Goal: Task Accomplishment & Management: Manage account settings

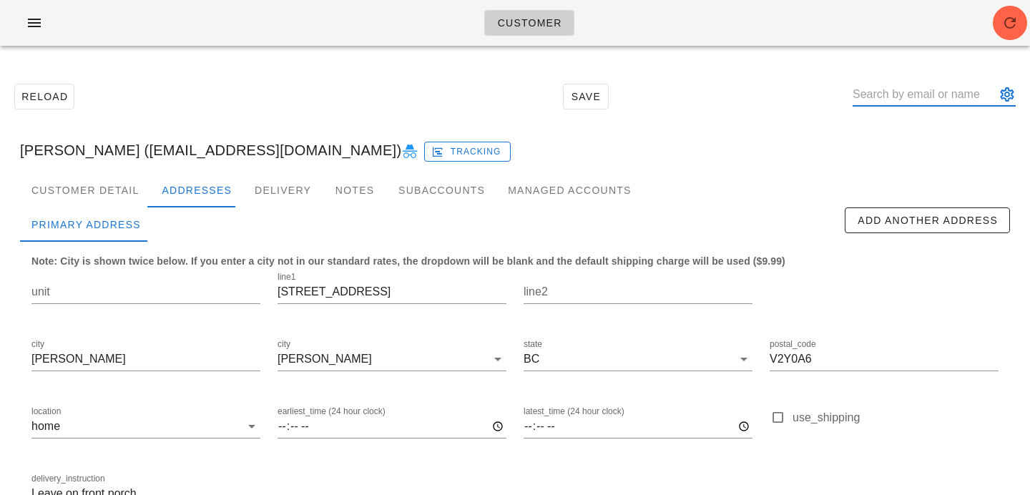
click at [894, 93] on input "text" at bounding box center [924, 94] width 143 height 23
paste input "Kim_McCurley@vancity.com"
type input "Kim_McCurley@vancity.com"
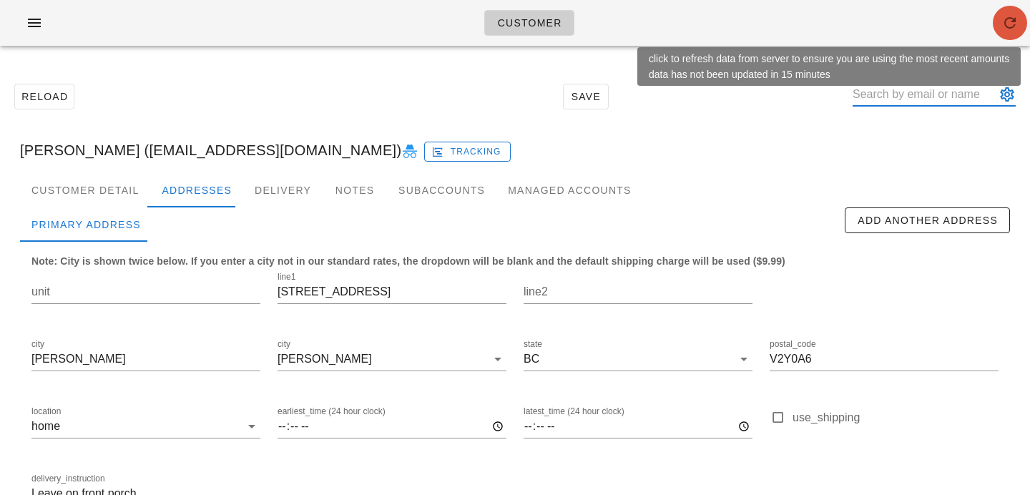
click at [1014, 24] on icon "button" at bounding box center [1010, 22] width 17 height 17
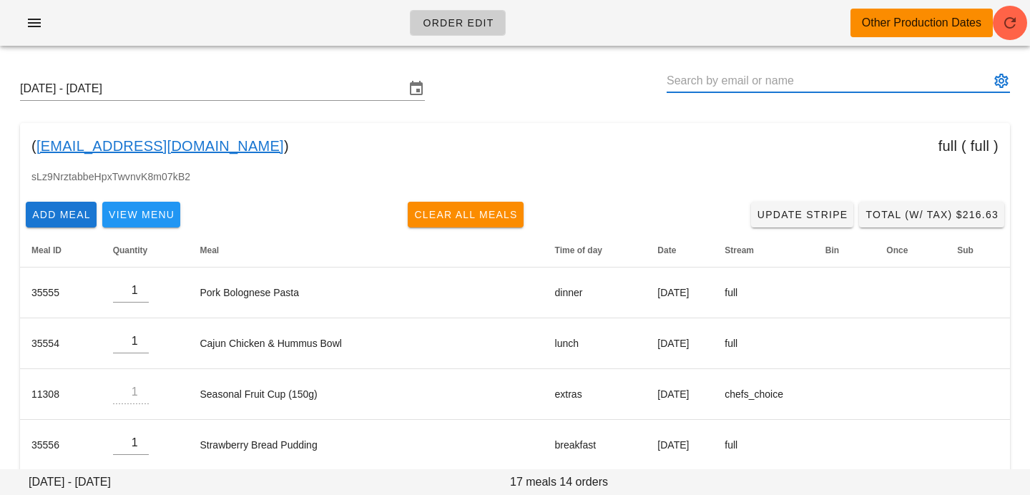
click at [796, 79] on input "text" at bounding box center [828, 80] width 323 height 23
type input "Kim_McCurley@vancity.com"
click at [997, 26] on span "button" at bounding box center [1010, 22] width 34 height 17
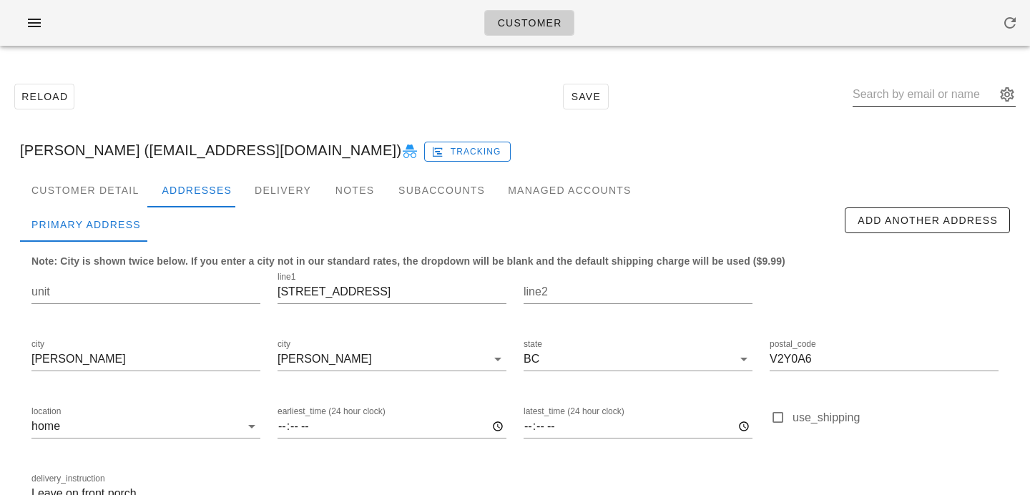
click at [952, 97] on input "text" at bounding box center [924, 94] width 143 height 23
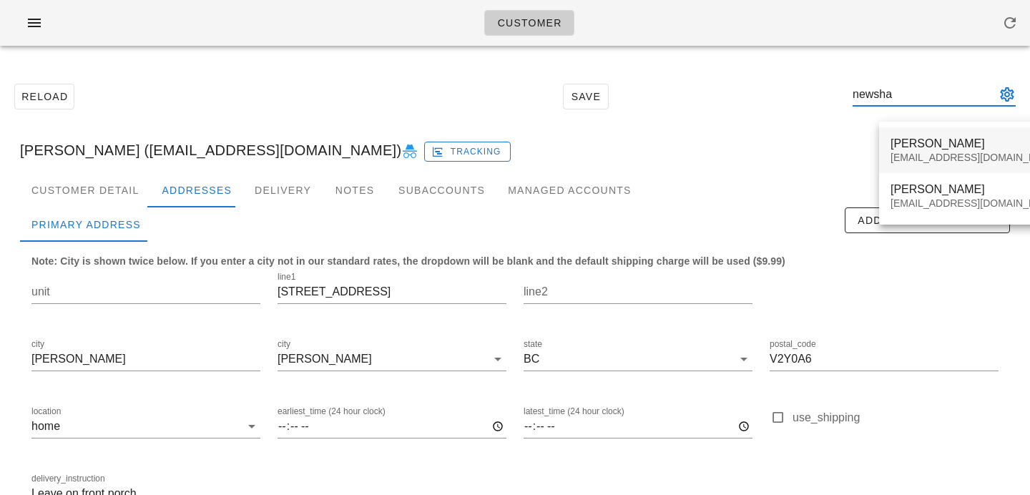
type input "newsha"
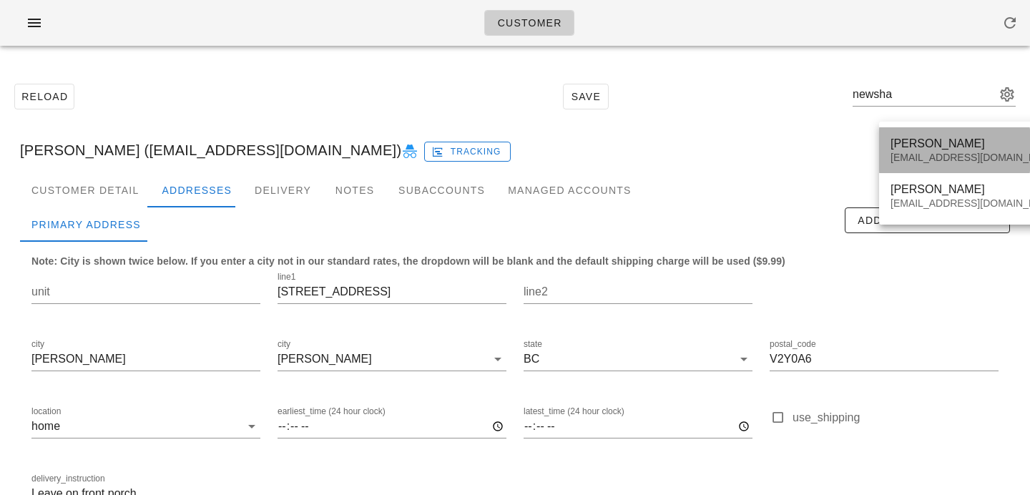
click at [949, 152] on div "[EMAIL_ADDRESS][DOMAIN_NAME]" at bounding box center [976, 158] width 170 height 12
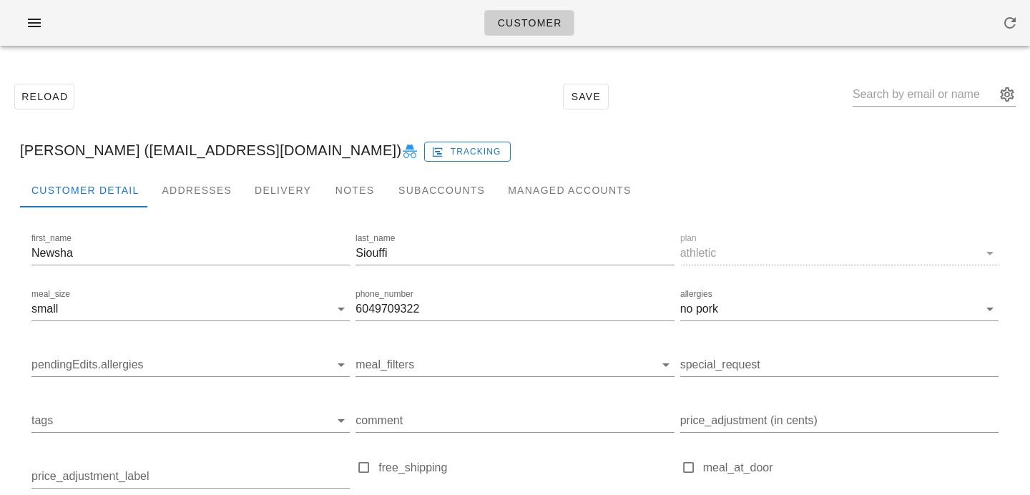
click at [401, 146] on icon at bounding box center [409, 151] width 17 height 17
click at [166, 183] on div "Addresses" at bounding box center [196, 190] width 93 height 34
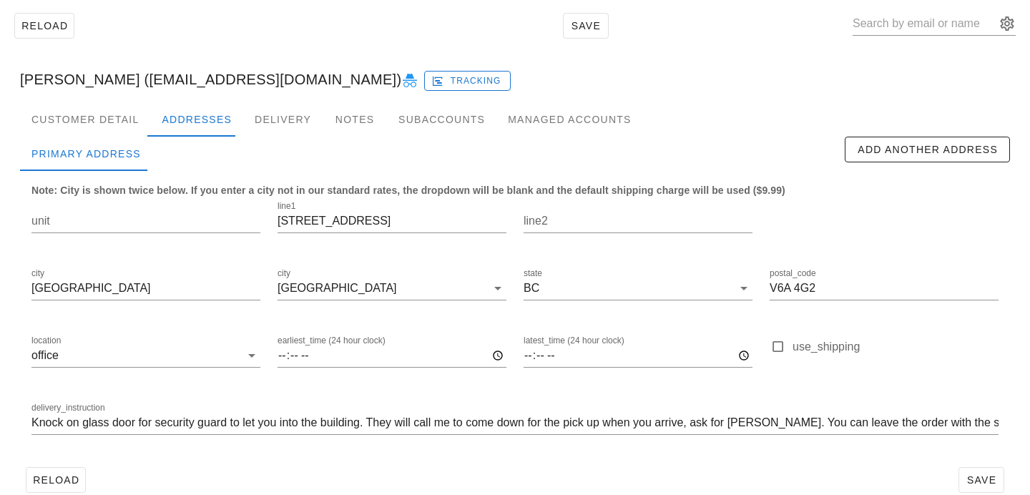
scroll to position [85, 0]
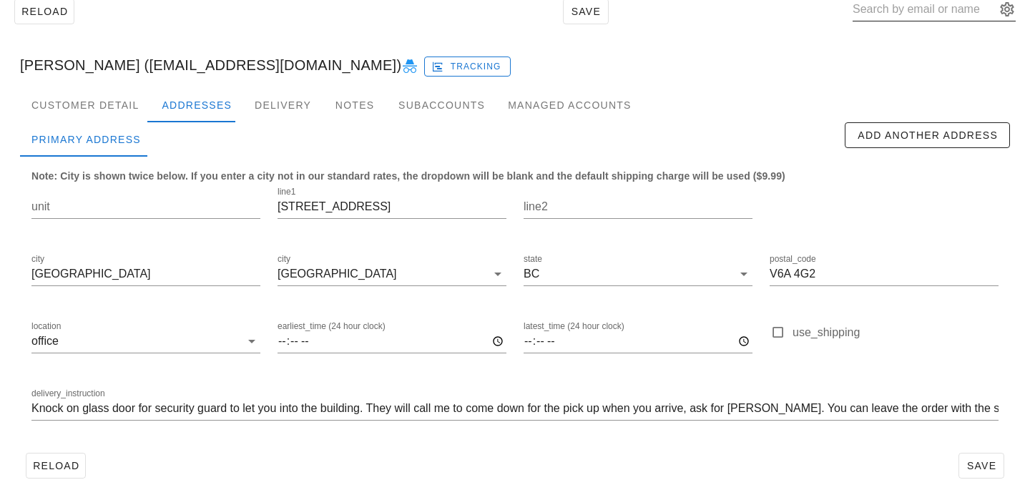
click at [943, 3] on input "text" at bounding box center [924, 9] width 143 height 23
paste input "philasophie2011@gmail.com"
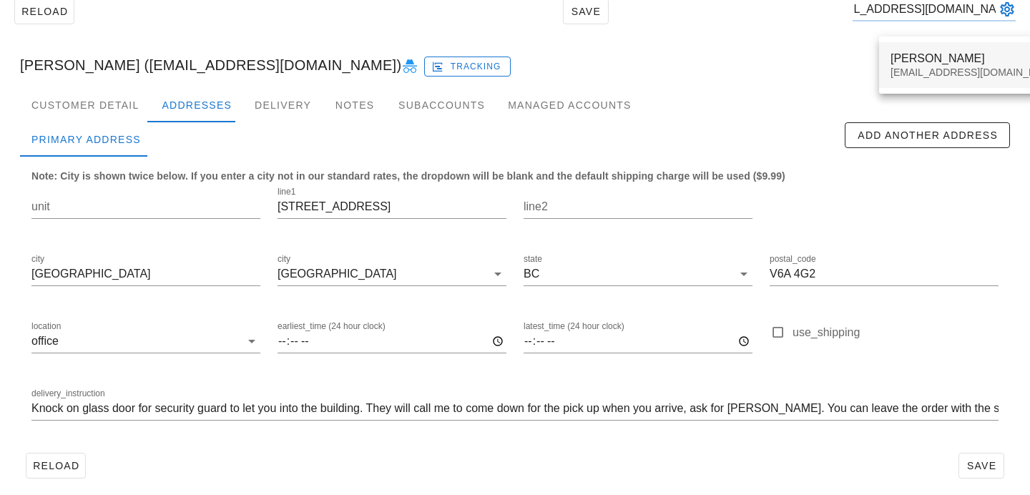
type input "philasophie2011@gmail.com"
click at [909, 62] on div "Philippe Lalonde" at bounding box center [976, 59] width 170 height 14
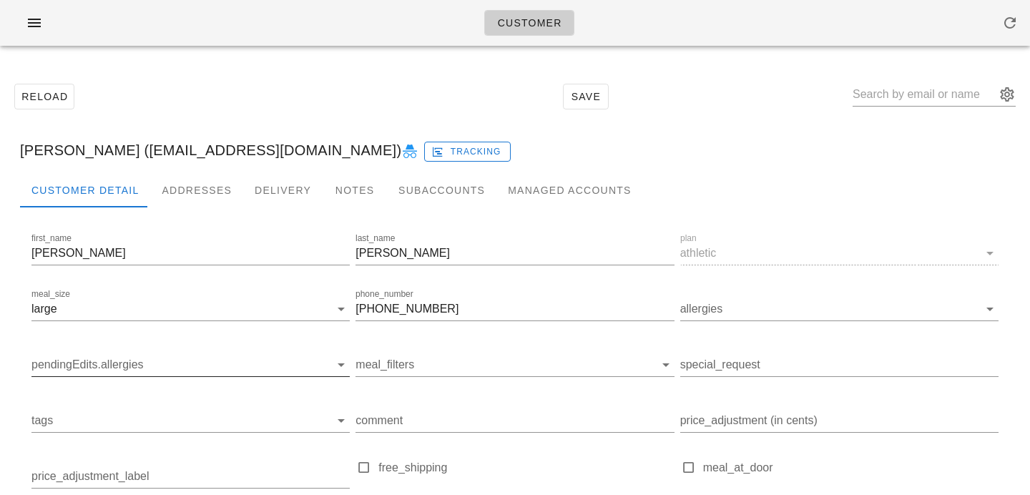
click at [160, 368] on input "pendingEdits.allergies" at bounding box center [179, 364] width 296 height 23
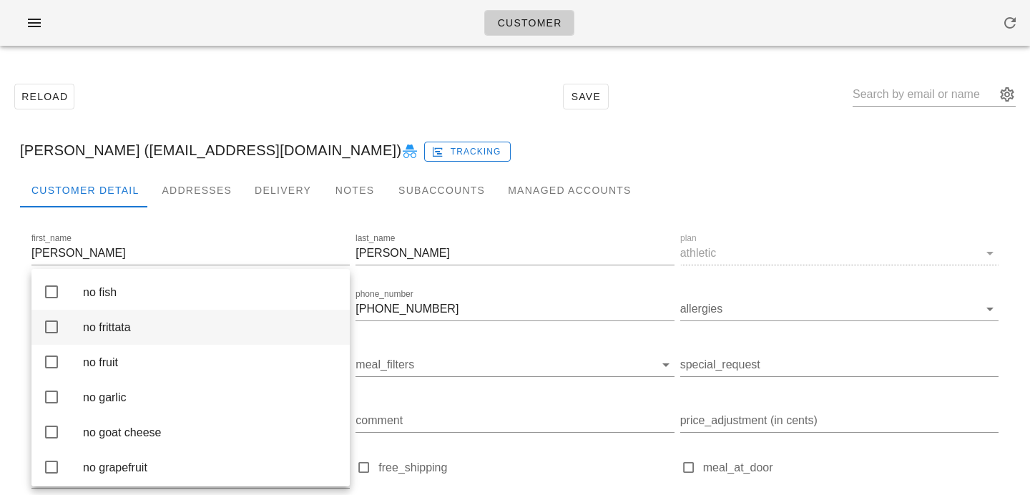
scroll to position [1596, 0]
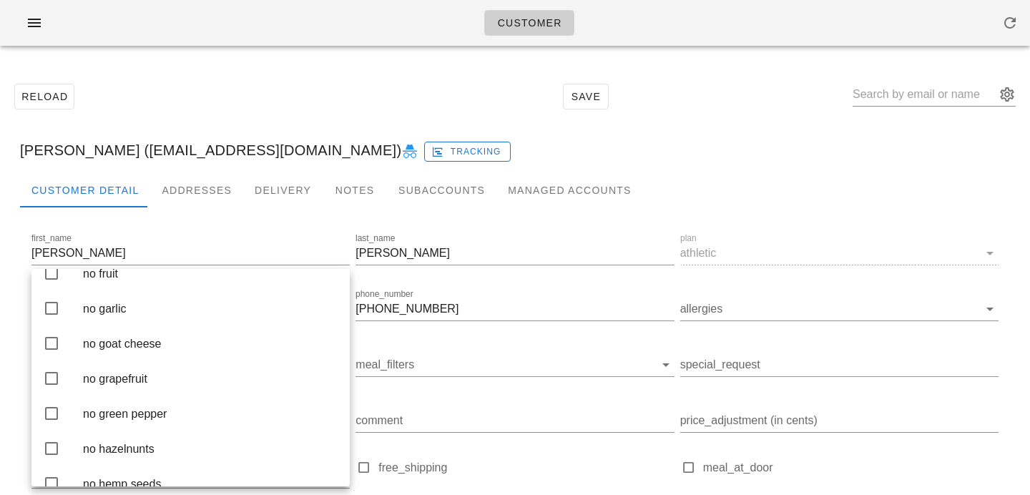
click at [204, 85] on div "Reload Save" at bounding box center [515, 97] width 1013 height 62
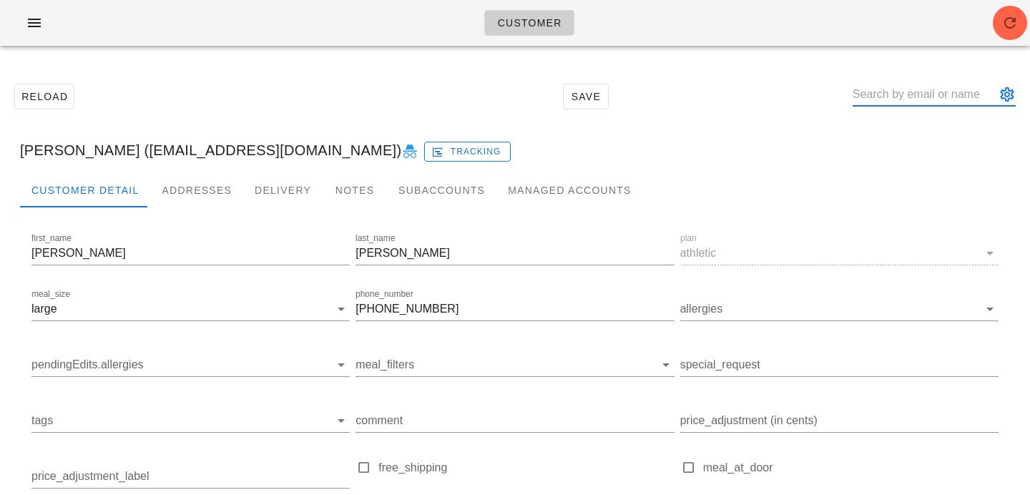
click at [975, 93] on input "text" at bounding box center [924, 94] width 143 height 23
paste input "philasophie2011@gmail.com"
type input "[PERSON_NAME] ([EMAIL_ADDRESS][DOMAIN_NAME])"
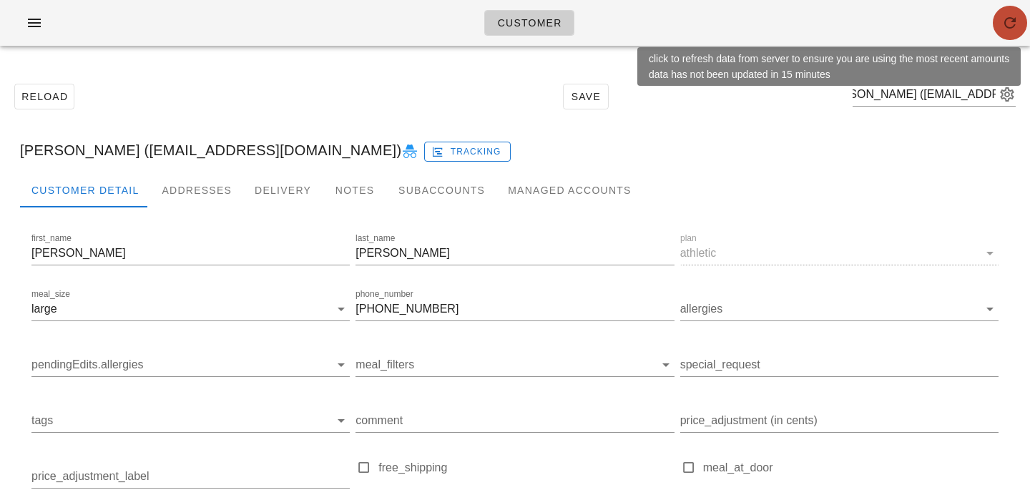
click at [1011, 27] on icon "button" at bounding box center [1010, 22] width 17 height 17
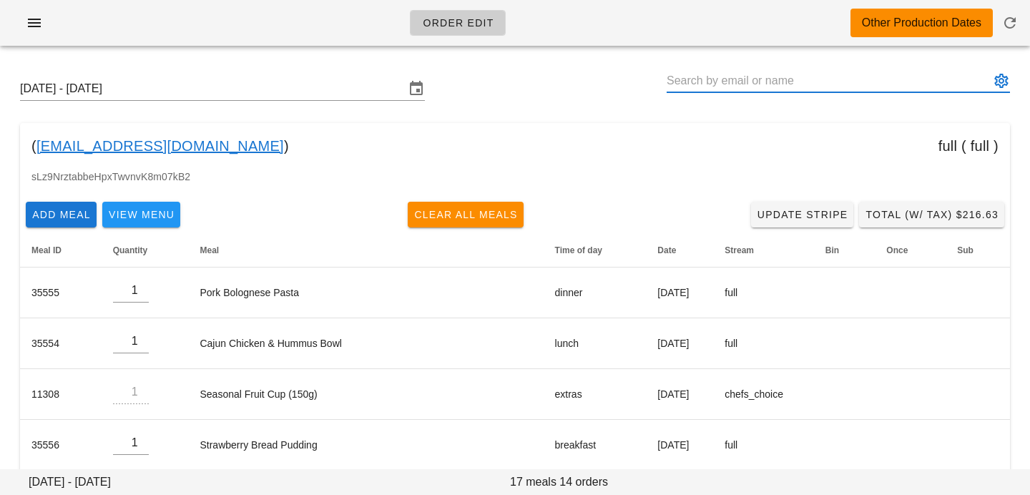
click at [721, 79] on input "text" at bounding box center [828, 80] width 323 height 23
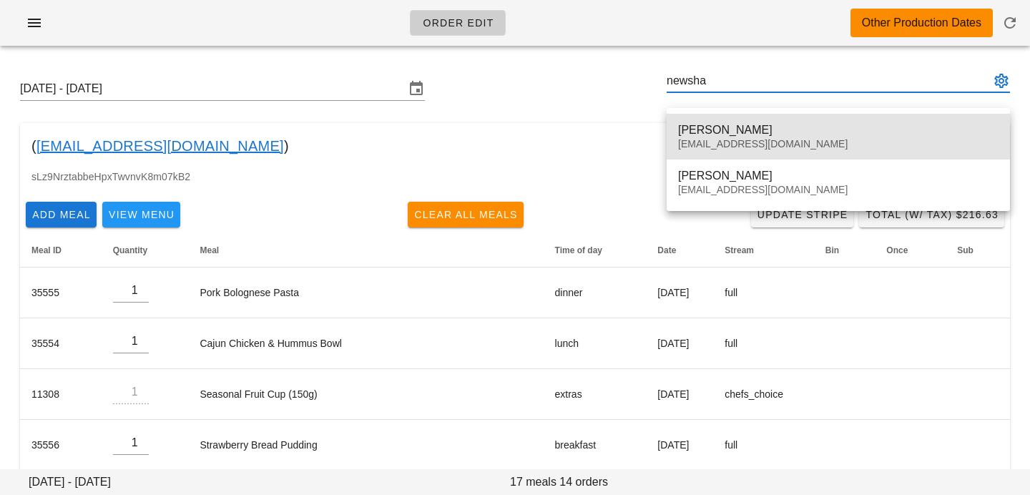
click at [722, 147] on div "[EMAIL_ADDRESS][DOMAIN_NAME]" at bounding box center [838, 144] width 321 height 12
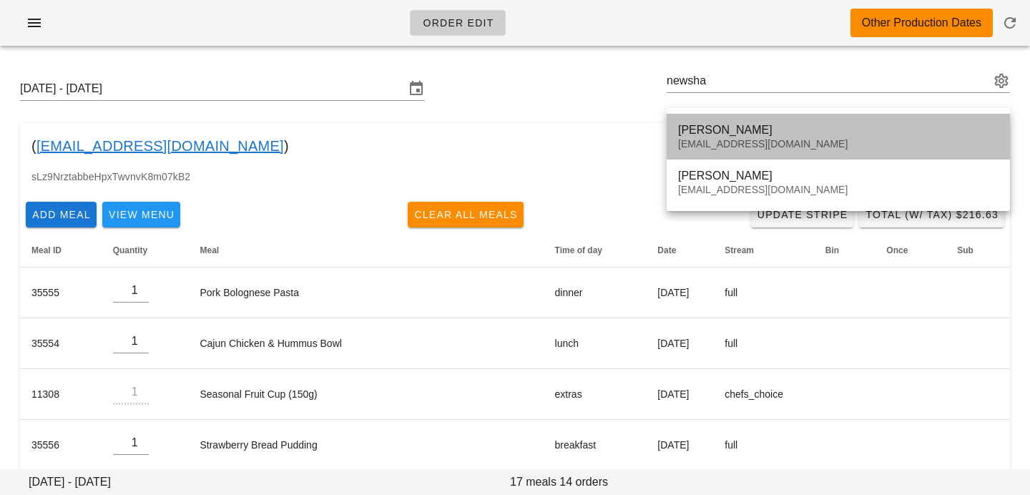
type input "[PERSON_NAME] ([EMAIL_ADDRESS][DOMAIN_NAME])"
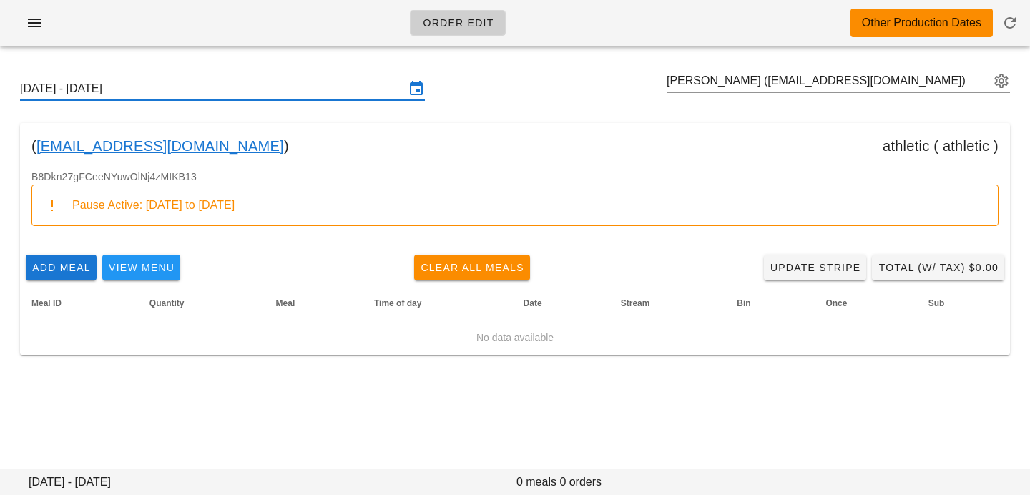
click at [306, 94] on input "[DATE] - [DATE]" at bounding box center [212, 88] width 385 height 23
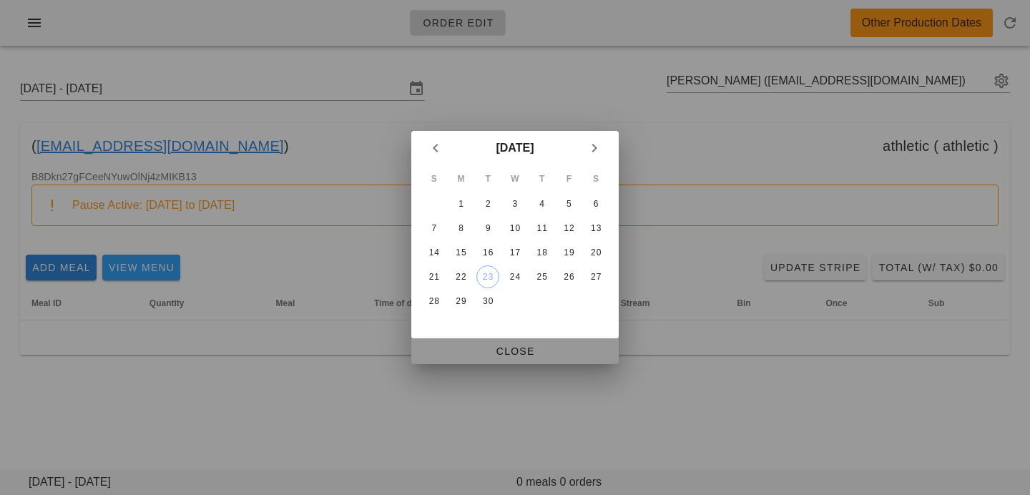
click at [482, 348] on span "Close" at bounding box center [515, 351] width 185 height 11
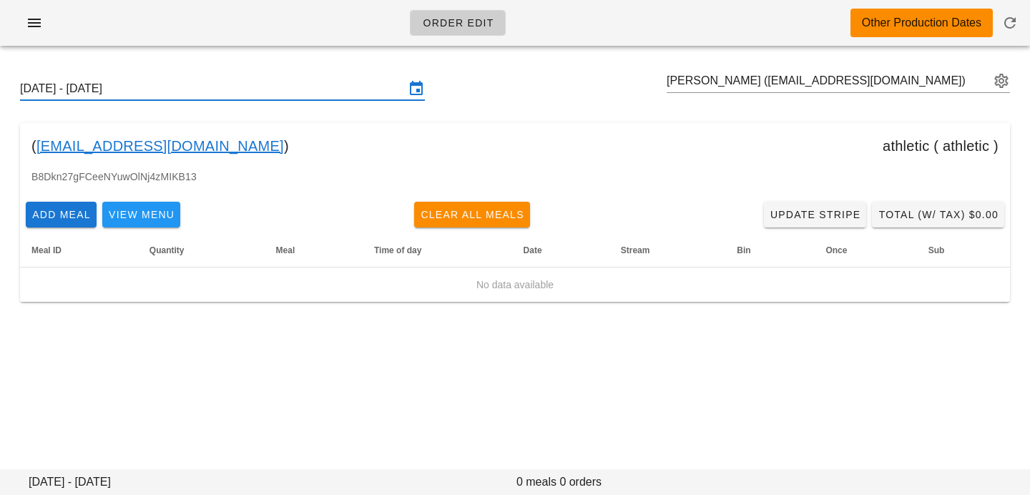
click at [197, 83] on input "[DATE] - [DATE]" at bounding box center [212, 88] width 385 height 23
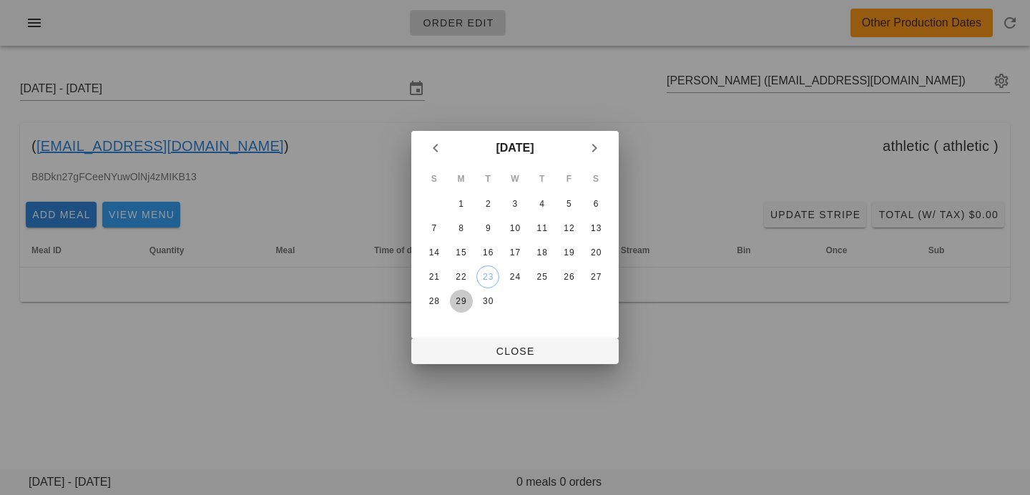
click at [467, 302] on div "29" at bounding box center [461, 301] width 23 height 10
click at [457, 335] on div "S M T W T F S 1 2 3 4 5 6 7 8 9 10 11 12 13 14 15 16 17 18 19 20 21 22 23 24 25…" at bounding box center [514, 251] width 207 height 173
click at [482, 348] on span "Close" at bounding box center [515, 351] width 185 height 11
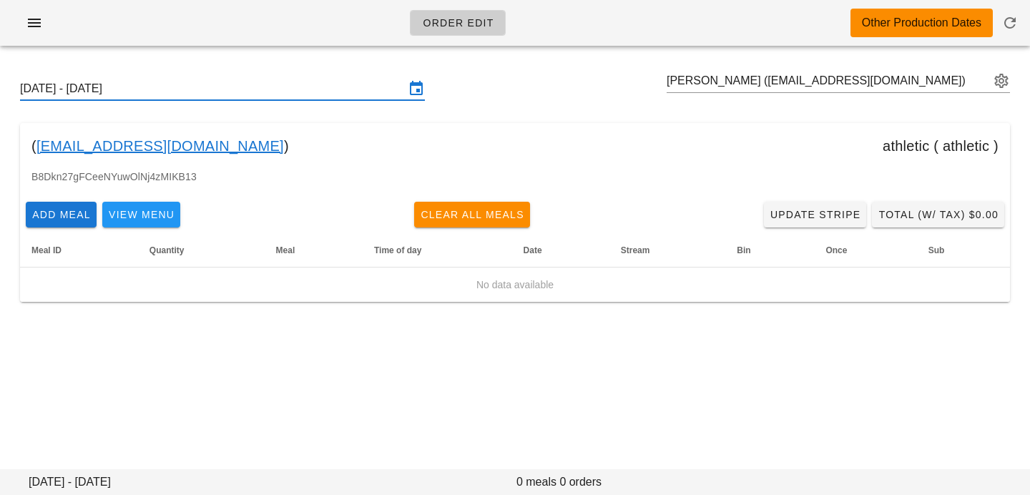
click at [332, 84] on input "[DATE] - [DATE]" at bounding box center [212, 88] width 385 height 23
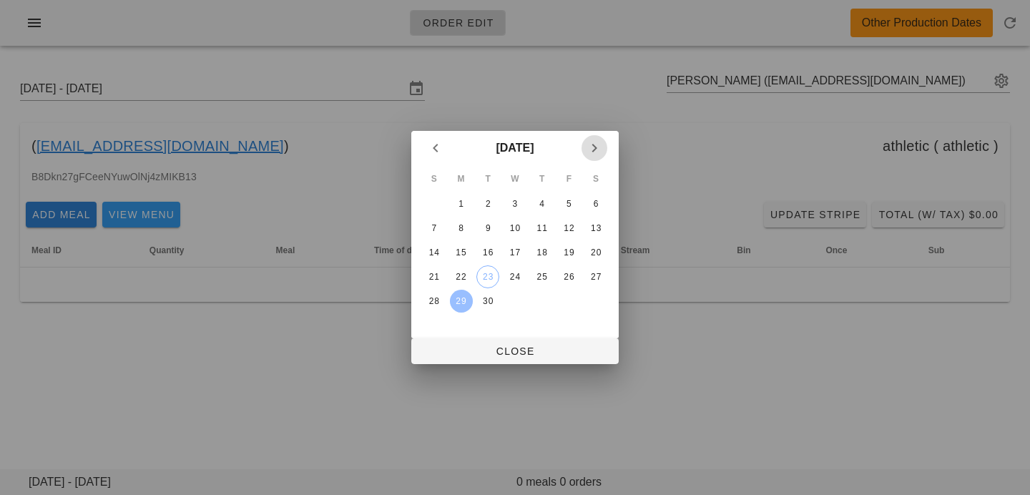
click at [595, 150] on icon "Next month" at bounding box center [594, 148] width 17 height 17
click at [517, 207] on div "1" at bounding box center [515, 204] width 23 height 10
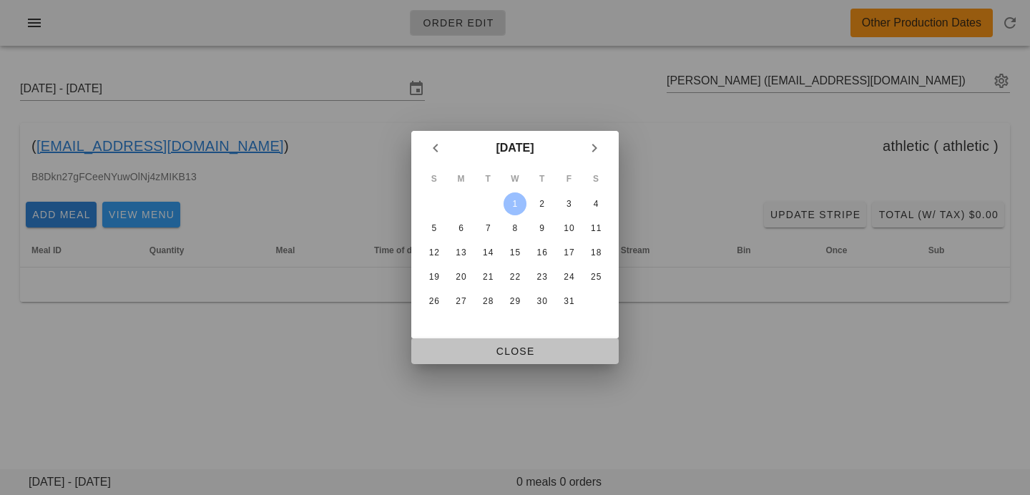
click at [517, 362] on button "Close" at bounding box center [514, 351] width 207 height 26
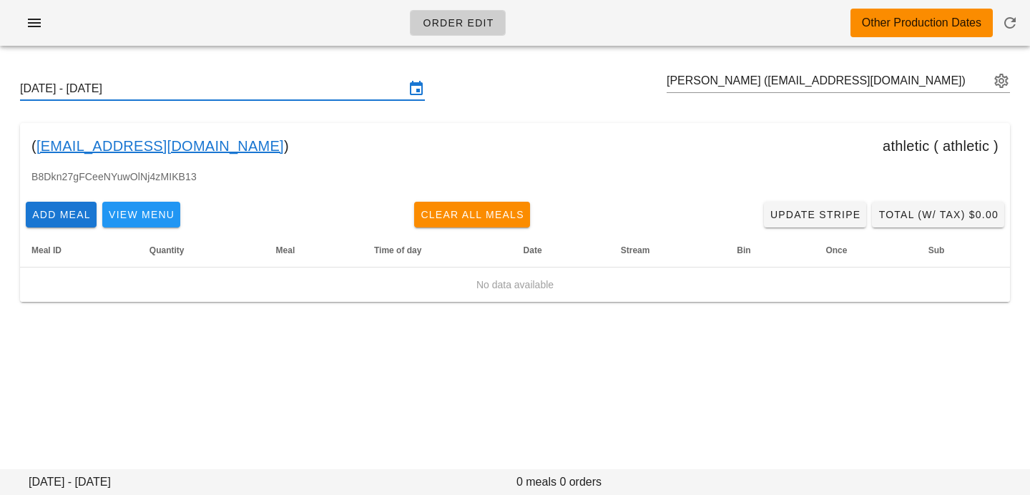
click at [356, 92] on input "Sunday September 28 - Saturday October 4" at bounding box center [212, 88] width 385 height 23
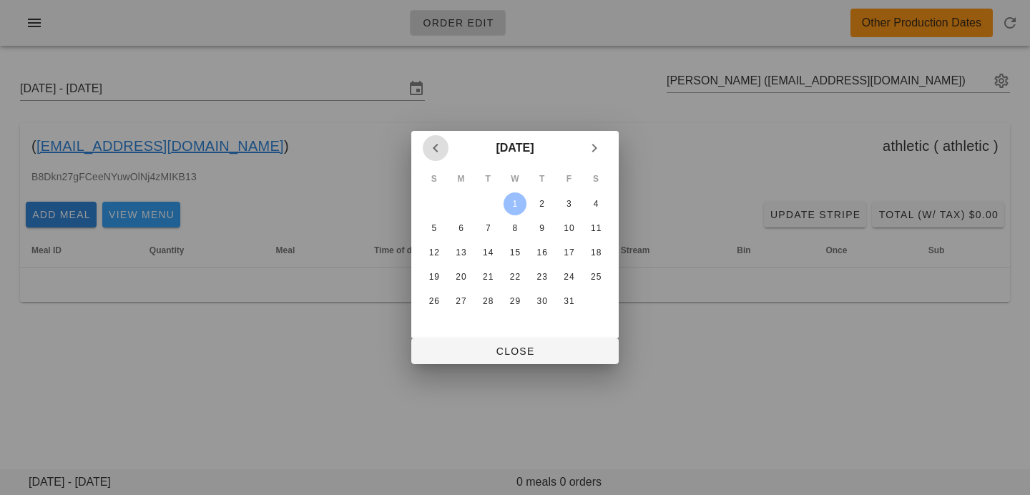
click at [436, 145] on icon "Previous month" at bounding box center [435, 148] width 17 height 17
click at [592, 110] on div at bounding box center [515, 247] width 1030 height 495
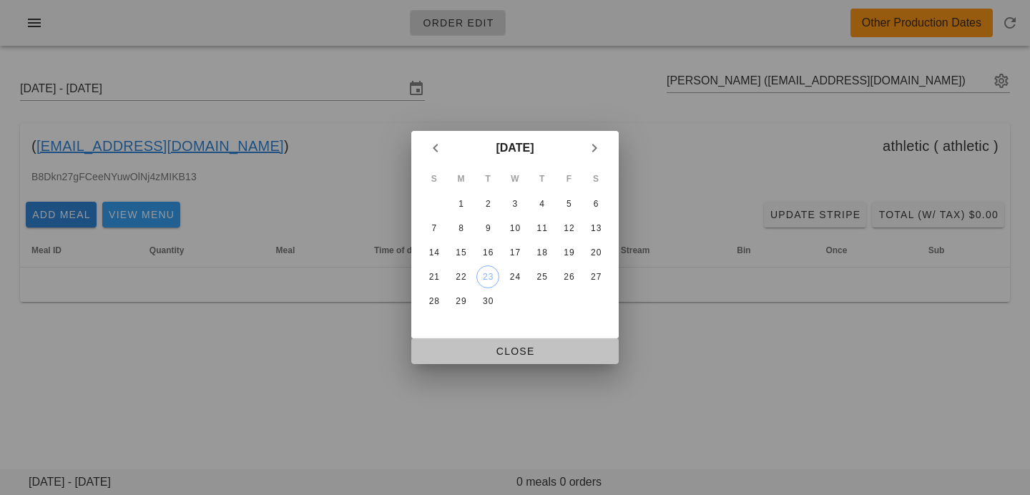
click at [529, 340] on button "Close" at bounding box center [514, 351] width 207 height 26
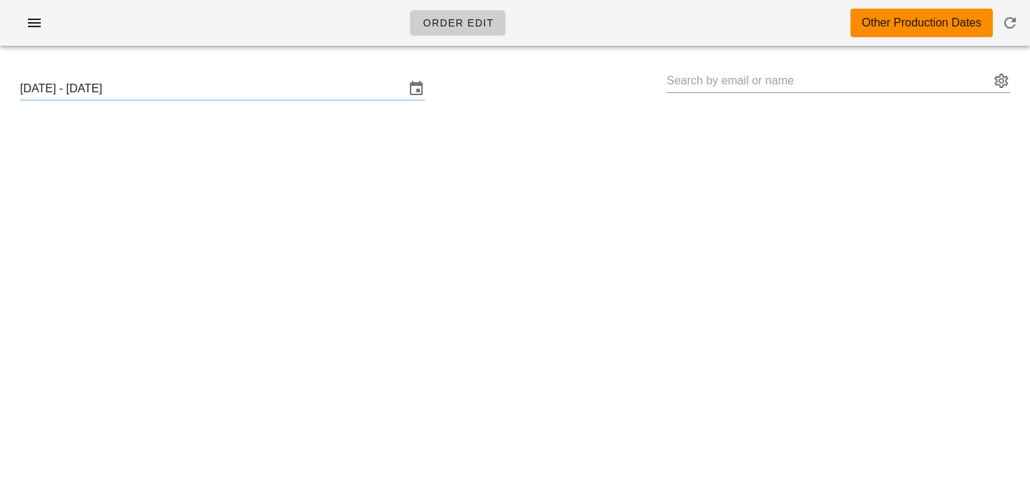
type input "[PERSON_NAME] ([EMAIL_ADDRESS][DOMAIN_NAME])"
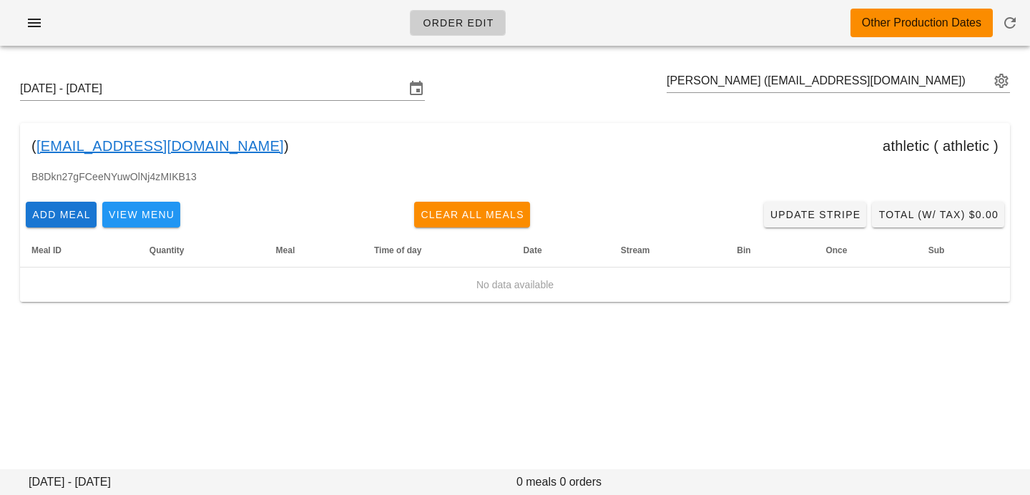
click at [751, 69] on div "[DATE] - [DATE] [PERSON_NAME] ([EMAIL_ADDRESS][DOMAIN_NAME])" at bounding box center [515, 89] width 1013 height 46
click at [738, 92] on div "[PERSON_NAME] ([EMAIL_ADDRESS][DOMAIN_NAME])" at bounding box center [838, 80] width 343 height 23
paste input "[EMAIL_ADDRESS][DOMAIN_NAME]"
type input "[PERSON_NAME] ([EMAIL_ADDRESS][DOMAIN_NAME])"
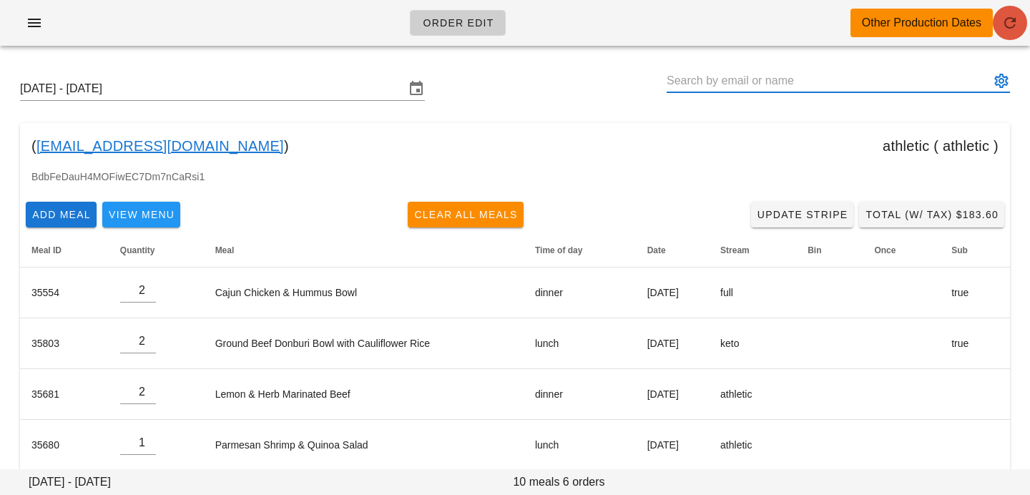
click at [1003, 26] on icon "button" at bounding box center [1010, 22] width 17 height 17
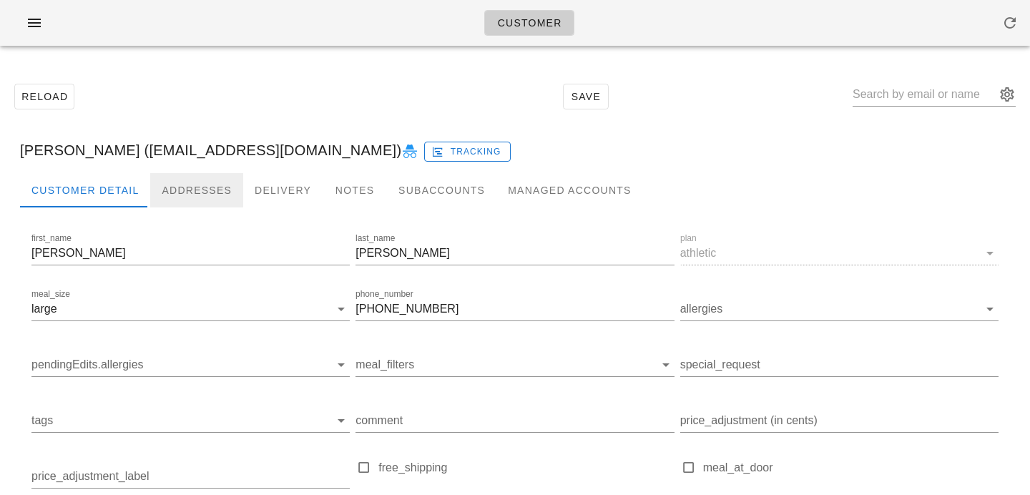
click at [214, 173] on div "Addresses" at bounding box center [196, 190] width 93 height 34
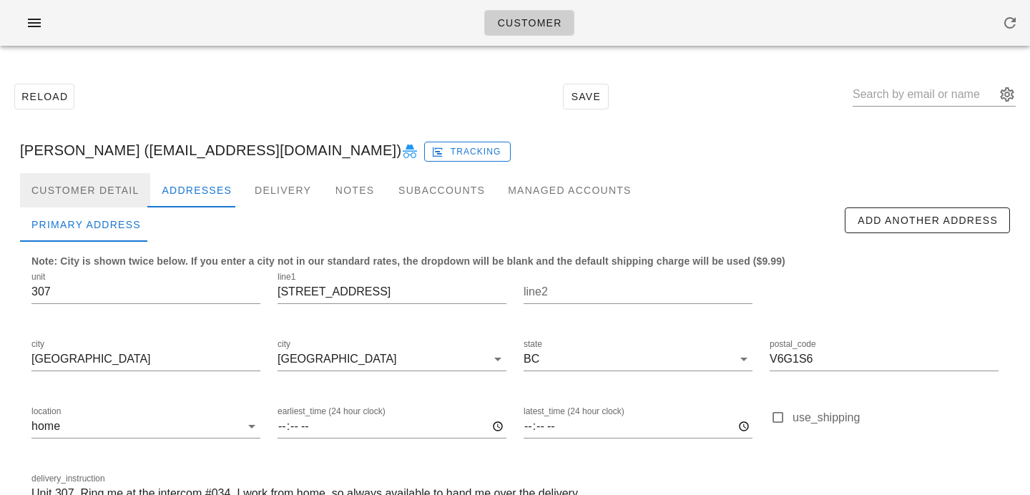
click at [119, 192] on div "Customer Detail" at bounding box center [85, 190] width 130 height 34
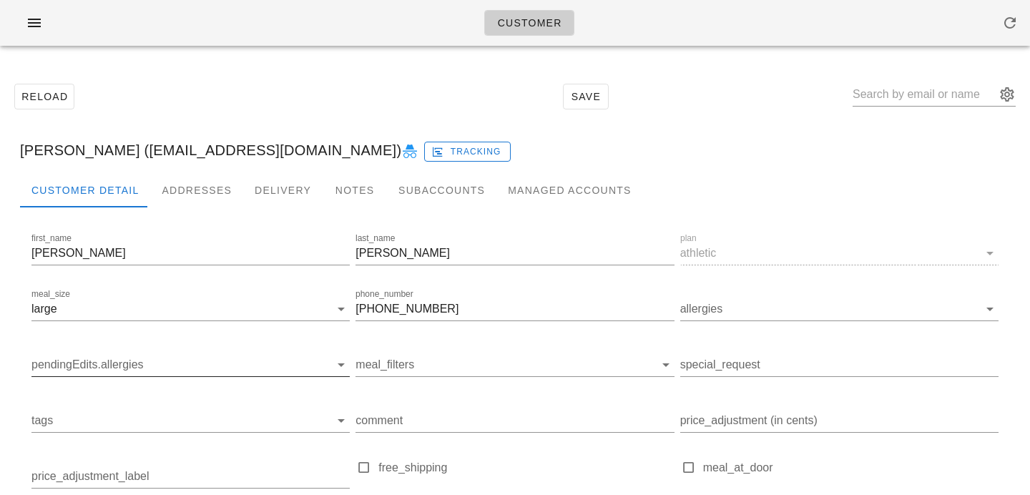
click at [172, 375] on input "pendingEdits.allergies" at bounding box center [179, 364] width 296 height 23
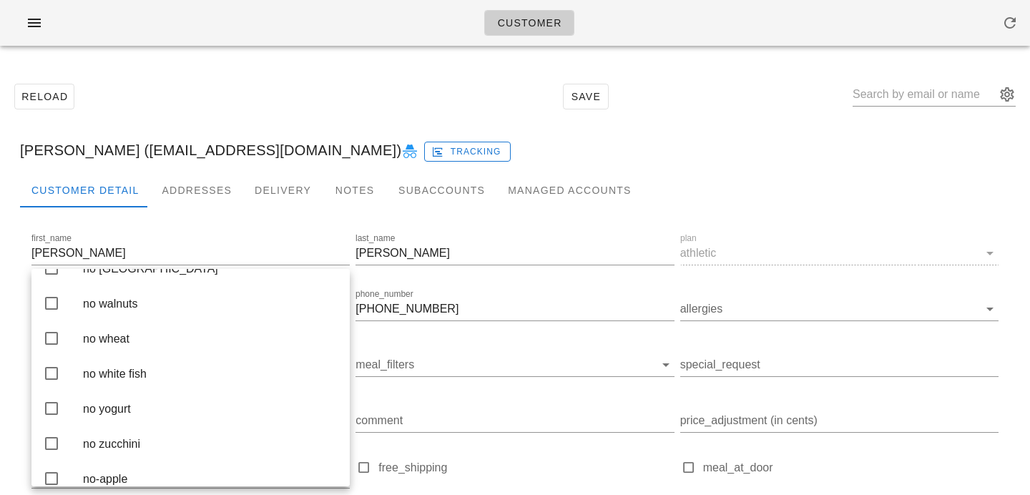
scroll to position [3847, 0]
click at [166, 204] on div "no tree nuts" at bounding box center [210, 197] width 255 height 14
click at [412, 105] on div "Reload Save" at bounding box center [515, 97] width 1013 height 62
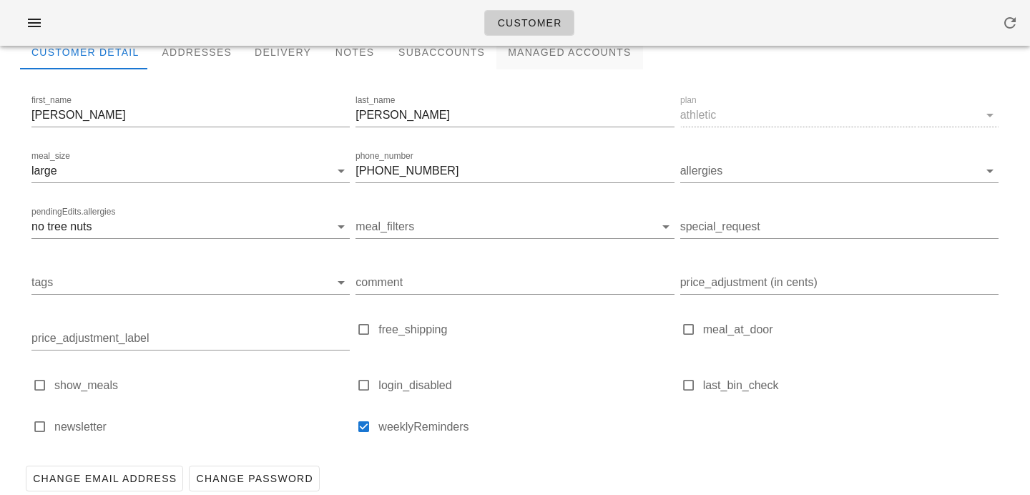
scroll to position [197, 0]
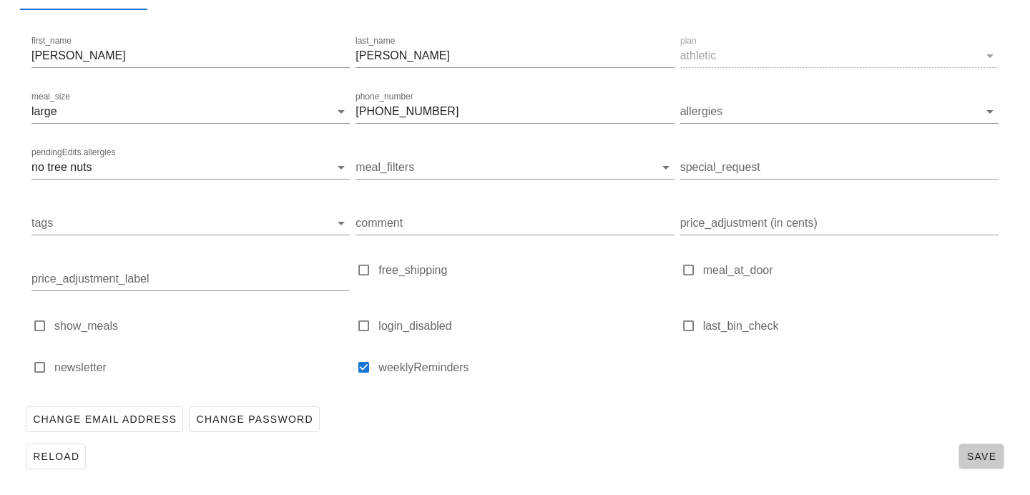
click at [979, 468] on button "Save" at bounding box center [982, 457] width 46 height 26
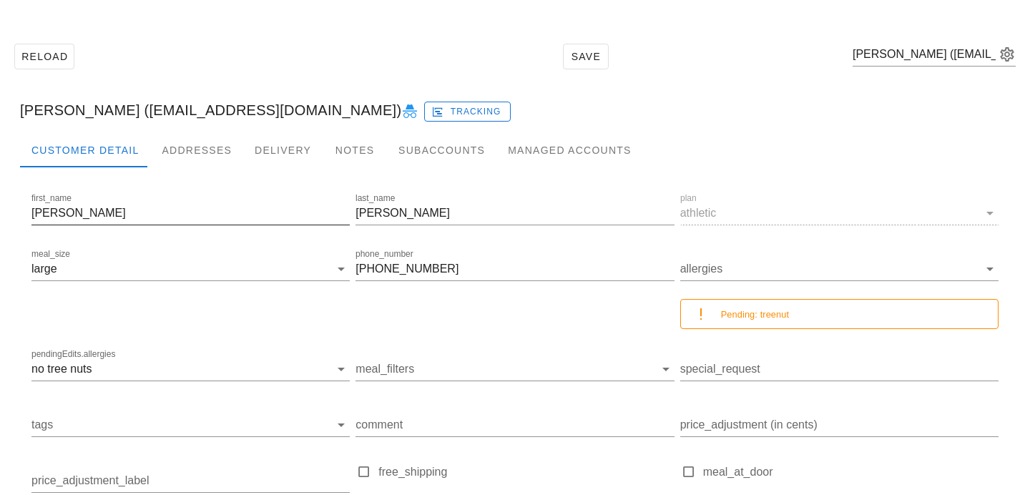
scroll to position [0, 0]
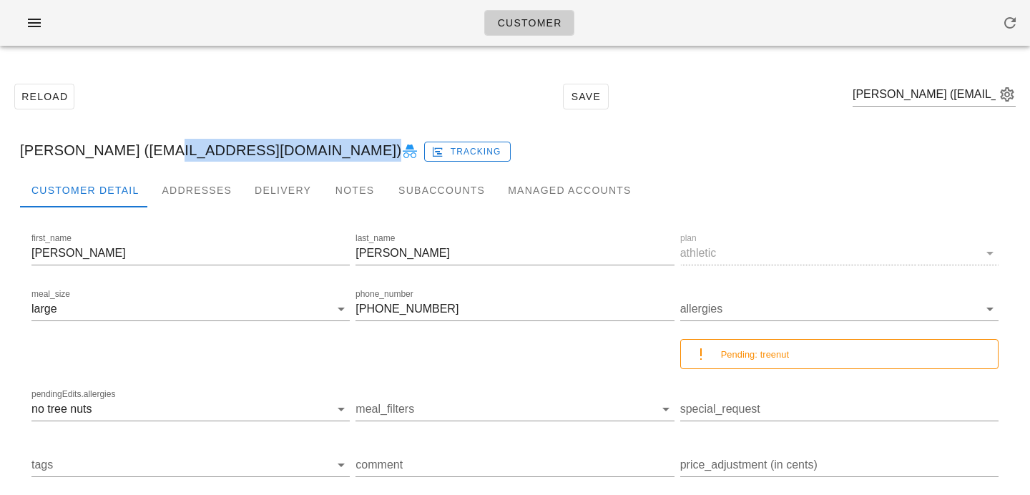
drag, startPoint x: 139, startPoint y: 152, endPoint x: 323, endPoint y: 149, distance: 183.9
click at [323, 149] on div "Philippe Lalonde (philasophie2011@gmail.com) Tracking" at bounding box center [515, 150] width 1013 height 46
copy div "philasophie2011@gmail.com"
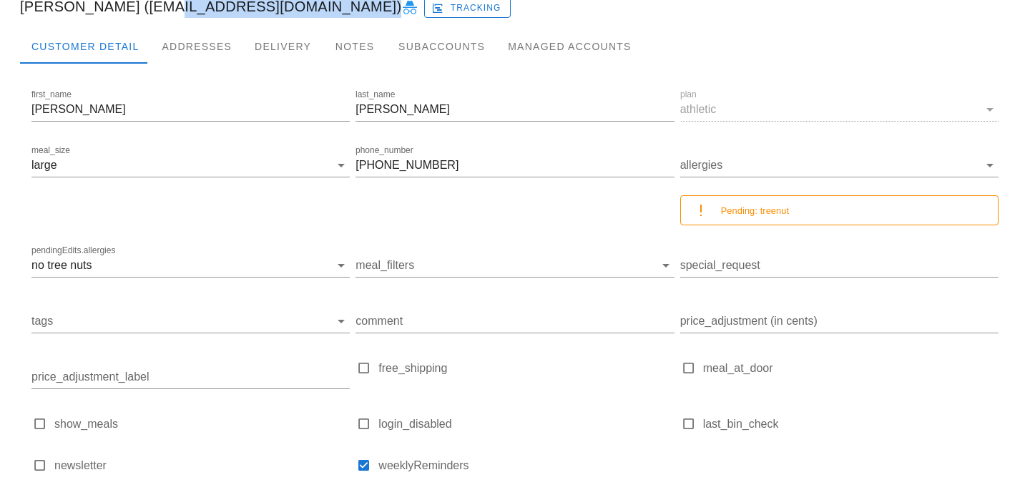
scroll to position [242, 0]
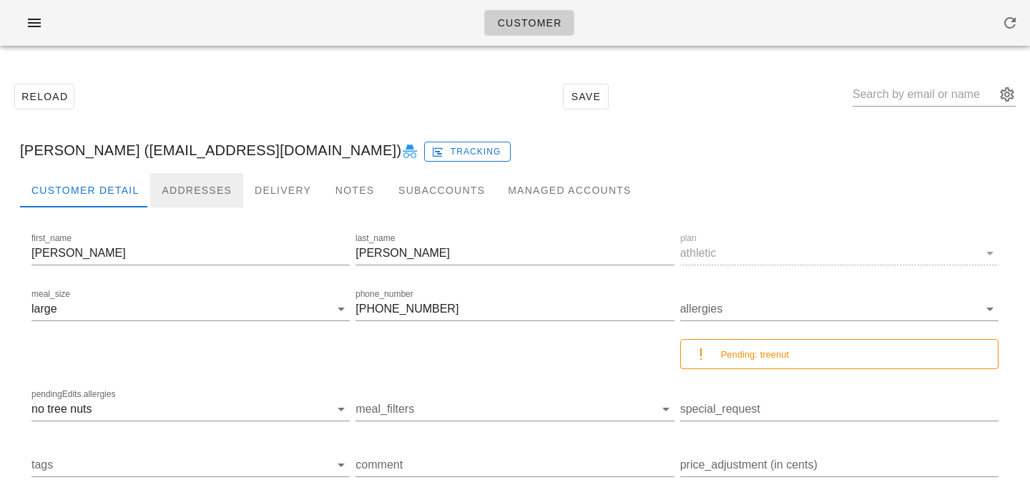
click at [192, 175] on div "Addresses" at bounding box center [196, 190] width 93 height 34
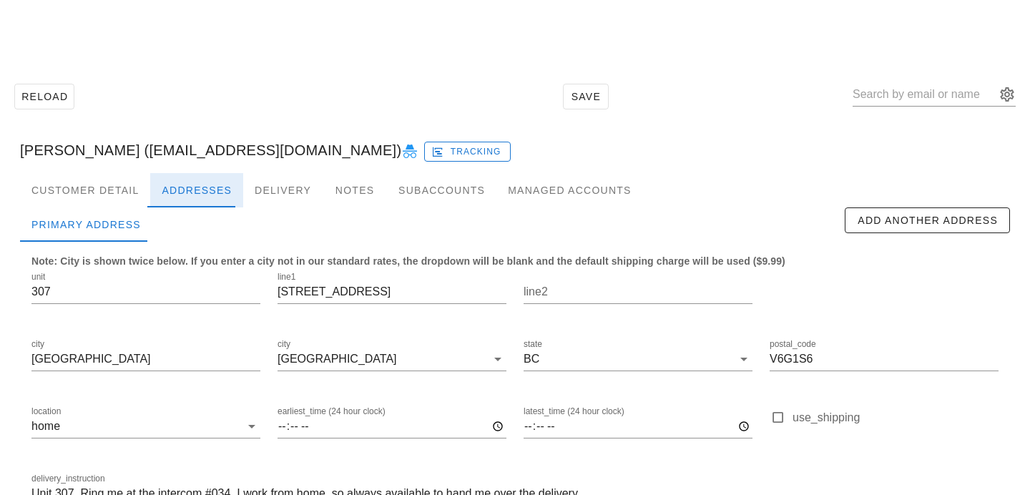
scroll to position [94, 0]
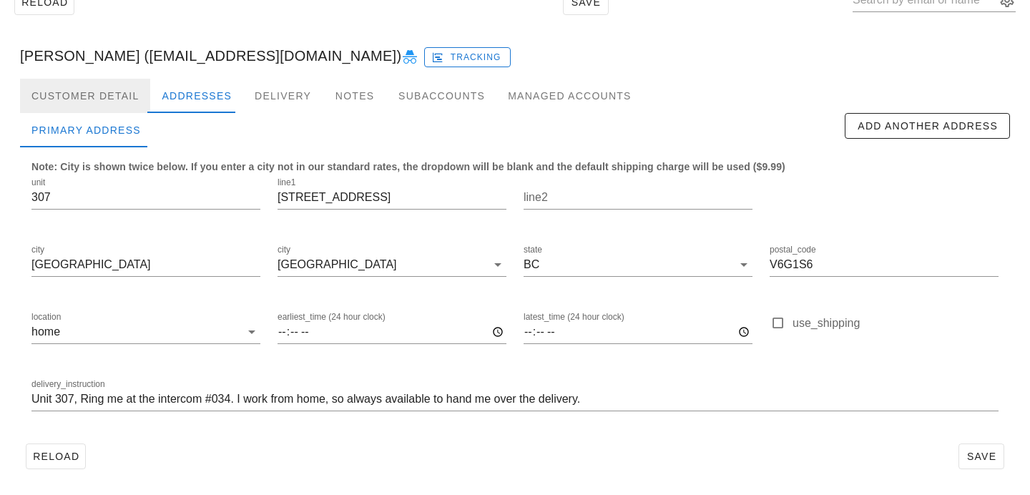
click at [132, 82] on div "Customer Detail" at bounding box center [85, 96] width 130 height 34
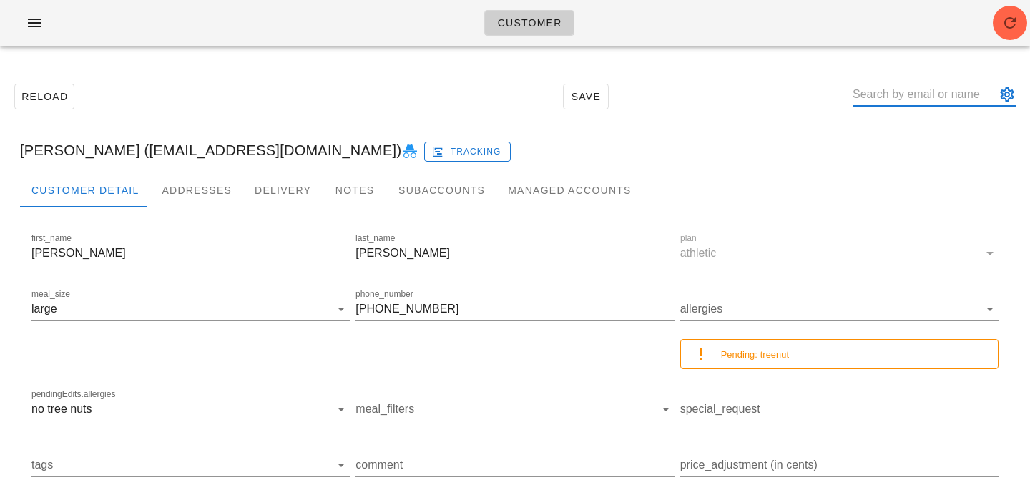
click at [946, 92] on input "text" at bounding box center [924, 94] width 143 height 23
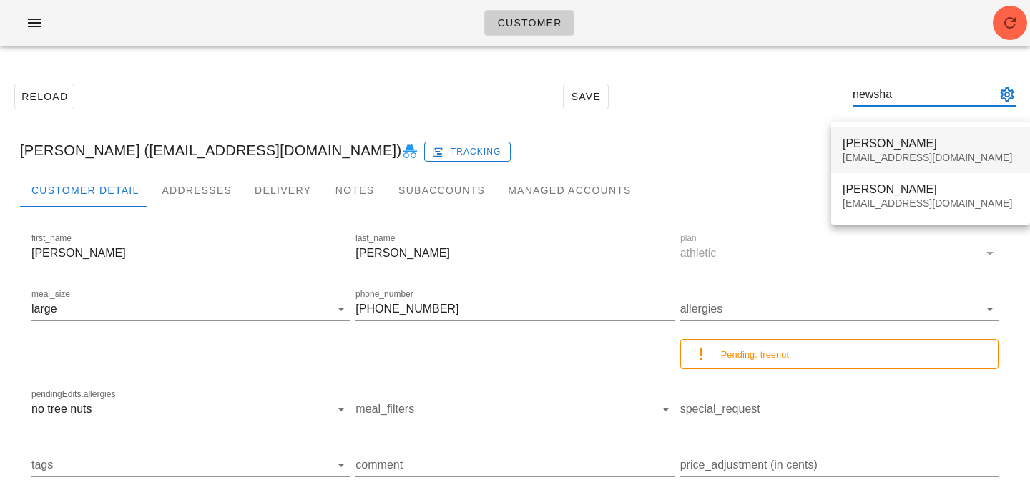
type input "newsha"
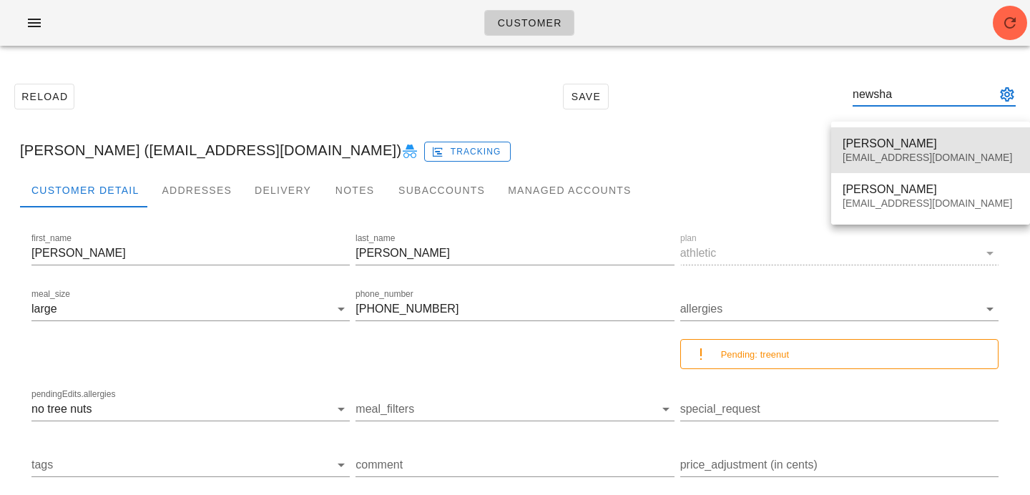
click at [943, 144] on div "[PERSON_NAME]" at bounding box center [931, 144] width 176 height 14
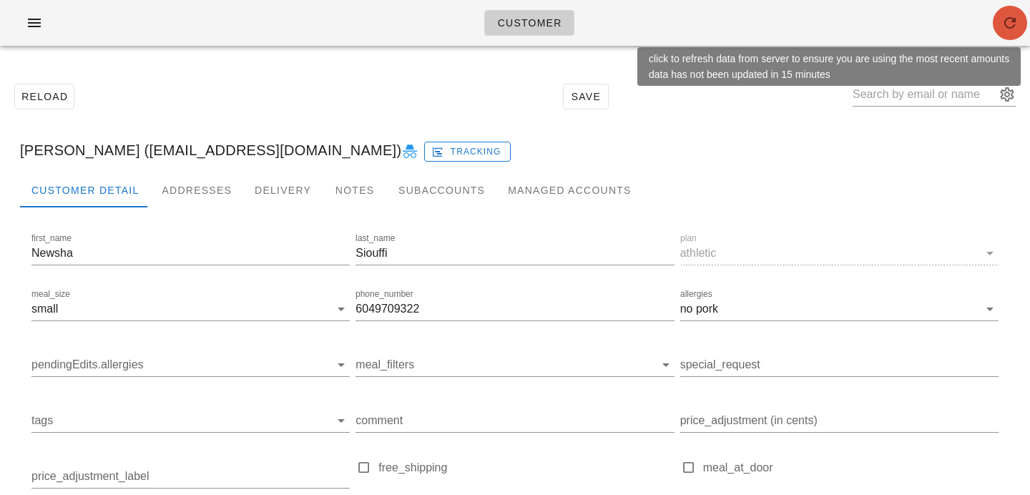
click at [998, 31] on span "button" at bounding box center [1010, 22] width 34 height 17
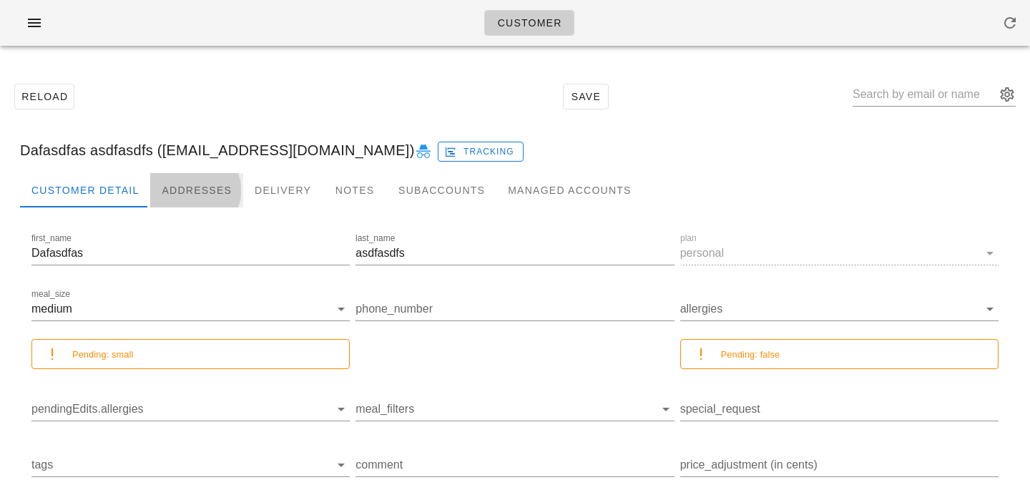
click at [162, 186] on div "Addresses" at bounding box center [196, 190] width 93 height 34
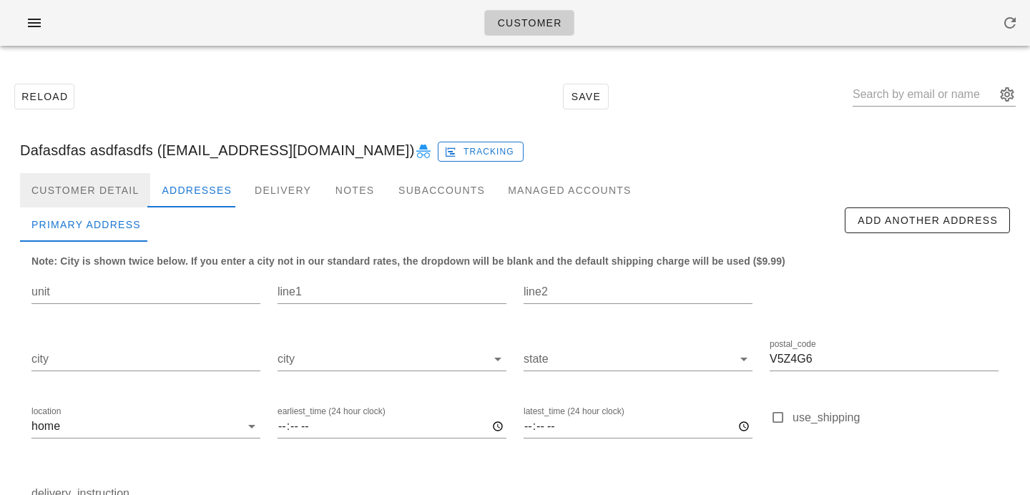
click at [102, 180] on div "Customer Detail" at bounding box center [85, 190] width 130 height 34
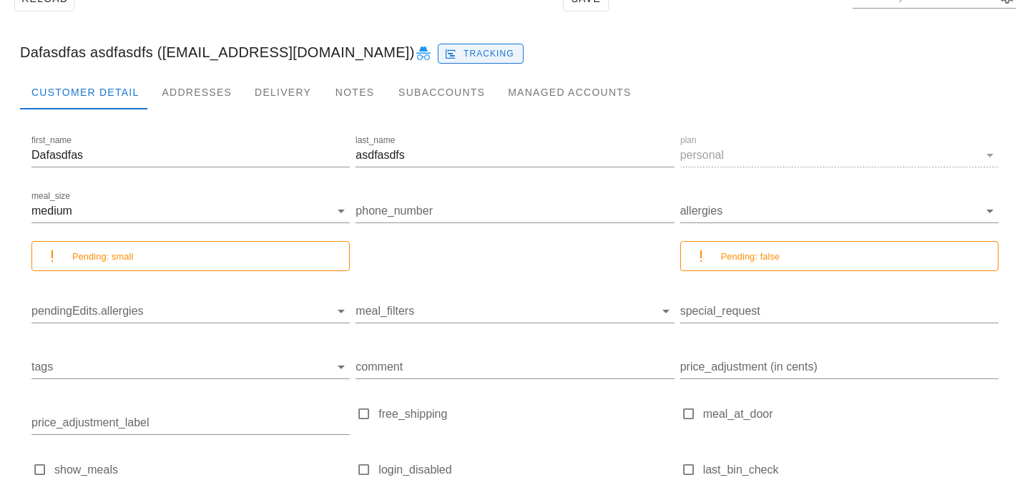
scroll to position [242, 0]
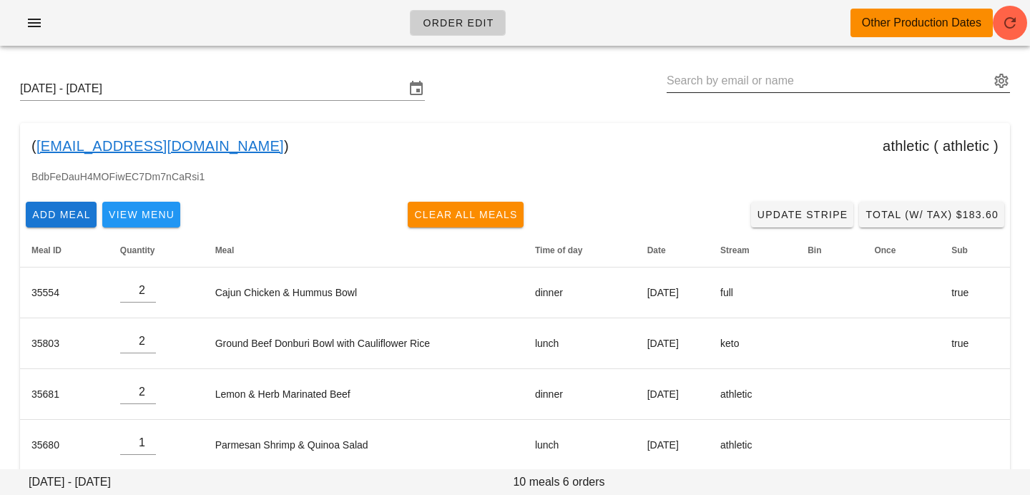
click at [681, 82] on input "text" at bounding box center [828, 80] width 323 height 23
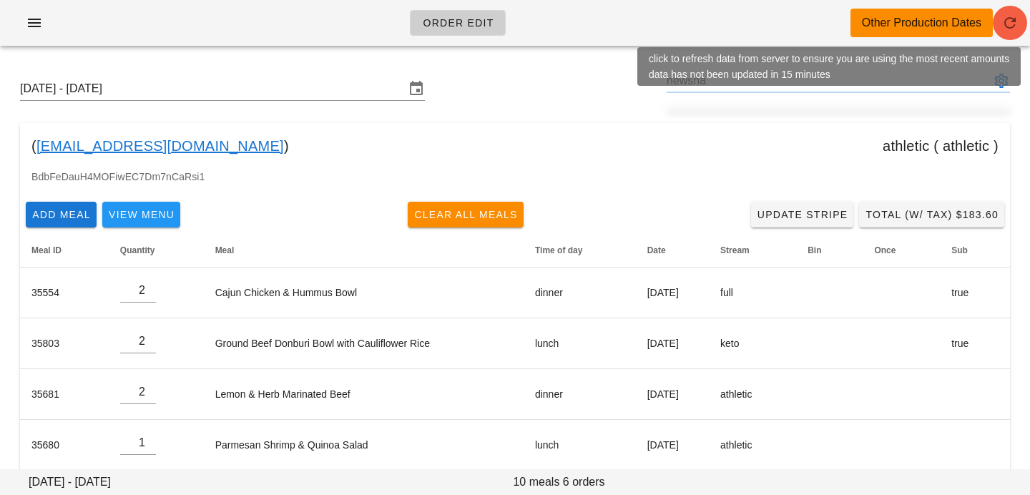
type input "newsha"
click at [1012, 21] on icon "button" at bounding box center [1010, 22] width 17 height 17
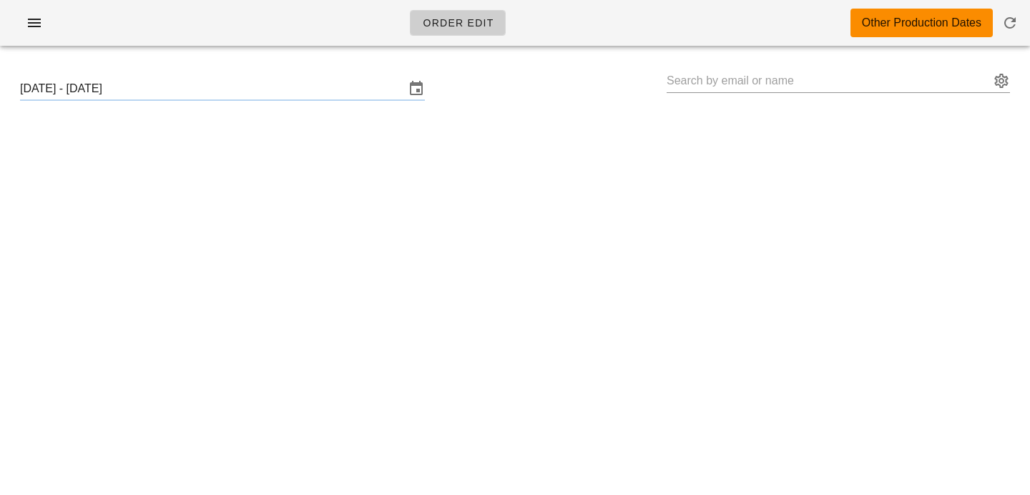
type input "[PERSON_NAME] ([EMAIL_ADDRESS][DOMAIN_NAME])"
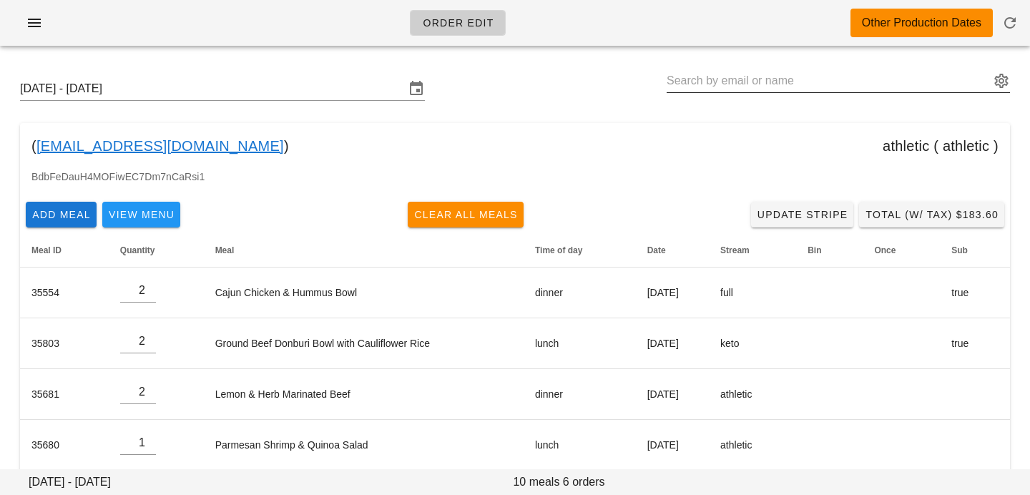
click at [693, 82] on input "text" at bounding box center [828, 80] width 323 height 23
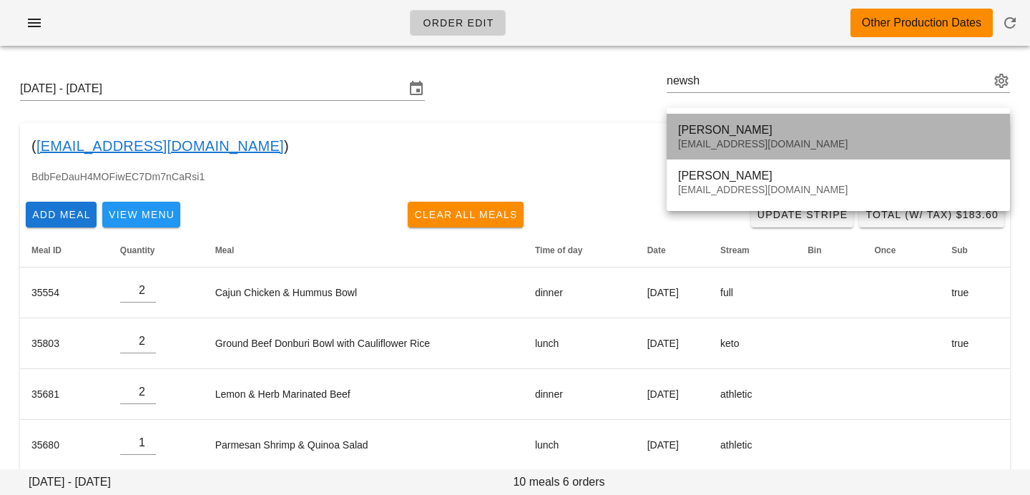
click at [732, 135] on div "[PERSON_NAME]" at bounding box center [838, 130] width 321 height 14
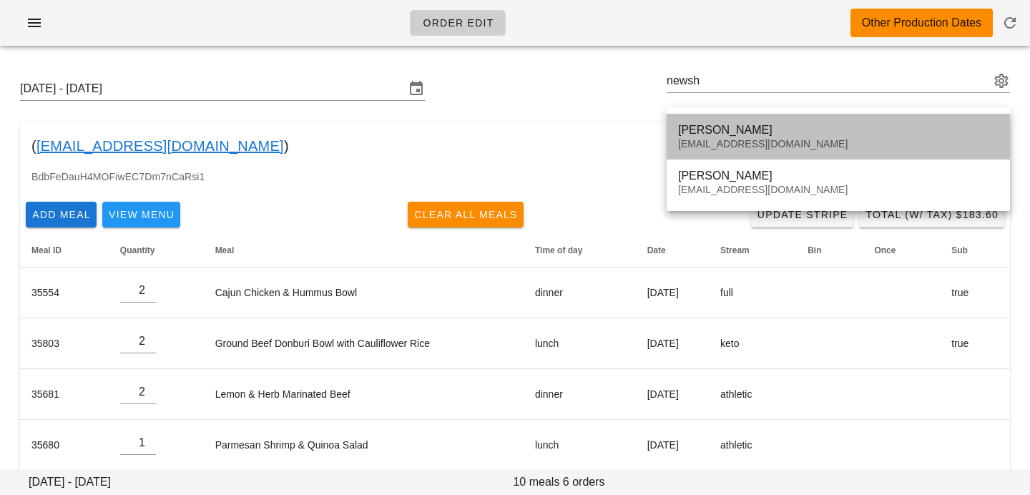
type input "[PERSON_NAME] ([EMAIL_ADDRESS][DOMAIN_NAME])"
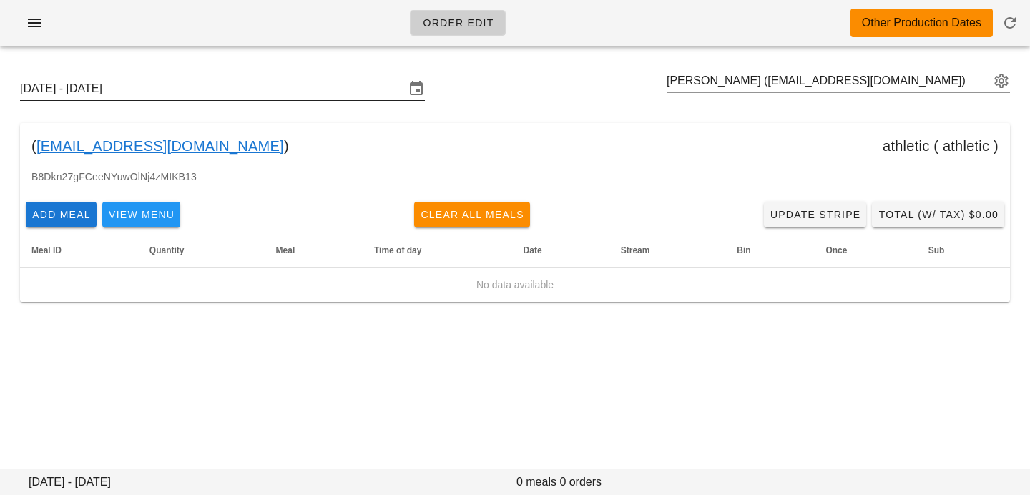
click at [326, 99] on input "[DATE] - [DATE]" at bounding box center [212, 88] width 385 height 23
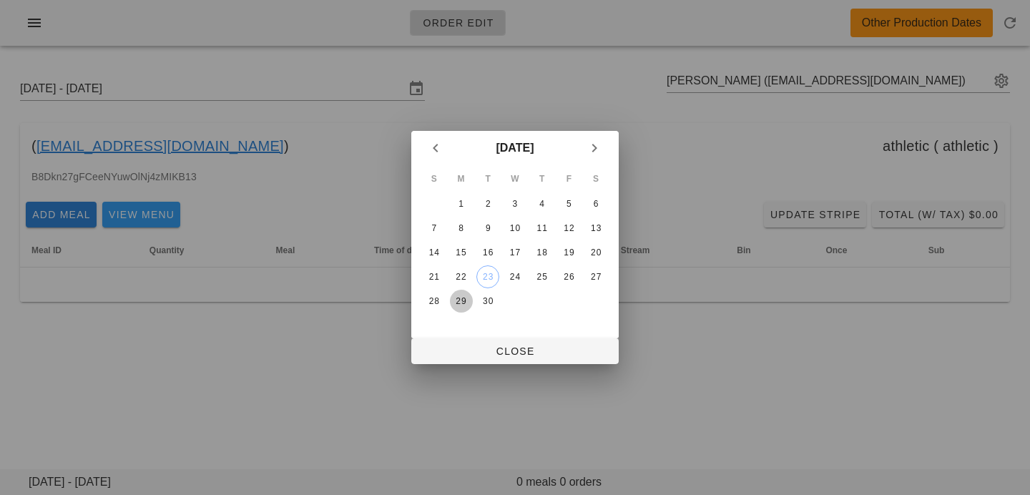
click at [468, 297] on div "29" at bounding box center [461, 301] width 23 height 10
click at [474, 347] on span "Close" at bounding box center [515, 351] width 185 height 11
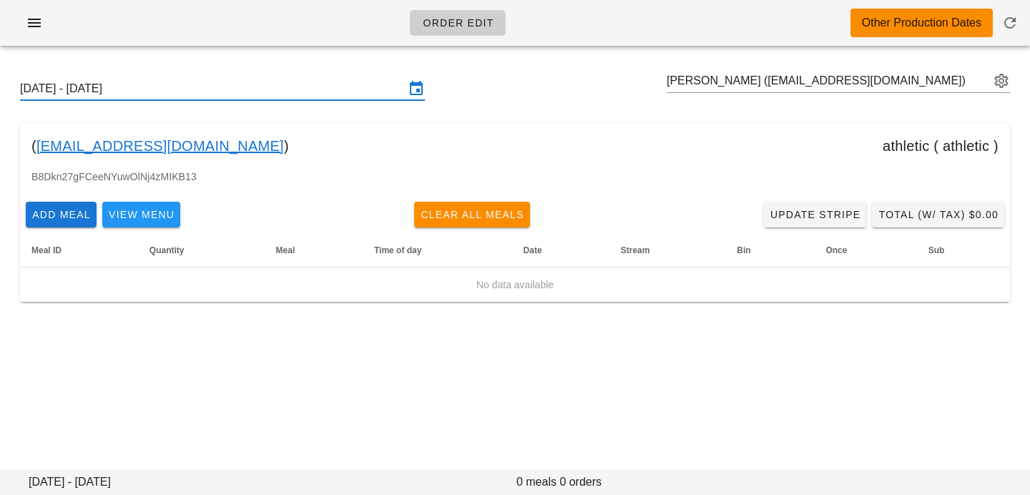
click at [258, 85] on input "Sunday September 28 - Saturday October 4" at bounding box center [212, 88] width 385 height 23
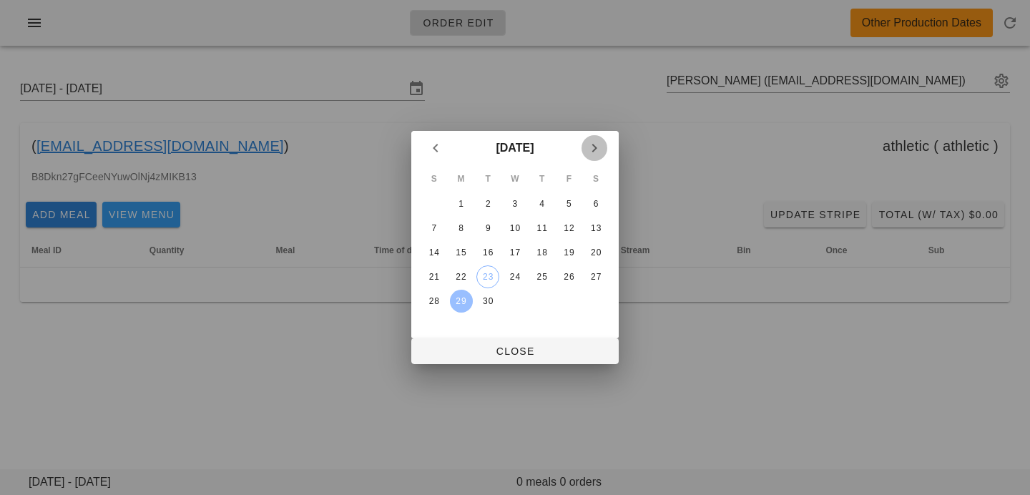
click at [598, 147] on icon "Next month" at bounding box center [594, 148] width 17 height 17
click at [429, 149] on icon "Previous month" at bounding box center [435, 148] width 17 height 17
click at [474, 225] on table "S M T W T F S 1 2 3 4 5 6 7 8 9 10 11 12 13 14 15 16 17 18 19 20 21 22 23 24 25…" at bounding box center [515, 239] width 190 height 149
click at [462, 225] on div "8" at bounding box center [461, 228] width 23 height 10
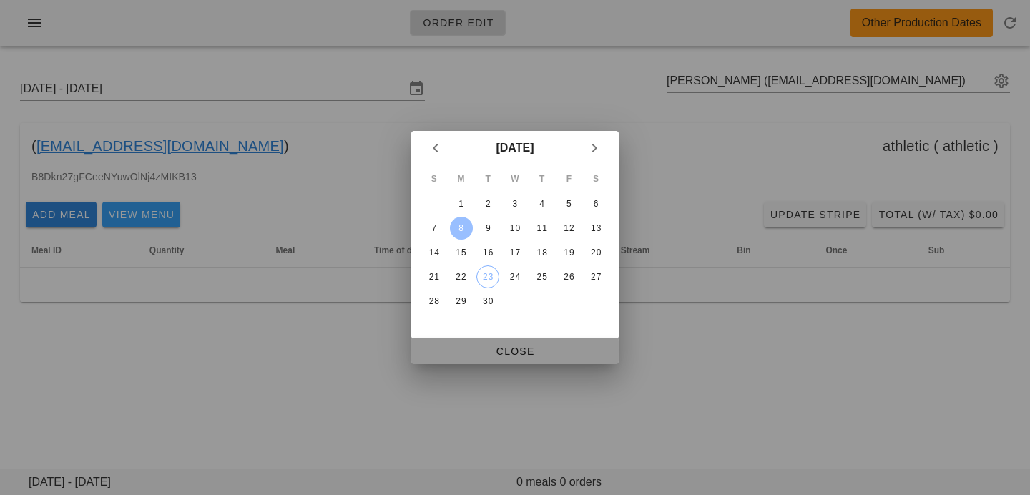
click at [459, 356] on span "Close" at bounding box center [515, 351] width 185 height 11
type input "[DATE] - [DATE]"
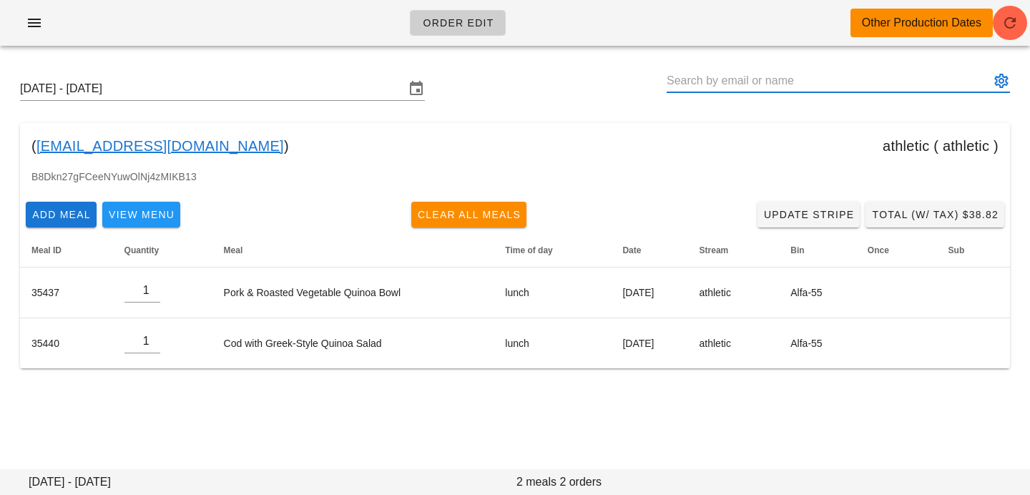
click at [764, 84] on input "text" at bounding box center [828, 80] width 323 height 23
paste input "[EMAIL_ADDRESS][DOMAIN_NAME]"
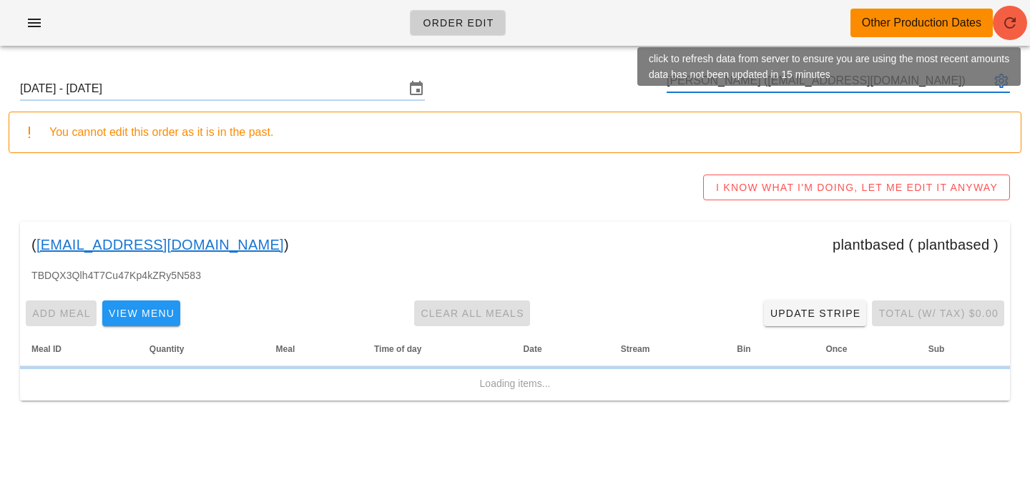
type input "[PERSON_NAME] ([EMAIL_ADDRESS][DOMAIN_NAME])"
click at [1017, 18] on icon "button" at bounding box center [1010, 22] width 17 height 17
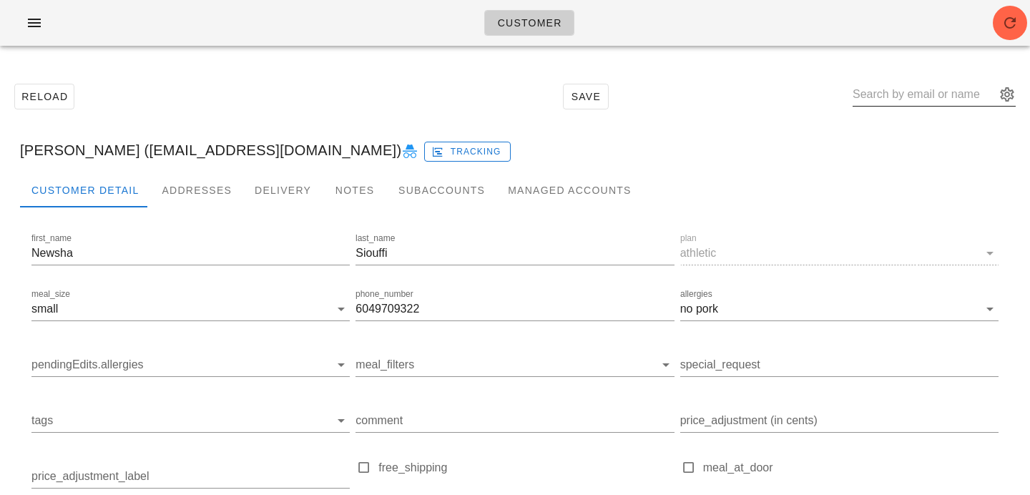
click at [883, 92] on input "text" at bounding box center [924, 94] width 143 height 23
paste input "[EMAIL_ADDRESS][DOMAIN_NAME]"
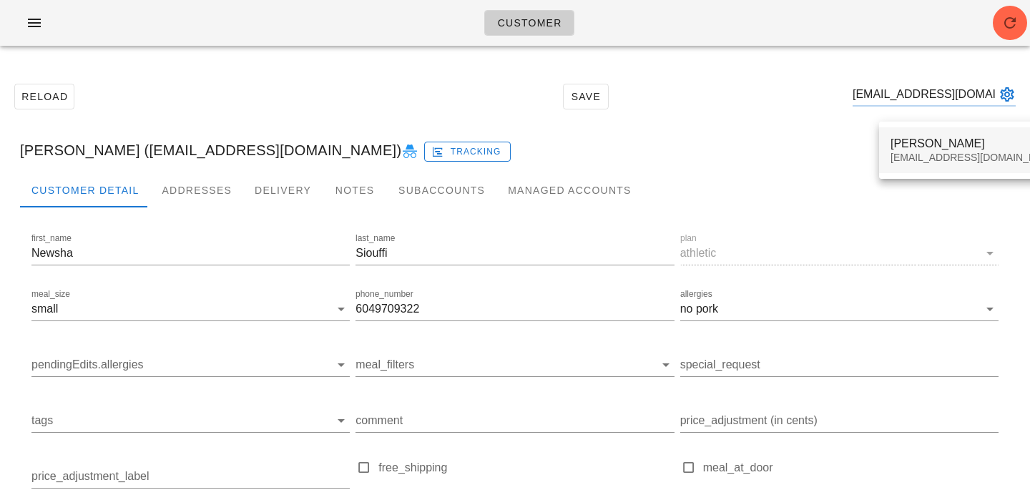
type input "[EMAIL_ADDRESS][DOMAIN_NAME]"
click at [935, 155] on div "[EMAIL_ADDRESS][DOMAIN_NAME]" at bounding box center [976, 158] width 170 height 12
click at [1004, 26] on icon "button" at bounding box center [1010, 22] width 17 height 17
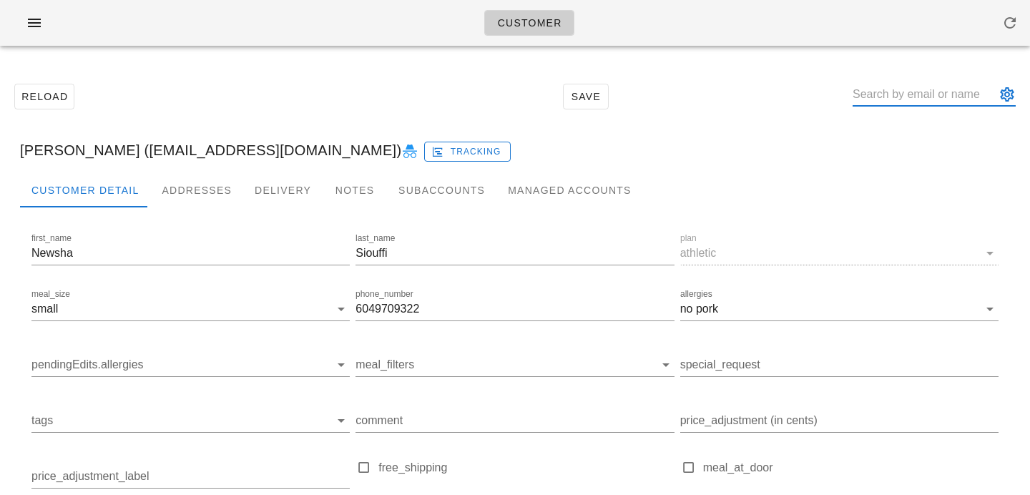
click at [893, 95] on input "text" at bounding box center [924, 94] width 143 height 23
paste input "[EMAIL_ADDRESS][DOMAIN_NAME]"
type input "[EMAIL_ADDRESS][DOMAIN_NAME]"
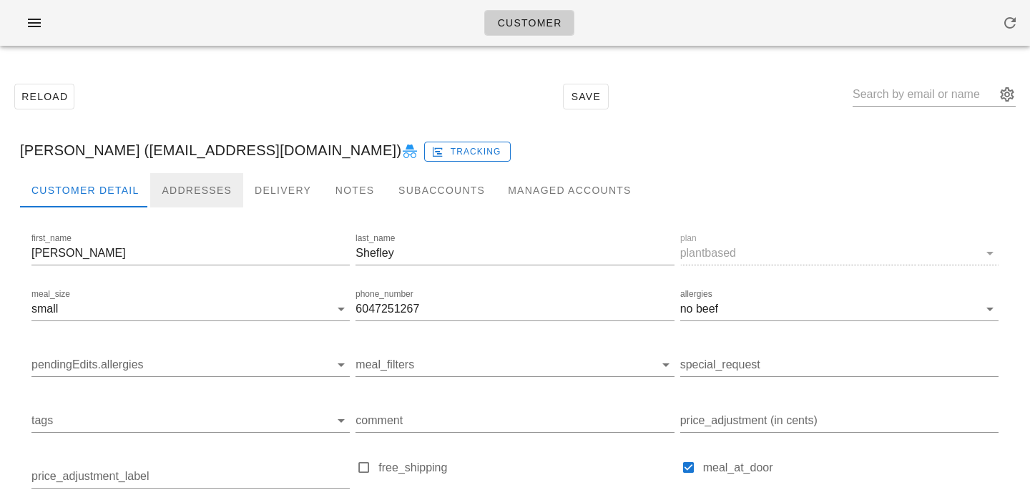
click at [213, 190] on div "Addresses" at bounding box center [196, 190] width 93 height 34
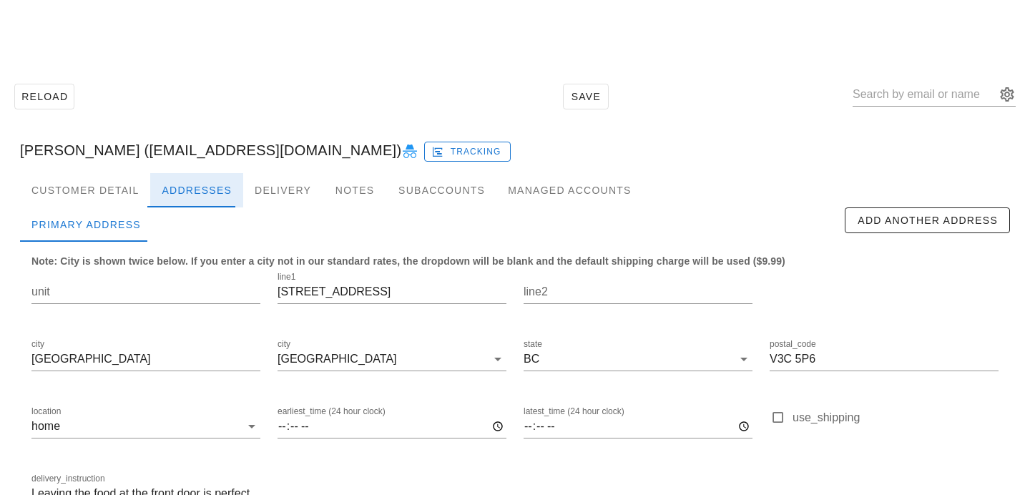
scroll to position [94, 0]
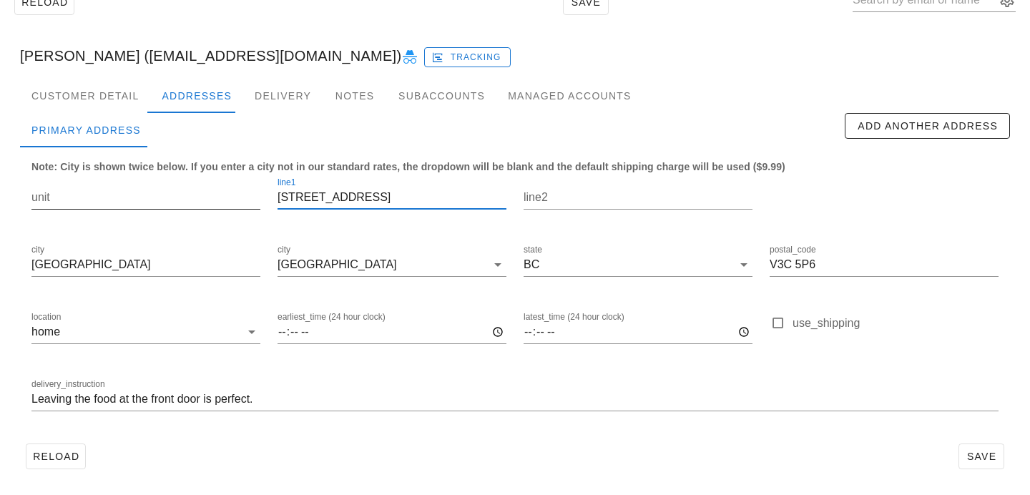
drag, startPoint x: 410, startPoint y: 192, endPoint x: 240, endPoint y: 182, distance: 170.6
click at [240, 182] on div "unit line1 1911 Eureka Avenue line2 city Port Coquitlam city Port Coquitlam sta…" at bounding box center [515, 300] width 985 height 269
click at [118, 98] on div "Customer Detail" at bounding box center [85, 96] width 130 height 34
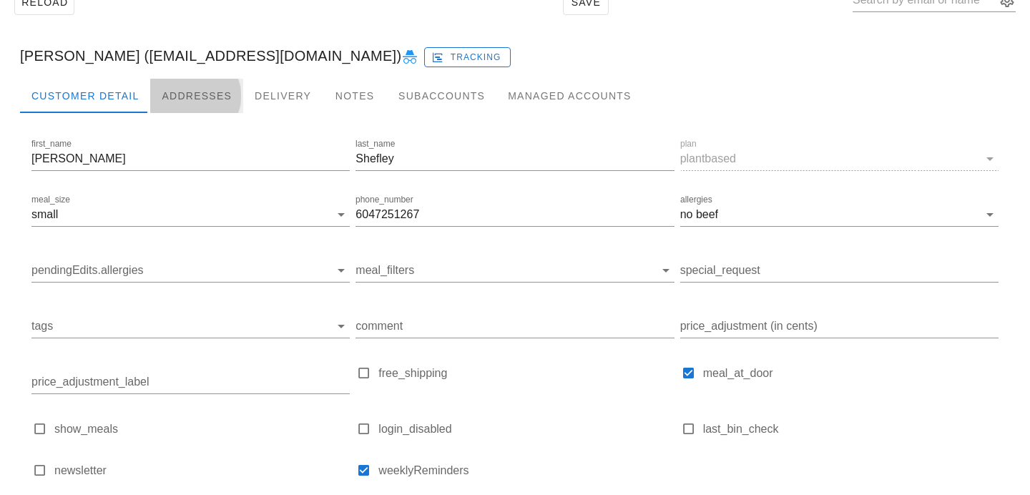
click at [174, 98] on div "Addresses" at bounding box center [196, 96] width 93 height 34
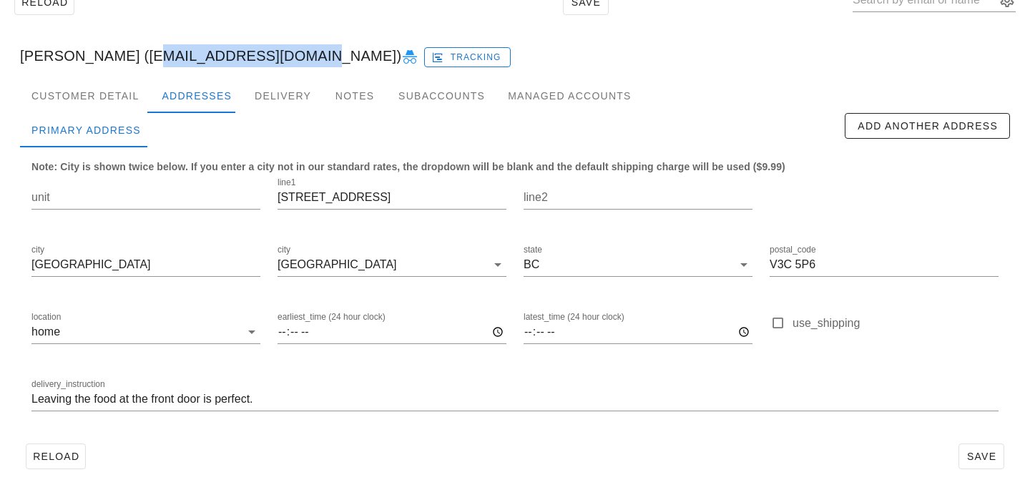
drag, startPoint x: 118, startPoint y: 56, endPoint x: 259, endPoint y: 58, distance: 141.0
click at [259, 58] on div "Leslie Shefley (fshefley@hotmail.com) Tracking" at bounding box center [515, 56] width 1013 height 46
copy div "[EMAIL_ADDRESS][DOMAIN_NAME]"
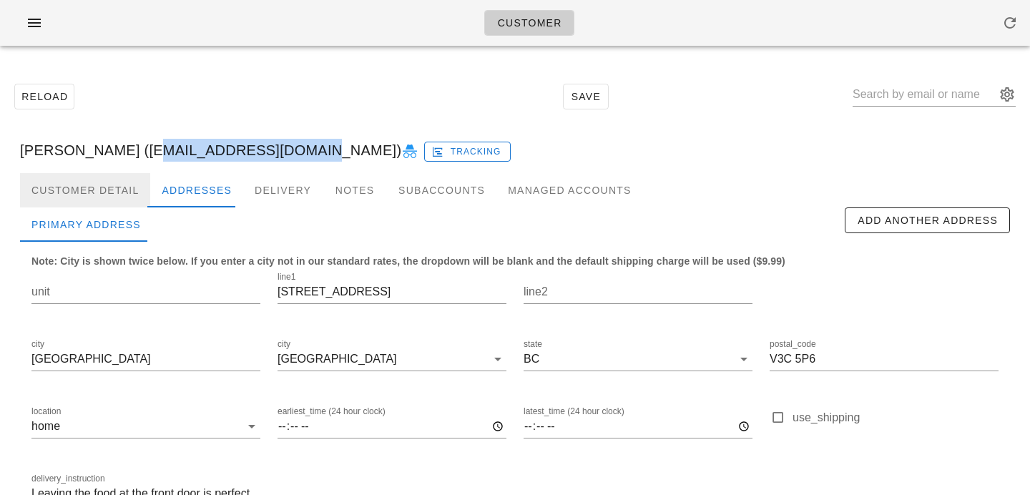
click at [126, 193] on div "Customer Detail" at bounding box center [85, 190] width 130 height 34
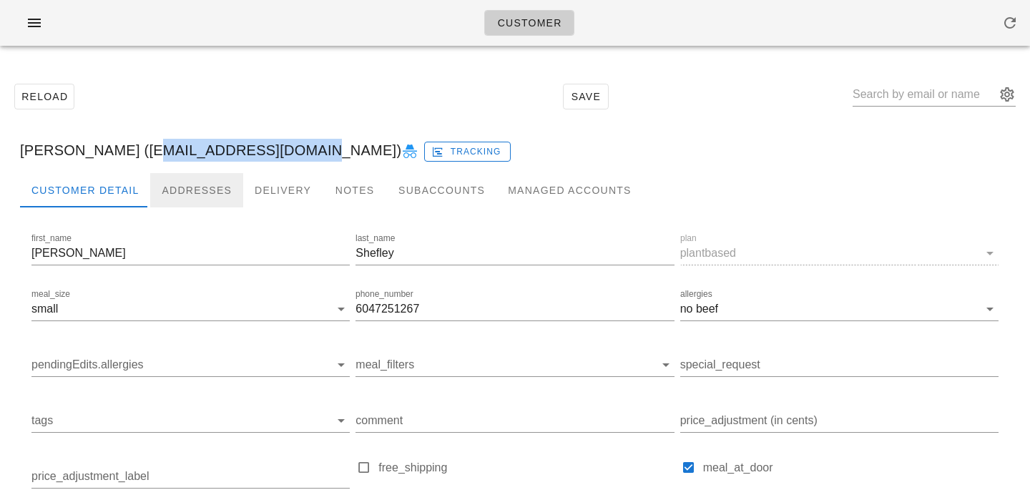
click at [189, 192] on div "Addresses" at bounding box center [196, 190] width 93 height 34
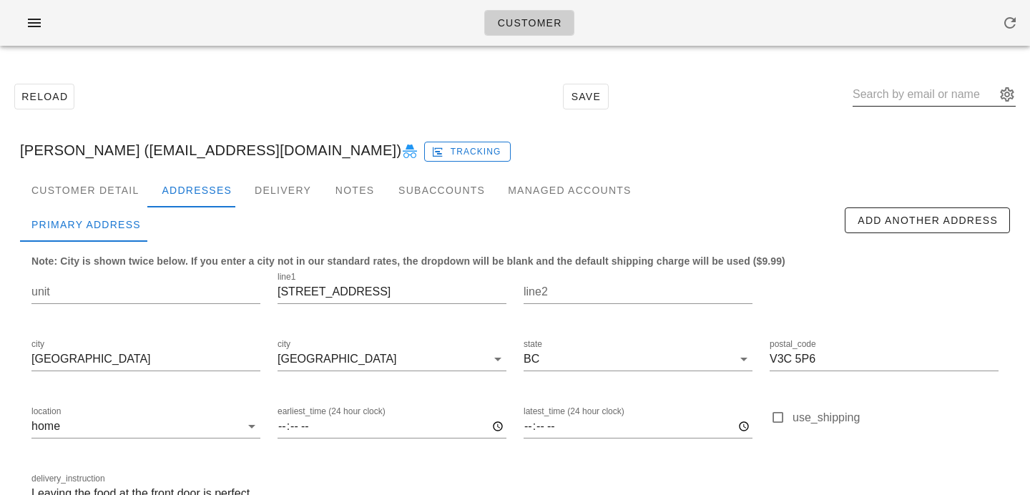
click at [913, 88] on input "text" at bounding box center [924, 94] width 143 height 23
paste input "[DOMAIN_NAME][EMAIL_ADDRESS][DOMAIN_NAME]"
type input "[DOMAIN_NAME][EMAIL_ADDRESS][DOMAIN_NAME]"
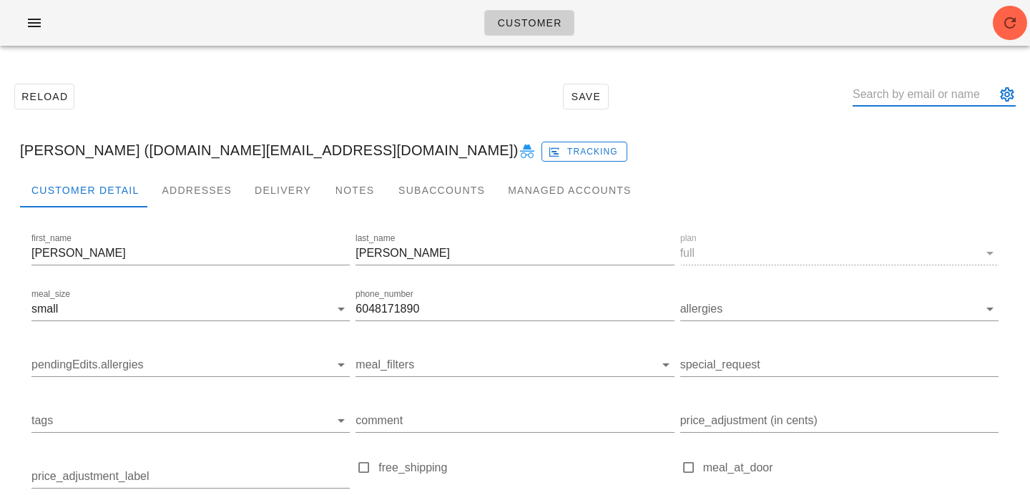
click at [905, 95] on input "text" at bounding box center [924, 94] width 143 height 23
paste input "[EMAIL_ADDRESS][PERSON_NAME][DOMAIN_NAME]"
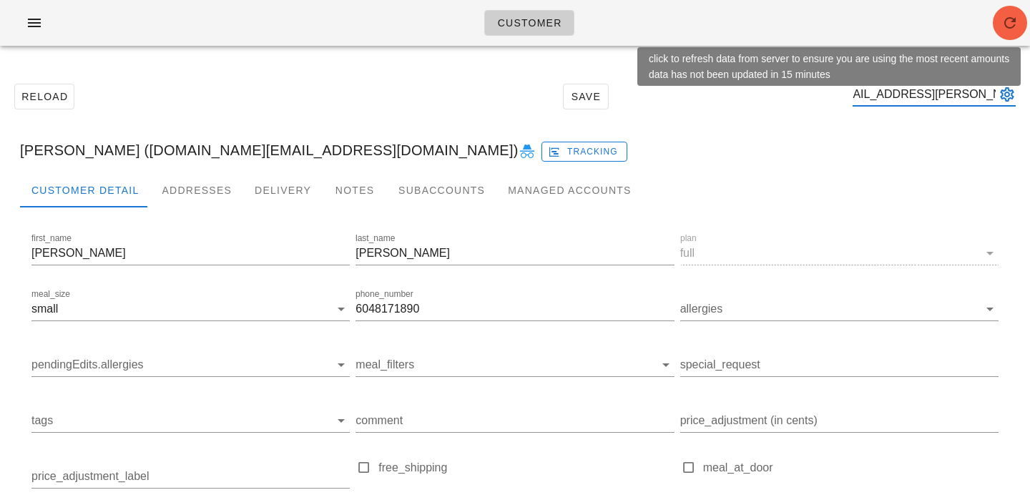
type input "[EMAIL_ADDRESS][PERSON_NAME][DOMAIN_NAME]"
click at [1017, 25] on icon "button" at bounding box center [1010, 22] width 17 height 17
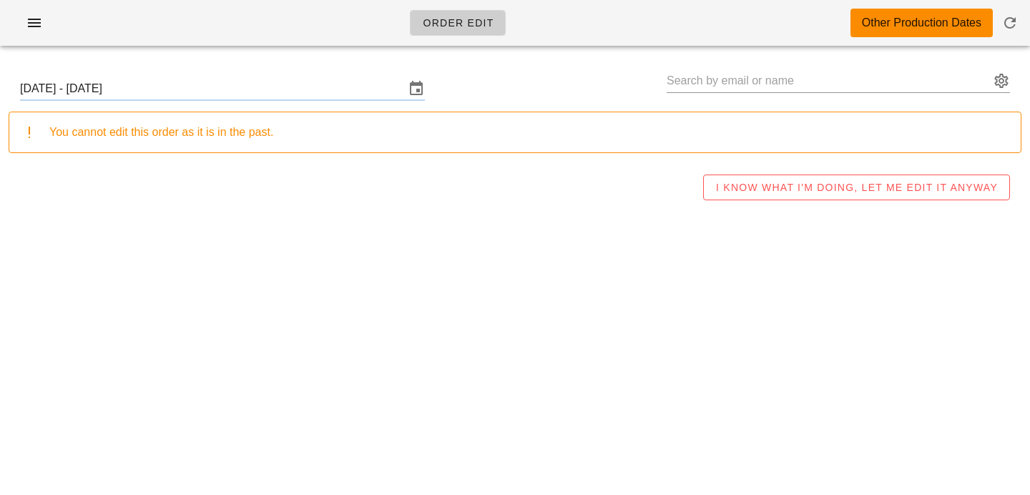
type input "[PERSON_NAME] ([EMAIL_ADDRESS][DOMAIN_NAME])"
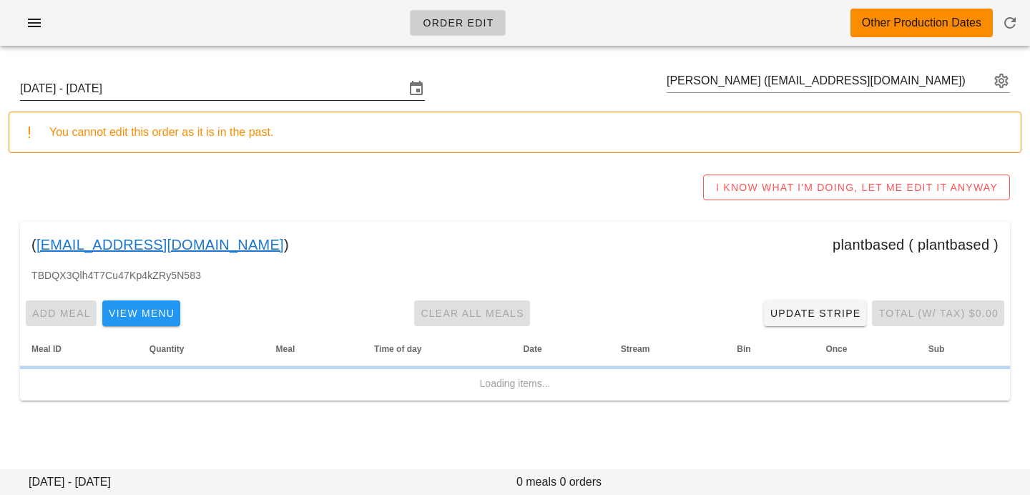
click at [340, 88] on input "Sunday September 7 - Saturday September 13" at bounding box center [212, 88] width 385 height 23
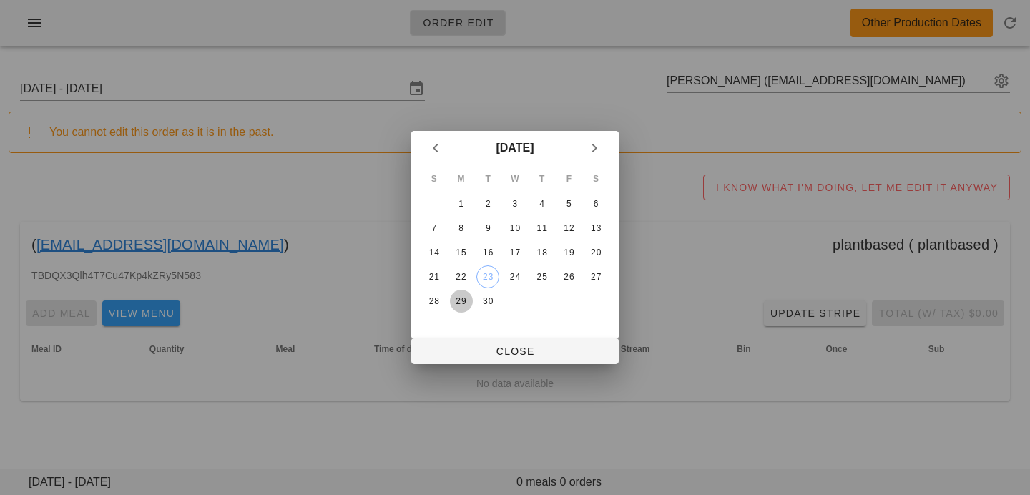
click at [469, 301] on div "29" at bounding box center [461, 301] width 23 height 10
click at [477, 342] on button "Close" at bounding box center [514, 351] width 207 height 26
type input "Sunday September 28 - Saturday October 4"
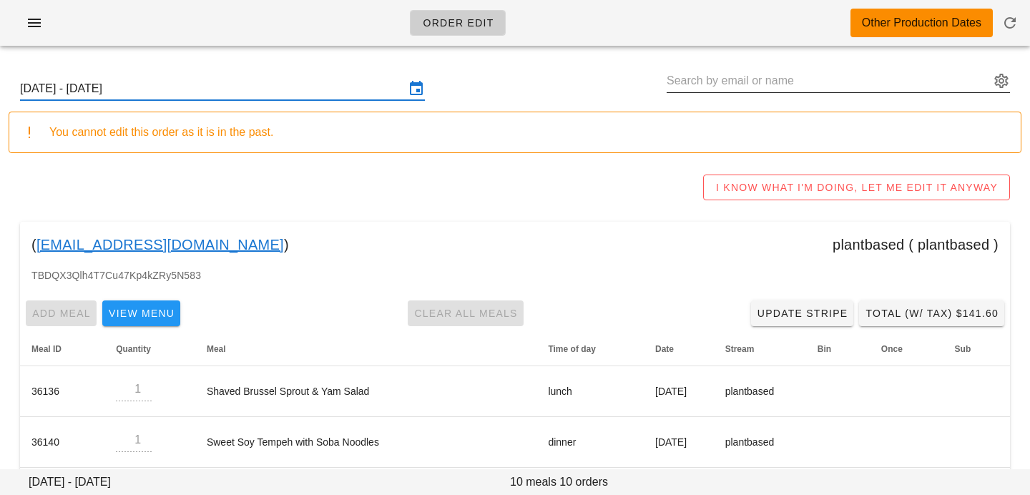
click at [849, 88] on input "text" at bounding box center [828, 80] width 323 height 23
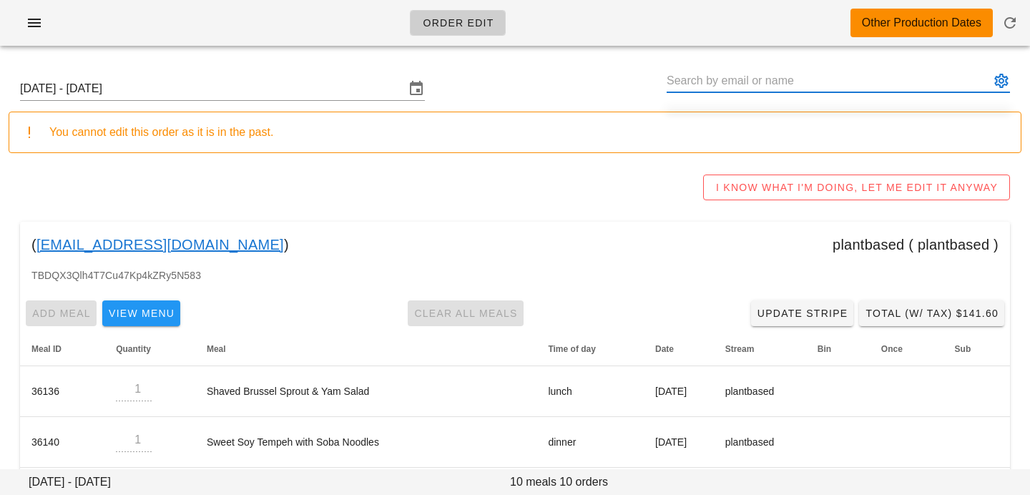
paste input "[DOMAIN_NAME][EMAIL_ADDRESS][DOMAIN_NAME]"
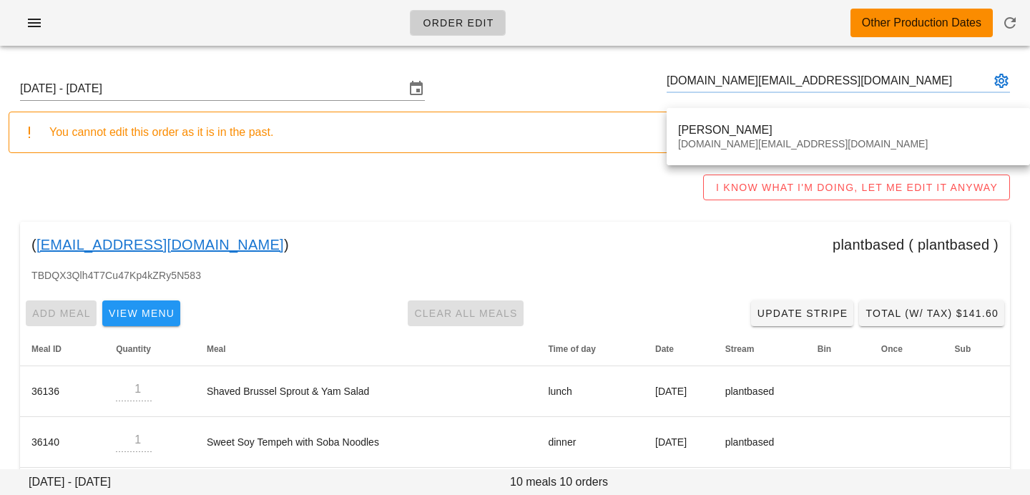
type input "LR.RS@outlook.com"
type input "Fay Ramsay (Lr.rs@outlook.com)"
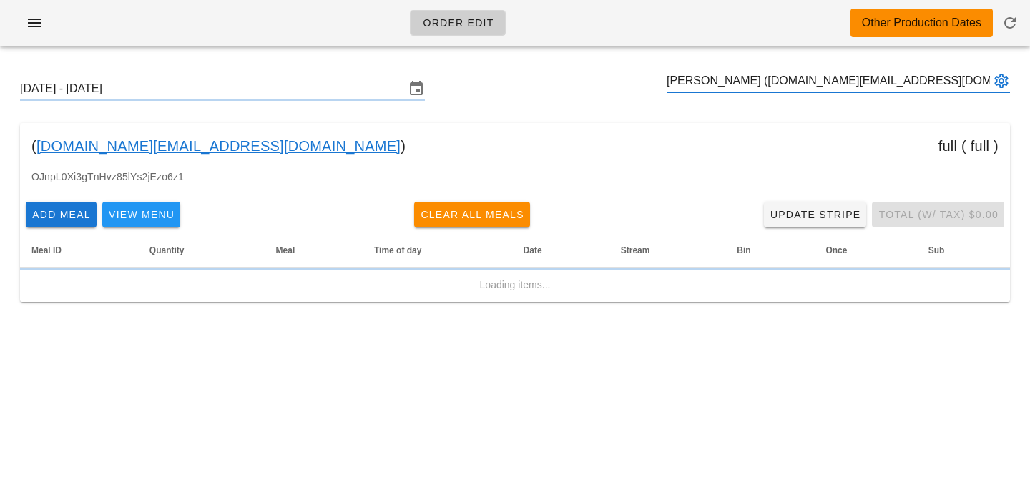
click at [715, 146] on div "( Lr.rs@outlook.com ) full ( full )" at bounding box center [515, 146] width 990 height 46
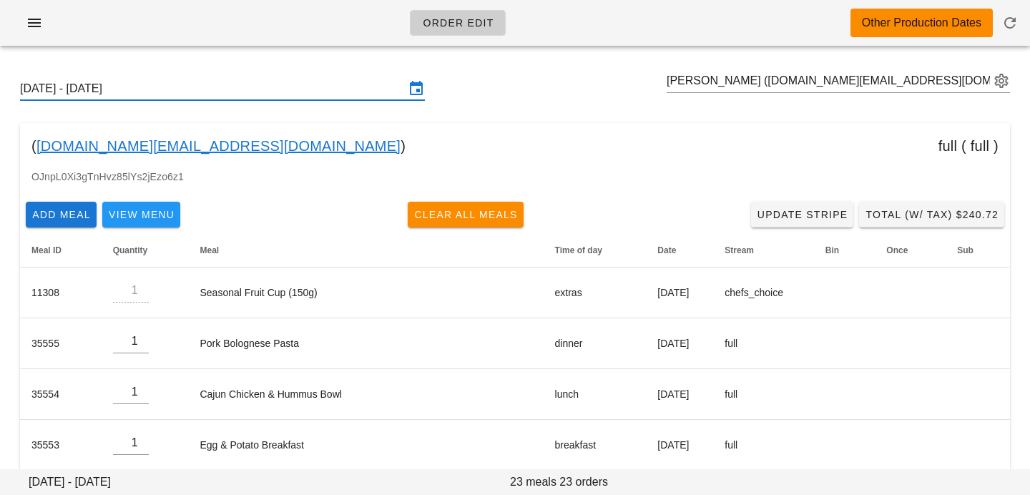
click at [265, 92] on input "[DATE] - [DATE]" at bounding box center [212, 88] width 385 height 23
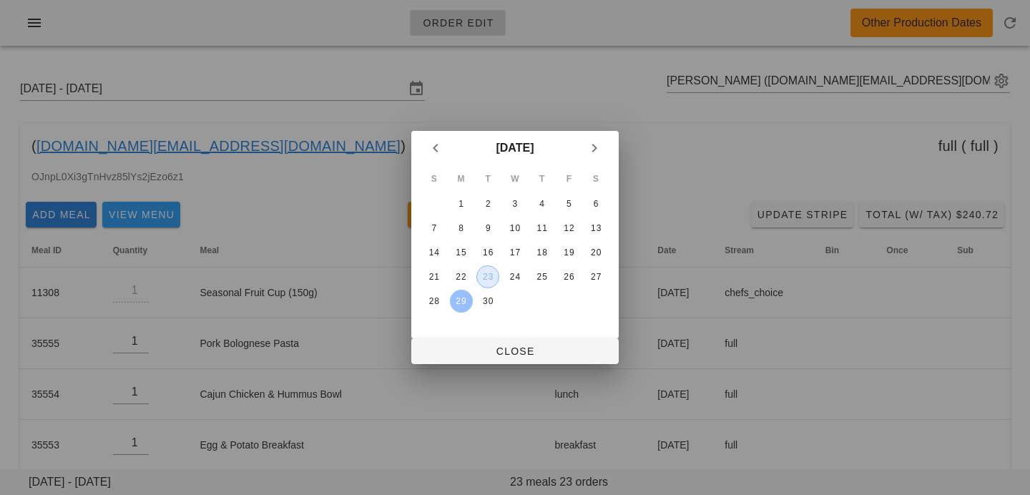
click at [494, 272] on div "23" at bounding box center [487, 277] width 21 height 10
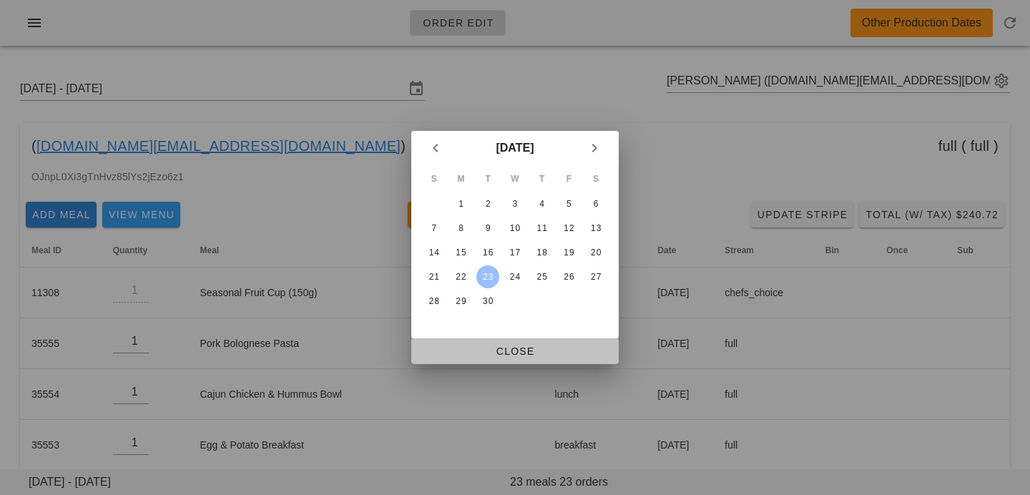
click at [501, 352] on span "Close" at bounding box center [515, 351] width 185 height 11
type input "Sunday September 21 - Saturday September 27"
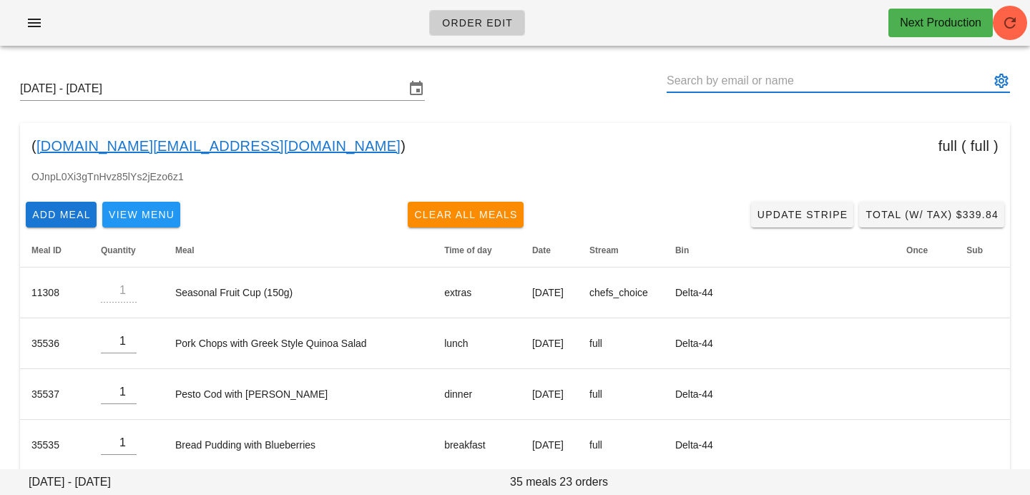
click at [770, 82] on input "text" at bounding box center [828, 80] width 323 height 23
paste input "Meghanclarke2010@gmail.com"
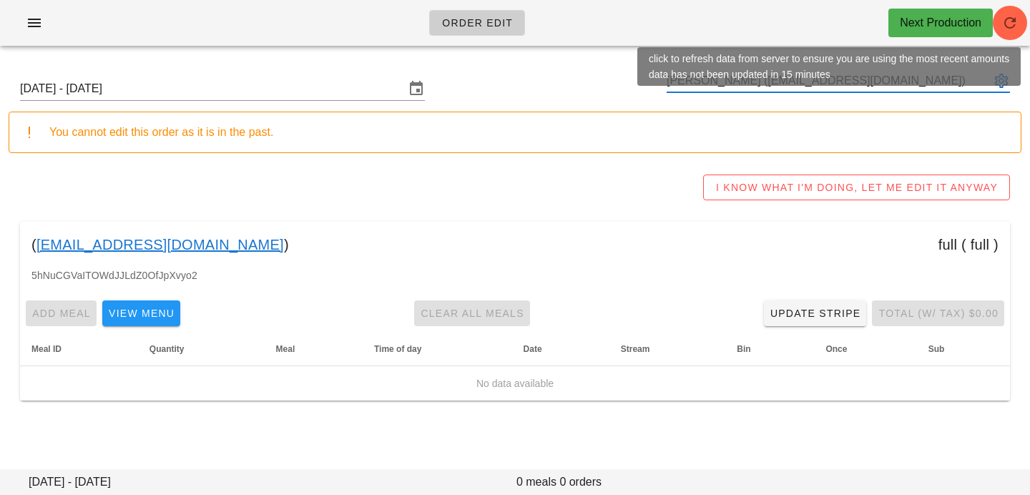
type input "Meghan Clarke (Meghanclarke2010@gmail.com)"
click at [1019, 20] on span "button" at bounding box center [1010, 22] width 34 height 17
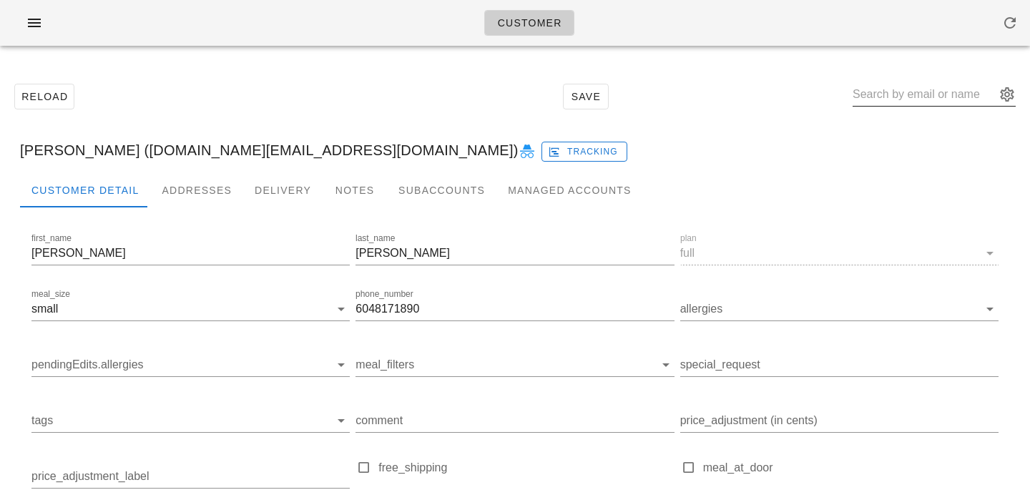
click at [936, 94] on input "text" at bounding box center [924, 94] width 143 height 23
paste input "cherilyne.anne@gmail.com"
type input "cherilyne.anne@gmail.com"
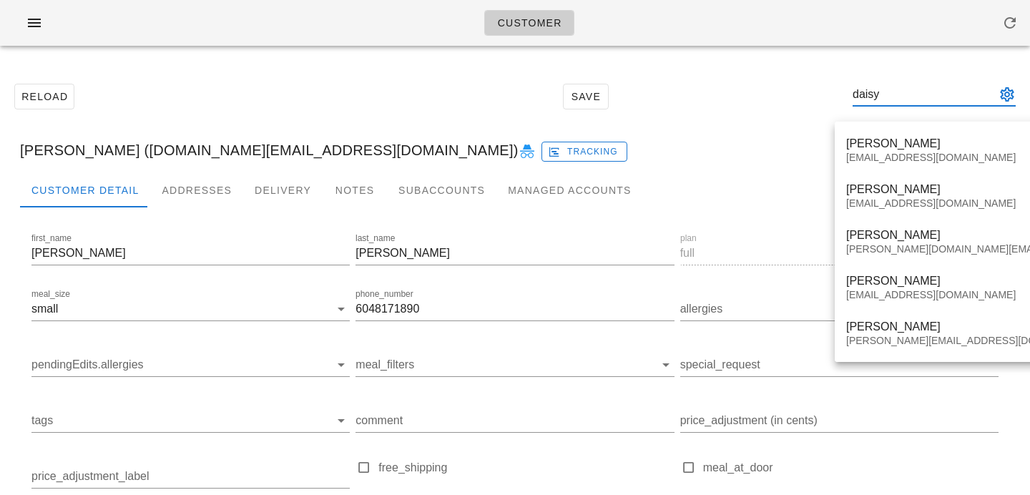
scroll to position [1, 0]
drag, startPoint x: 924, startPoint y: 95, endPoint x: 857, endPoint y: 95, distance: 66.5
click at [861, 95] on div "Reload Save daisy" at bounding box center [515, 97] width 1013 height 62
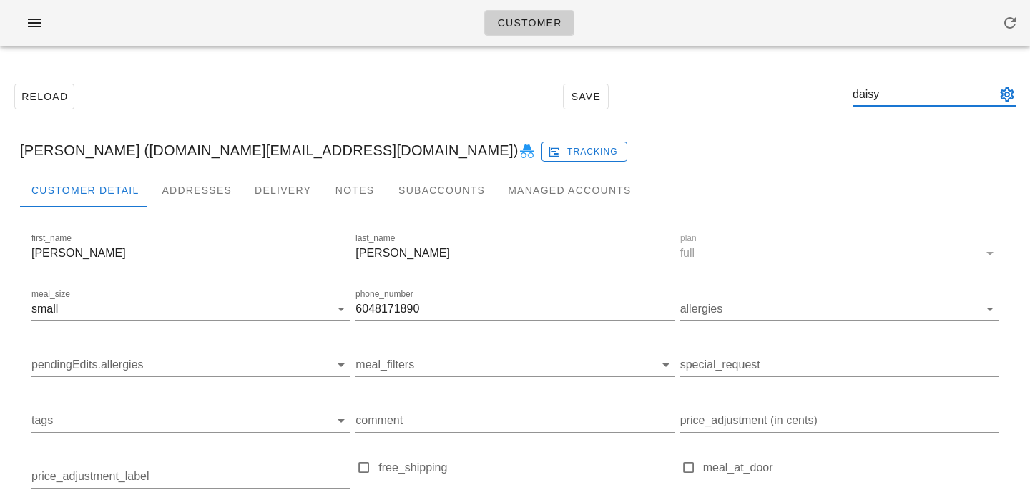
paste input "cherilyne.anne@gmail.com"
type input "cherilyne.anne@gmail.com"
click at [905, 97] on input "cherilyne.anne@gmail.com" at bounding box center [924, 94] width 143 height 23
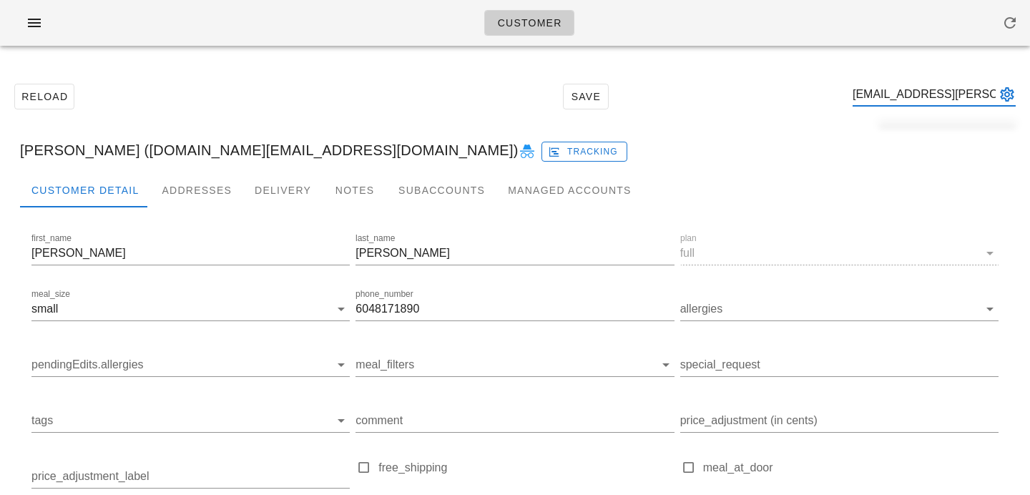
drag, startPoint x: 905, startPoint y: 97, endPoint x: 842, endPoint y: 98, distance: 63.0
click at [842, 98] on div "Reload Save cherilyne.anne@gmail.com" at bounding box center [515, 97] width 1013 height 62
click at [909, 94] on input "cherilyne.anne@gmail.com" at bounding box center [924, 94] width 143 height 23
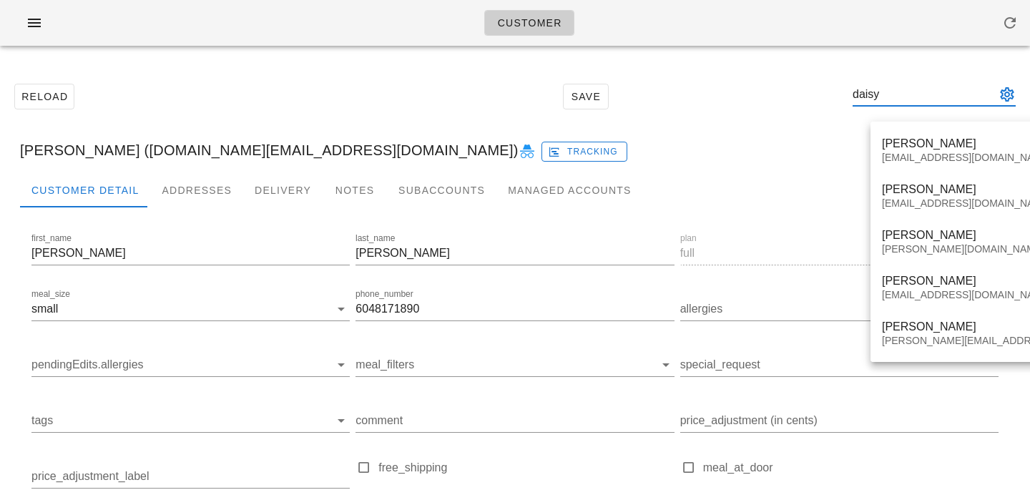
type input "daisy"
paste input "Meghanclarke2010@gmail.com"
type input "Meghanclarke2010@gmail.com"
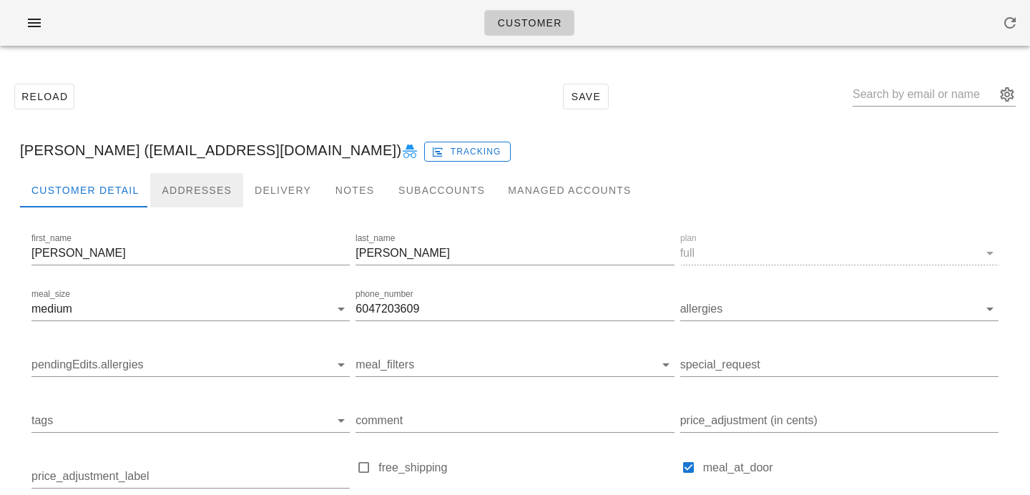
click at [212, 192] on div "Addresses" at bounding box center [196, 190] width 93 height 34
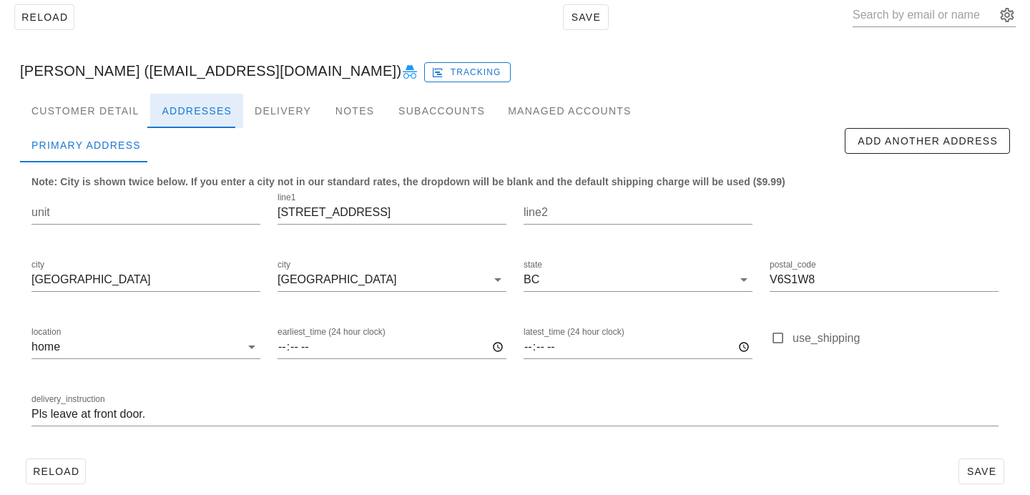
scroll to position [94, 0]
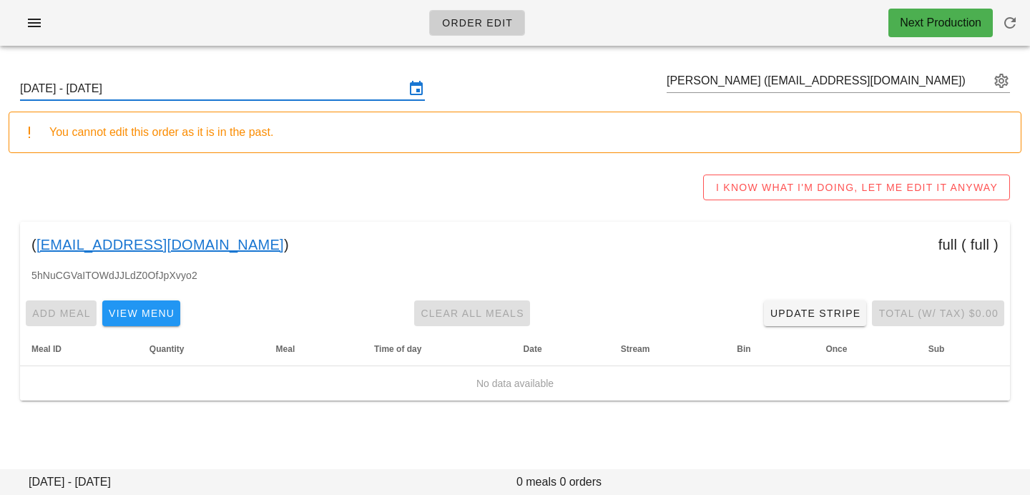
click at [304, 92] on input "[DATE] - [DATE]" at bounding box center [212, 88] width 385 height 23
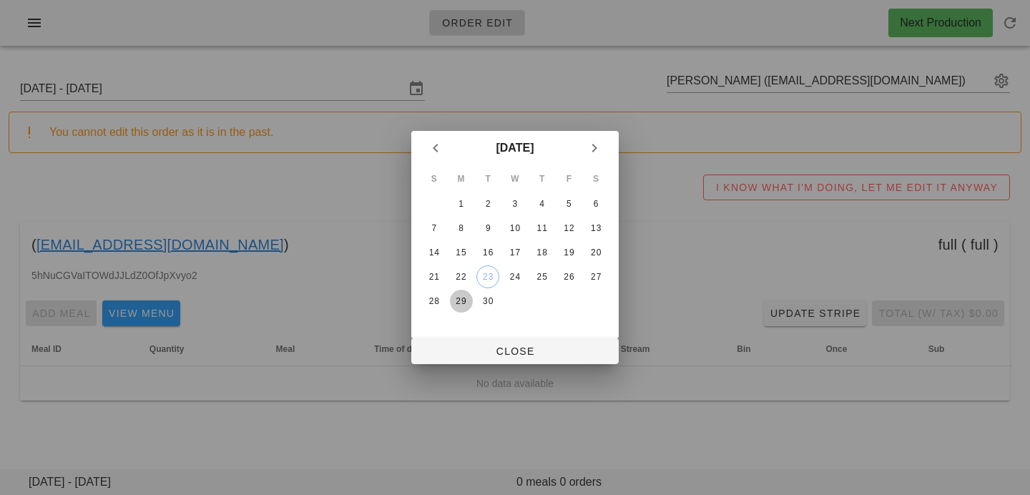
click at [463, 298] on div "29" at bounding box center [461, 301] width 23 height 10
click at [479, 363] on button "Close" at bounding box center [514, 351] width 207 height 26
type input "[DATE] - [DATE]"
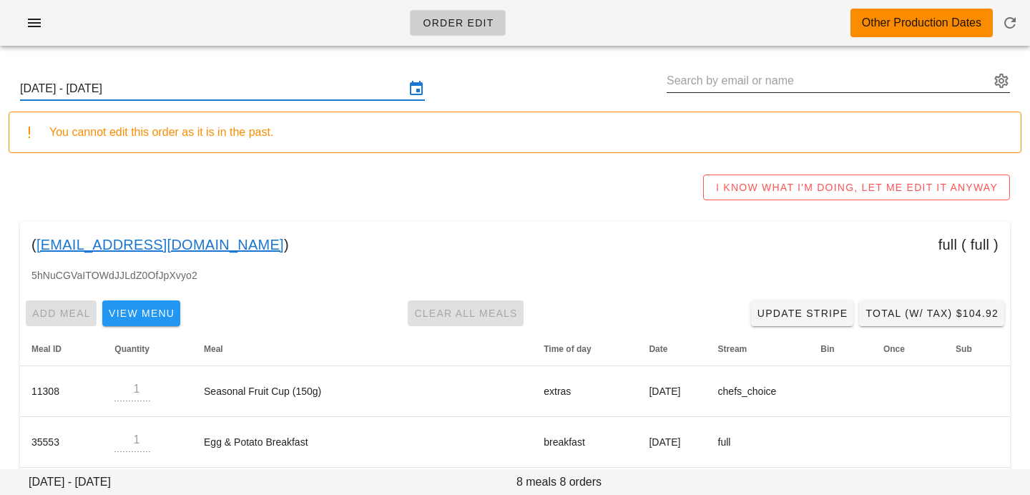
click at [766, 81] on input "text" at bounding box center [828, 80] width 323 height 23
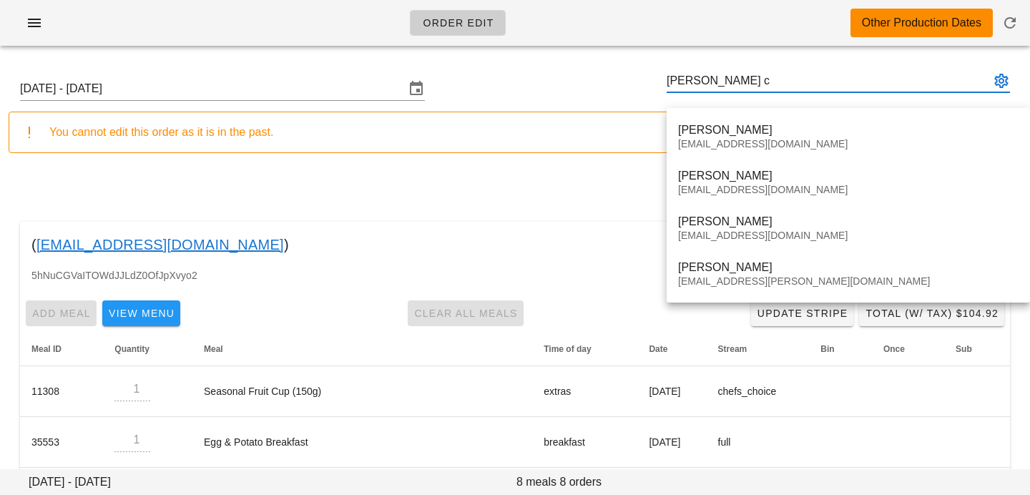
type input "[PERSON_NAME] c"
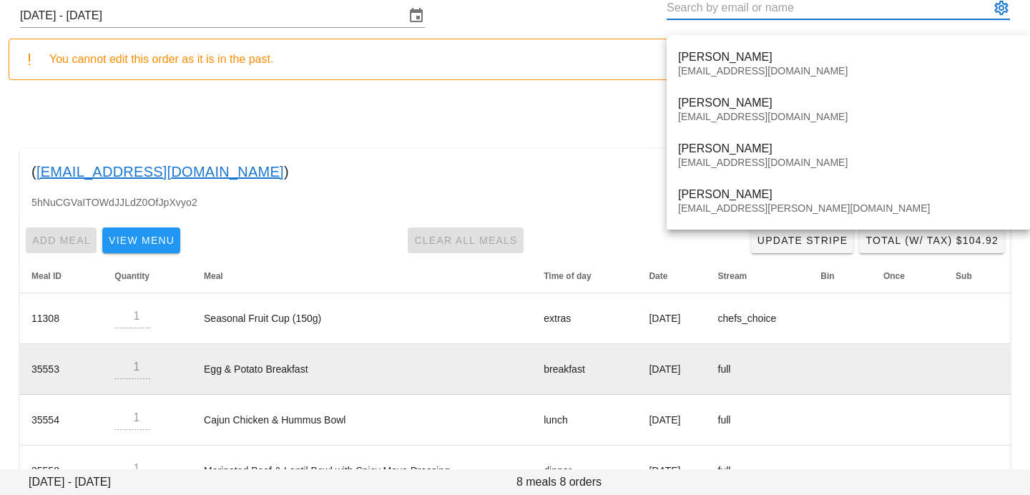
click at [483, 363] on td "Egg & Potato Breakfast" at bounding box center [362, 369] width 340 height 51
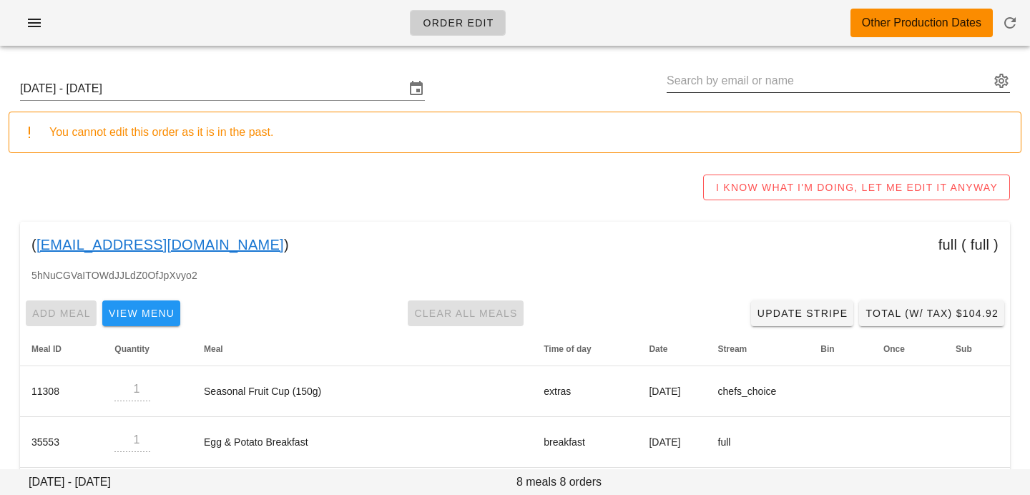
click at [774, 82] on input "text" at bounding box center [828, 80] width 323 height 23
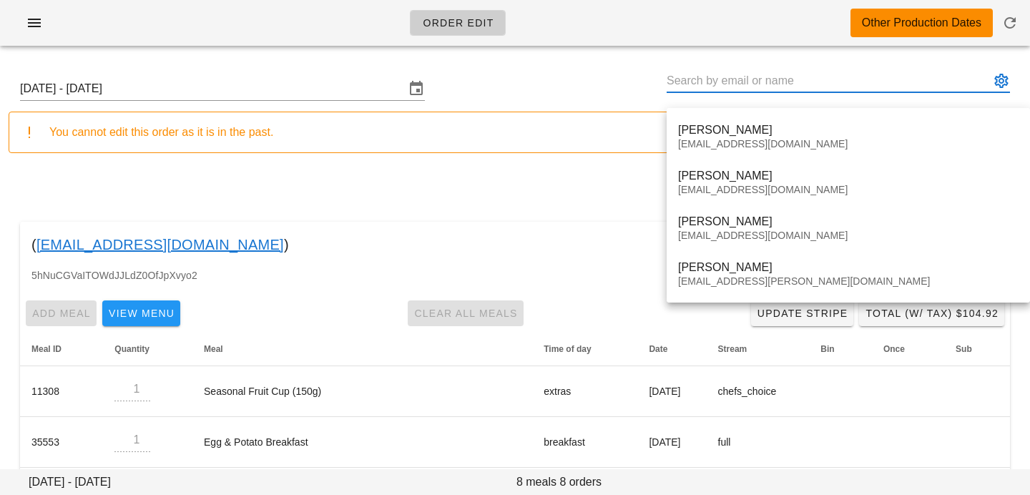
paste input "[EMAIL_ADDRESS][PERSON_NAME][DOMAIN_NAME]"
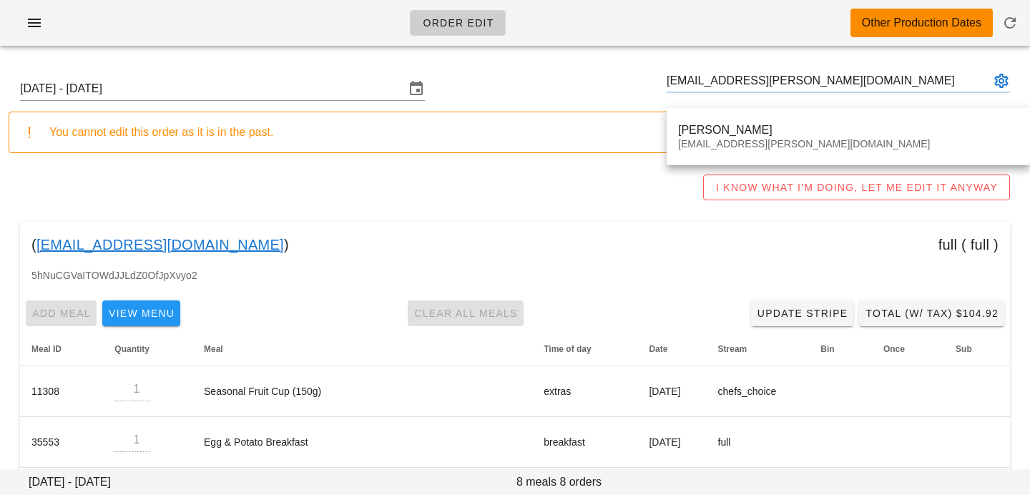
type input "[PERSON_NAME] ([EMAIL_ADDRESS][PERSON_NAME][DOMAIN_NAME])"
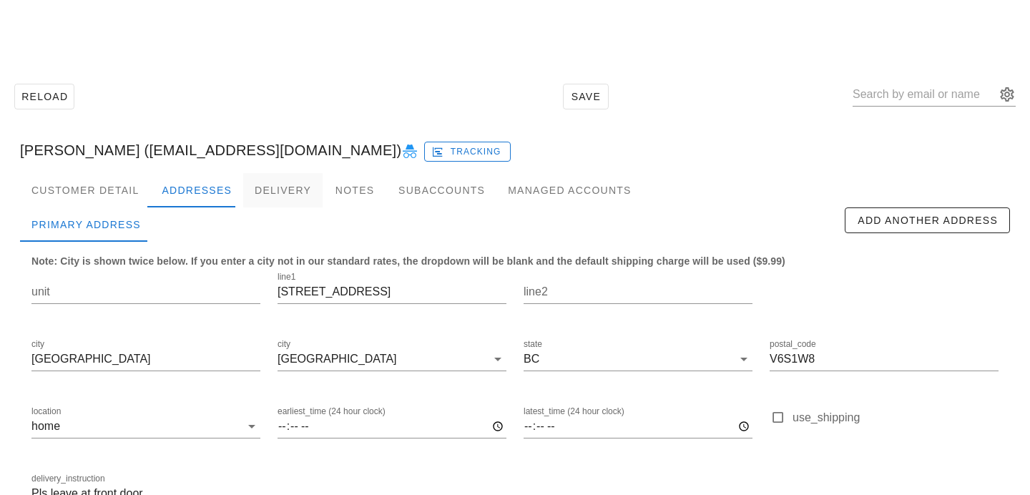
scroll to position [94, 0]
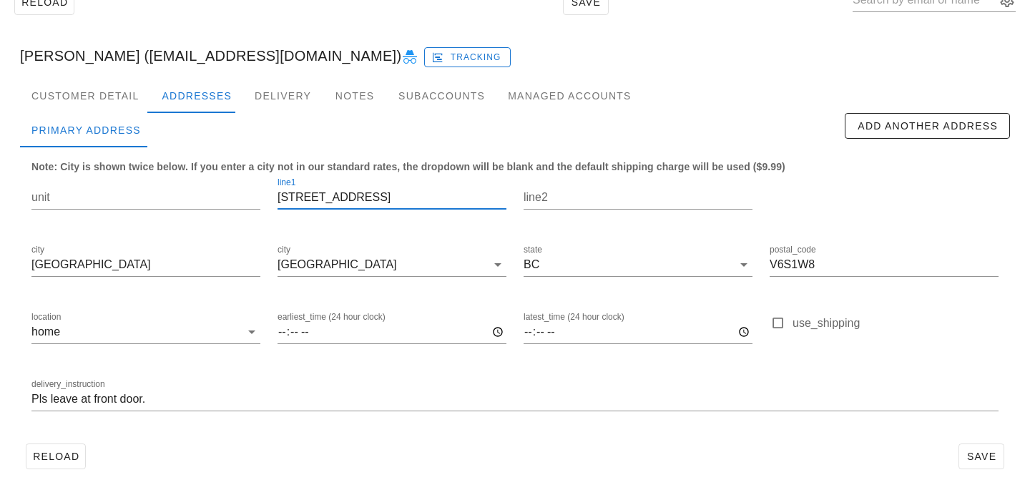
drag, startPoint x: 426, startPoint y: 201, endPoint x: 149, endPoint y: 155, distance: 280.7
click at [155, 157] on div "Note: City is shown twice below. If you enter a city not in our standard rates,…" at bounding box center [515, 292] width 990 height 290
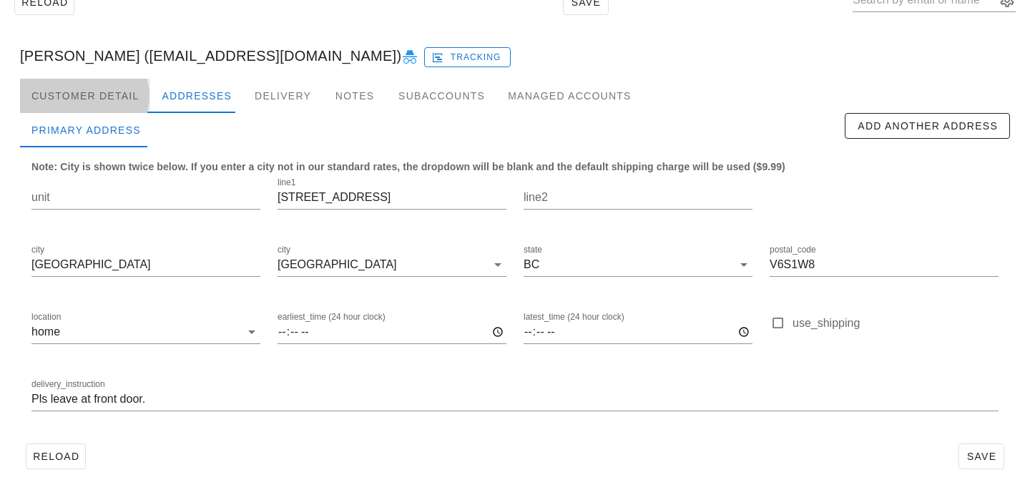
click at [123, 87] on div "Customer Detail" at bounding box center [85, 96] width 130 height 34
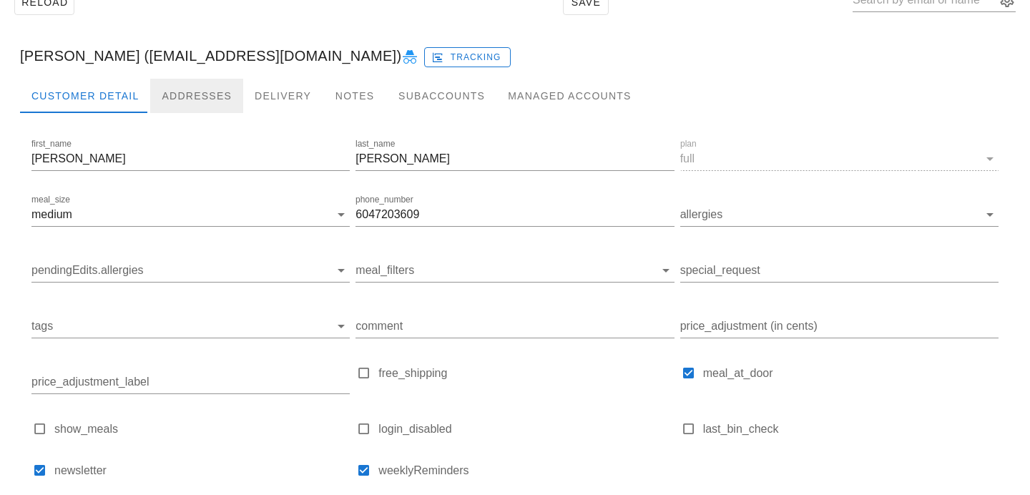
click at [181, 104] on div "Addresses" at bounding box center [196, 96] width 93 height 34
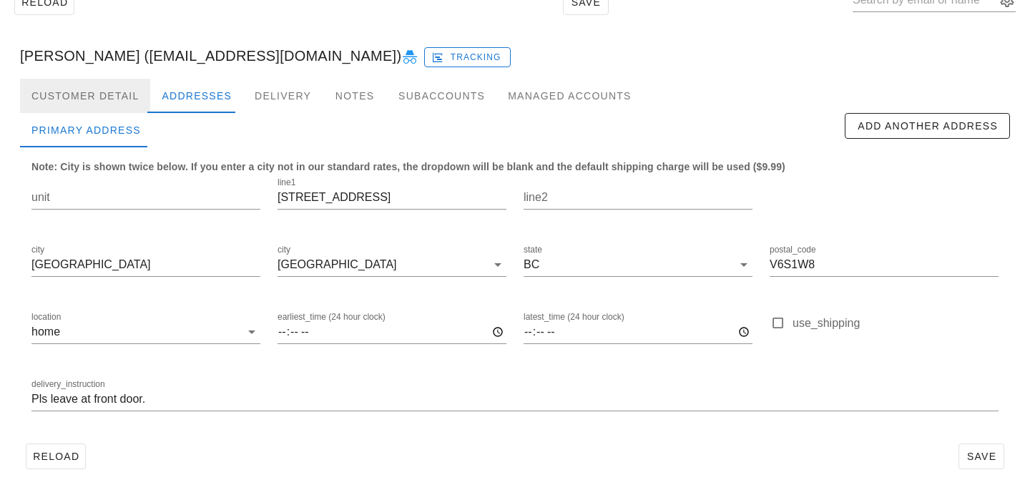
click at [115, 85] on div "Customer Detail" at bounding box center [85, 96] width 130 height 34
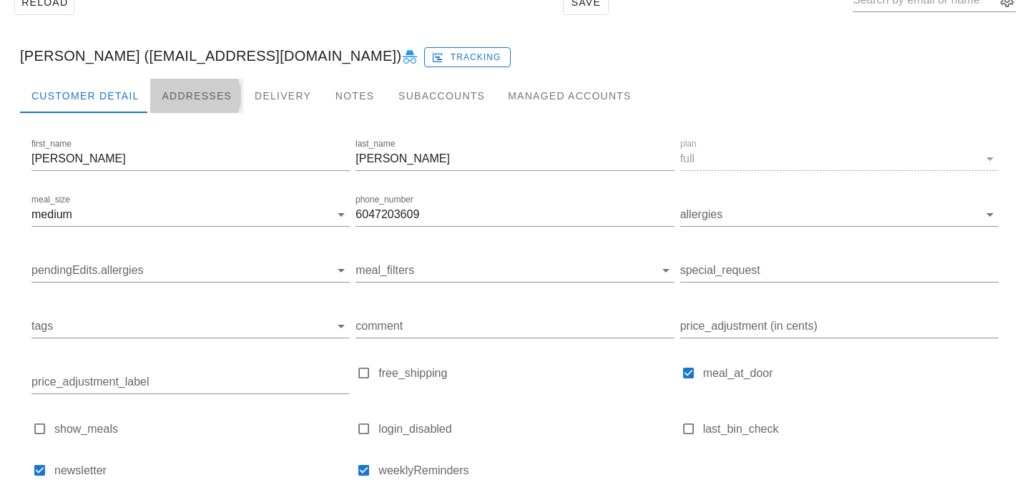
click at [152, 90] on div "Addresses" at bounding box center [196, 96] width 93 height 34
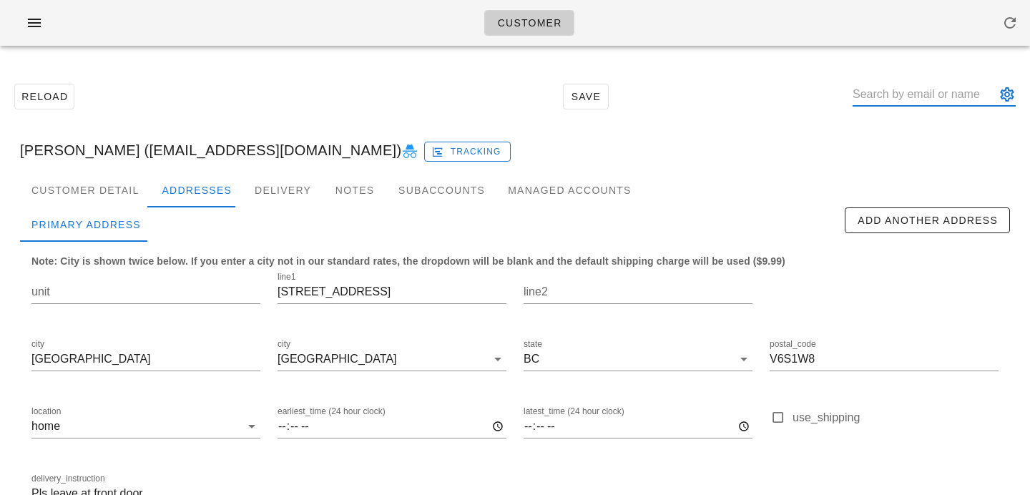
click at [918, 94] on input "text" at bounding box center [924, 94] width 143 height 23
paste input "[EMAIL_ADDRESS][PERSON_NAME][DOMAIN_NAME]"
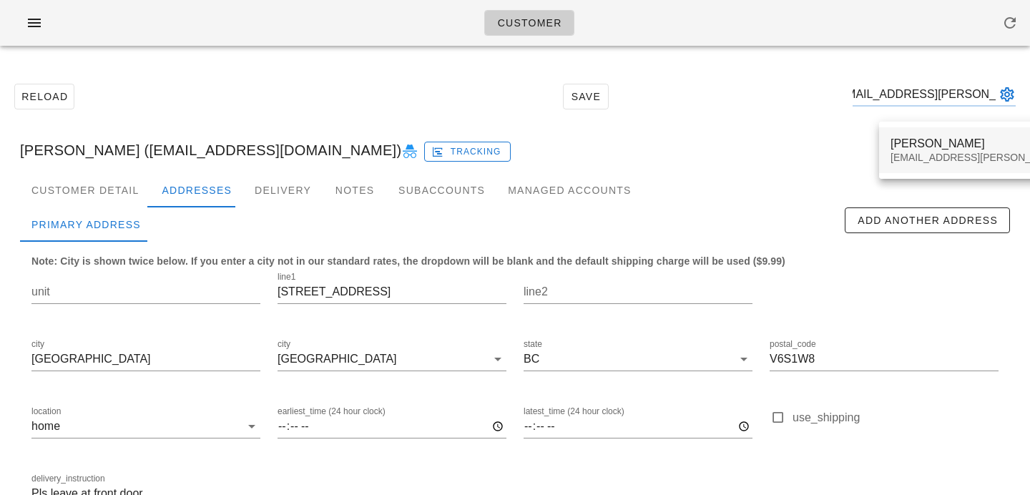
type input "[EMAIL_ADDRESS][PERSON_NAME][DOMAIN_NAME]"
click at [914, 143] on div "[PERSON_NAME]" at bounding box center [1017, 144] width 252 height 14
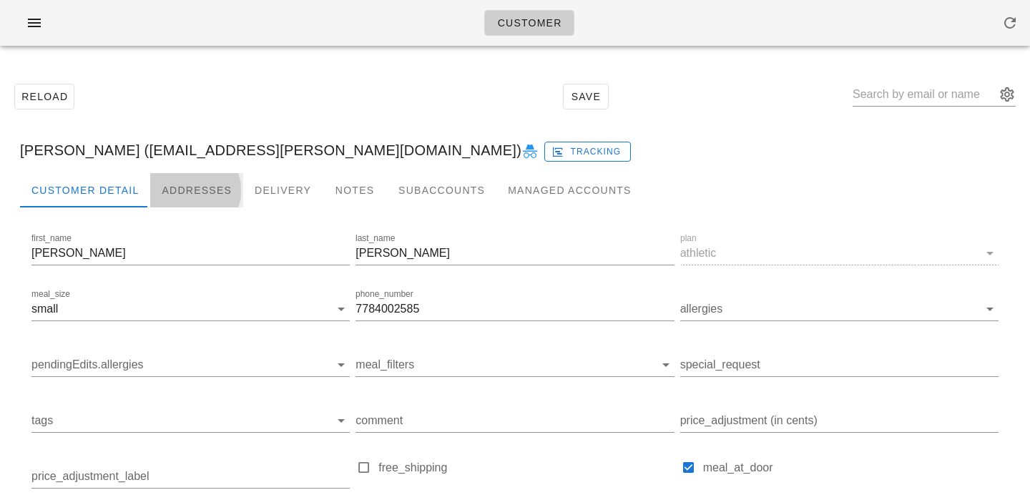
click at [177, 200] on div "Addresses" at bounding box center [196, 190] width 93 height 34
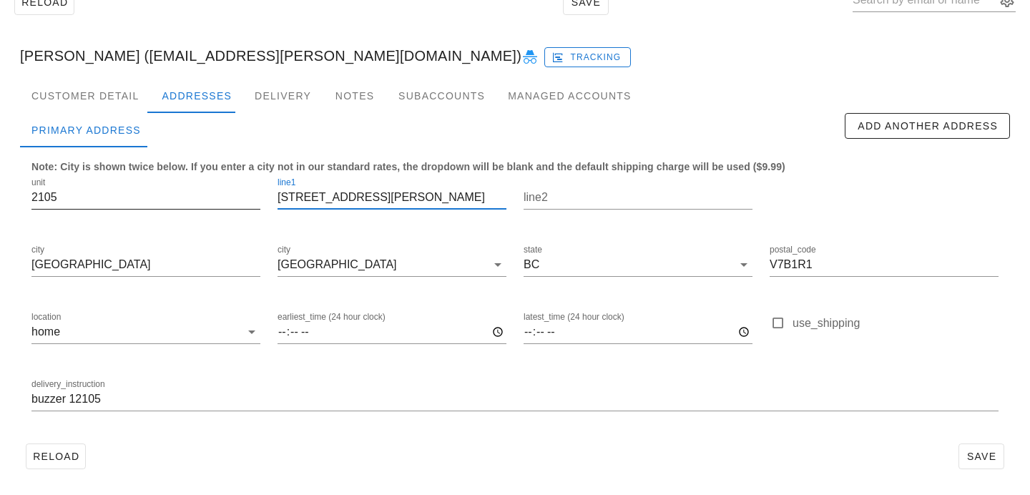
drag, startPoint x: 399, startPoint y: 199, endPoint x: 147, endPoint y: 191, distance: 252.0
click at [153, 193] on div "unit 2105 line1 [STREET_ADDRESS][PERSON_NAME] postal_code V7B1R1 location home …" at bounding box center [515, 300] width 985 height 269
click at [30, 397] on div "delivery_instruction buzzer 12105" at bounding box center [515, 401] width 985 height 67
click at [27, 399] on div "delivery_instruction buzzer 12105" at bounding box center [515, 401] width 985 height 67
click at [31, 399] on input "buzzer 12105" at bounding box center [514, 399] width 967 height 23
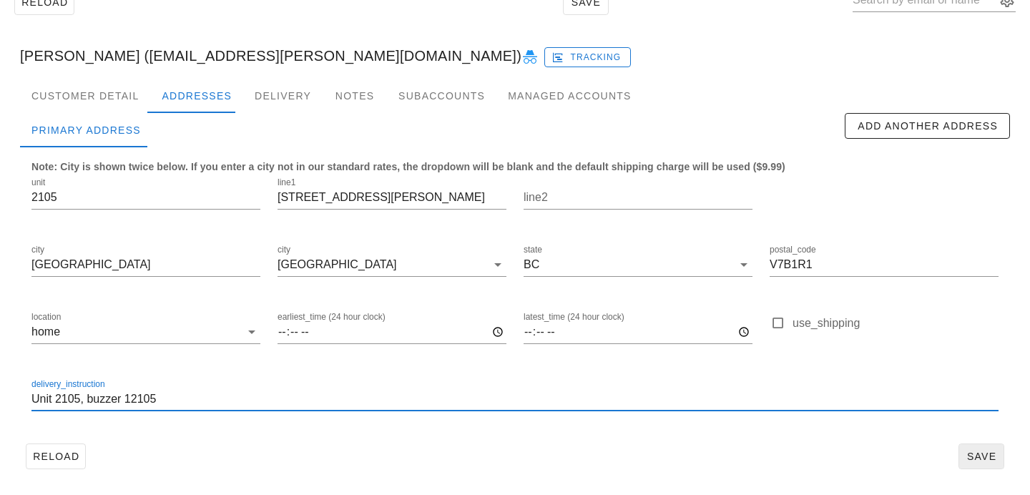
type input "Unit 2105, buzzer 12105"
click at [980, 451] on span "Save" at bounding box center [981, 456] width 33 height 11
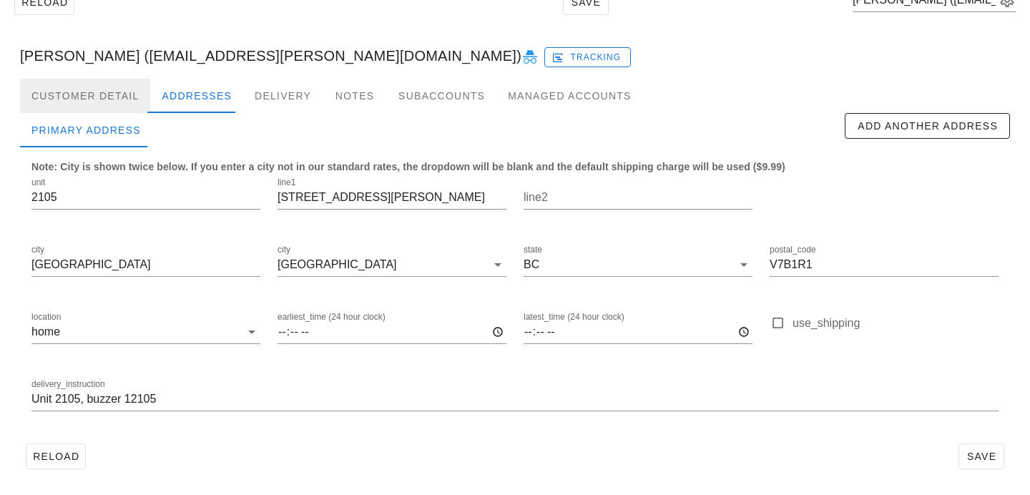
click at [115, 89] on div "Customer Detail" at bounding box center [85, 96] width 130 height 34
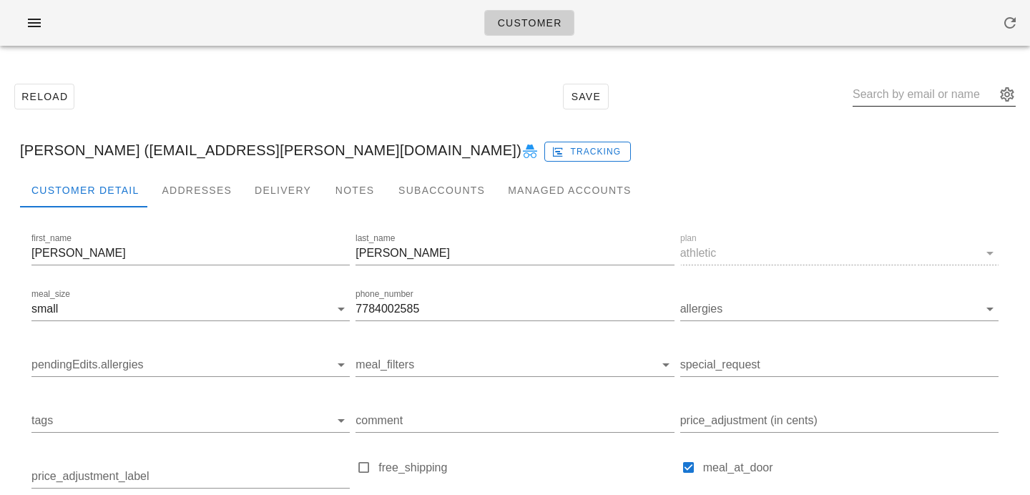
click at [917, 99] on input "text" at bounding box center [924, 94] width 143 height 23
paste input "[DOMAIN_NAME][EMAIL_ADDRESS][DOMAIN_NAME]"
type input "[DOMAIN_NAME][EMAIL_ADDRESS][DOMAIN_NAME]"
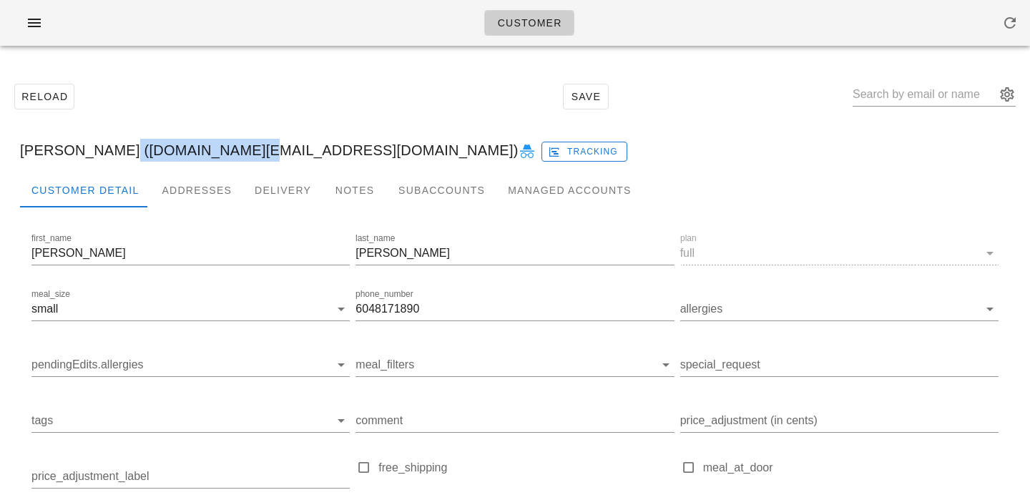
drag, startPoint x: 108, startPoint y: 149, endPoint x: 228, endPoint y: 145, distance: 120.3
click at [228, 145] on div "[PERSON_NAME] ([DOMAIN_NAME][EMAIL_ADDRESS][DOMAIN_NAME]) Tracking" at bounding box center [515, 150] width 1013 height 46
copy div "[DOMAIN_NAME][EMAIL_ADDRESS][DOMAIN_NAME]"
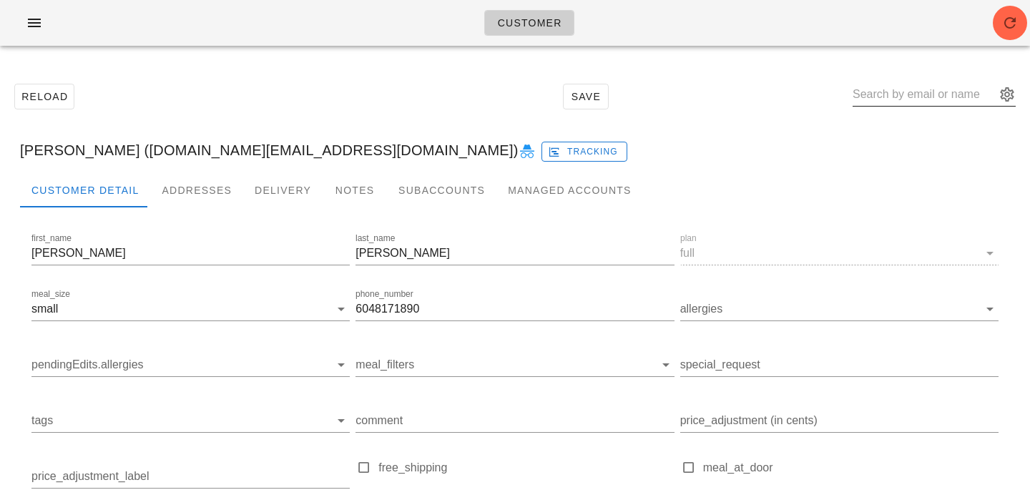
click at [928, 95] on input "text" at bounding box center [924, 94] width 143 height 23
paste input "[EMAIL_ADDRESS][PERSON_NAME][DOMAIN_NAME]"
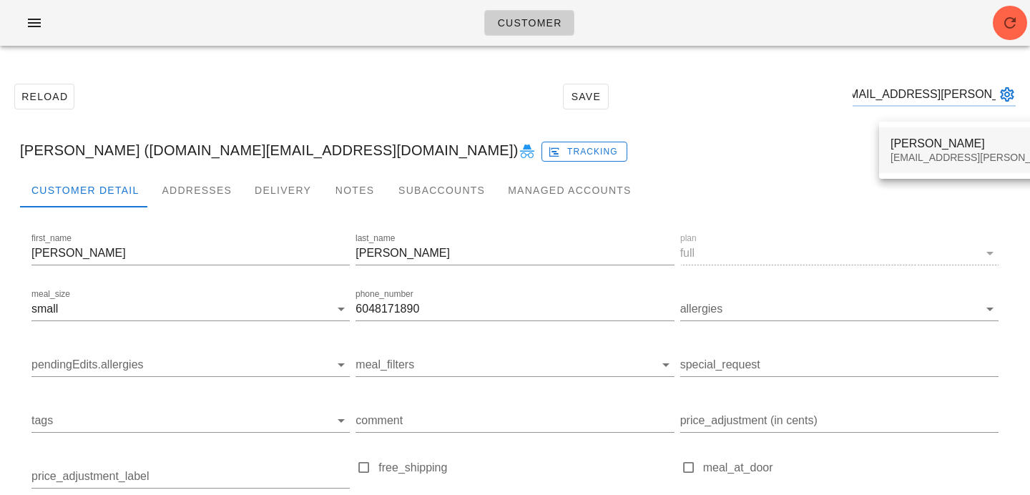
type input "[EMAIL_ADDRESS][PERSON_NAME][DOMAIN_NAME]"
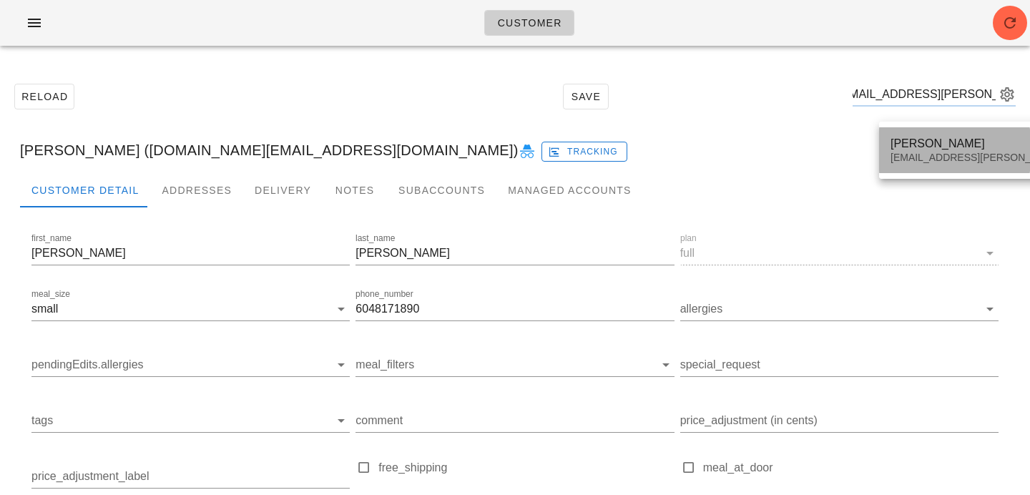
click at [920, 157] on div "[EMAIL_ADDRESS][PERSON_NAME][DOMAIN_NAME]" at bounding box center [1017, 158] width 252 height 12
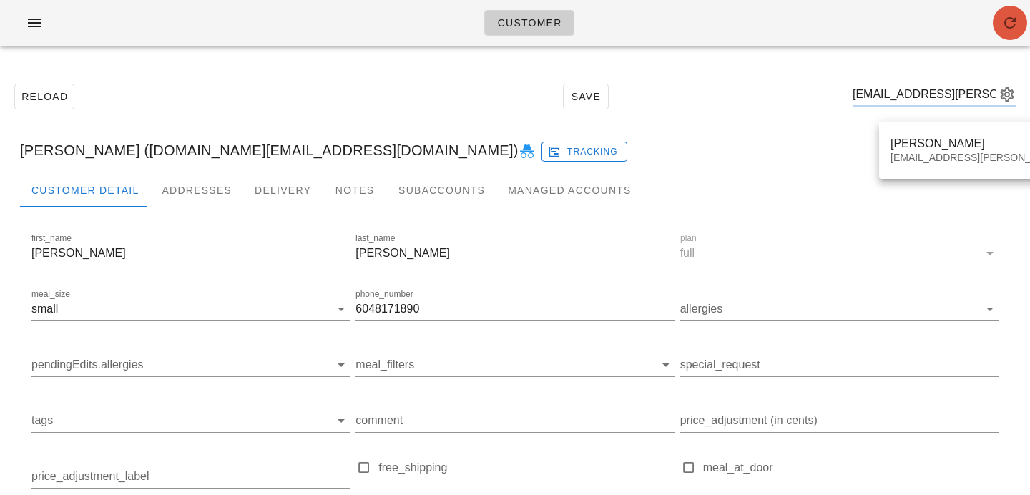
click at [1002, 34] on button "button" at bounding box center [1010, 23] width 34 height 34
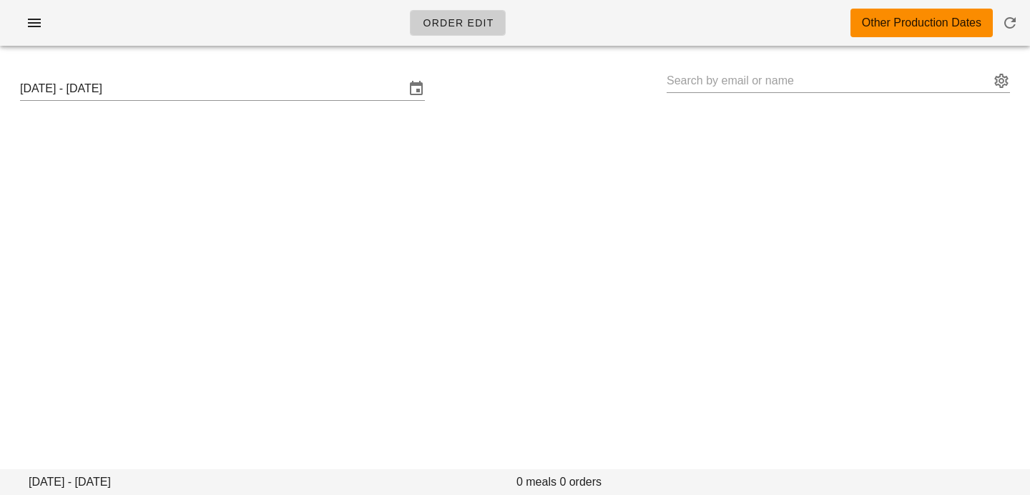
type input "[PERSON_NAME] ([EMAIL_ADDRESS][PERSON_NAME][DOMAIN_NAME])"
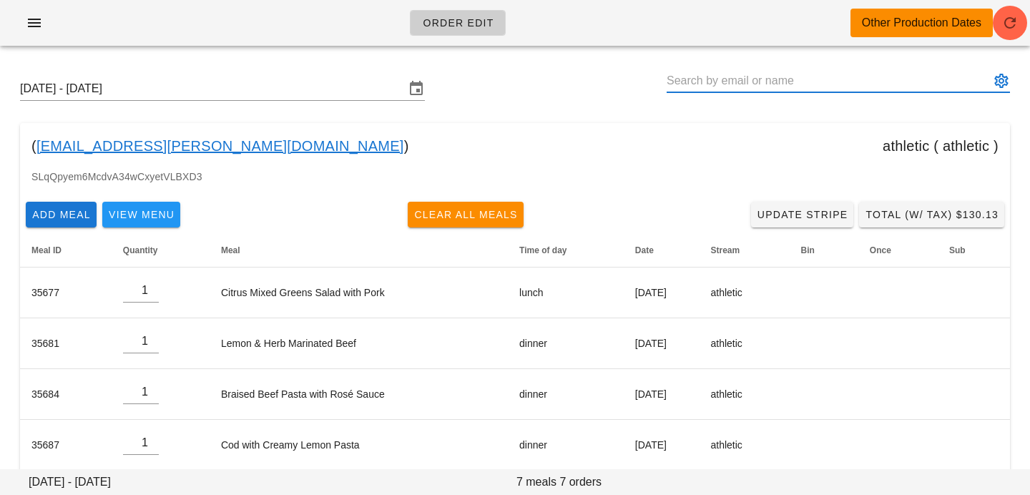
click at [869, 85] on input "text" at bounding box center [828, 80] width 323 height 23
paste input "[EMAIL_ADDRESS][PERSON_NAME][DOMAIN_NAME]"
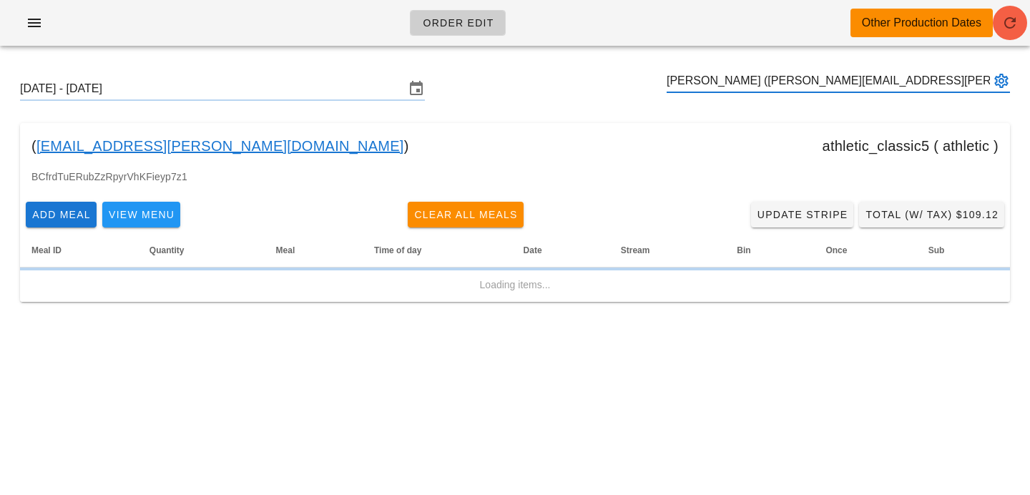
type input "[PERSON_NAME] ([PERSON_NAME][EMAIL_ADDRESS][PERSON_NAME][DOMAIN_NAME])"
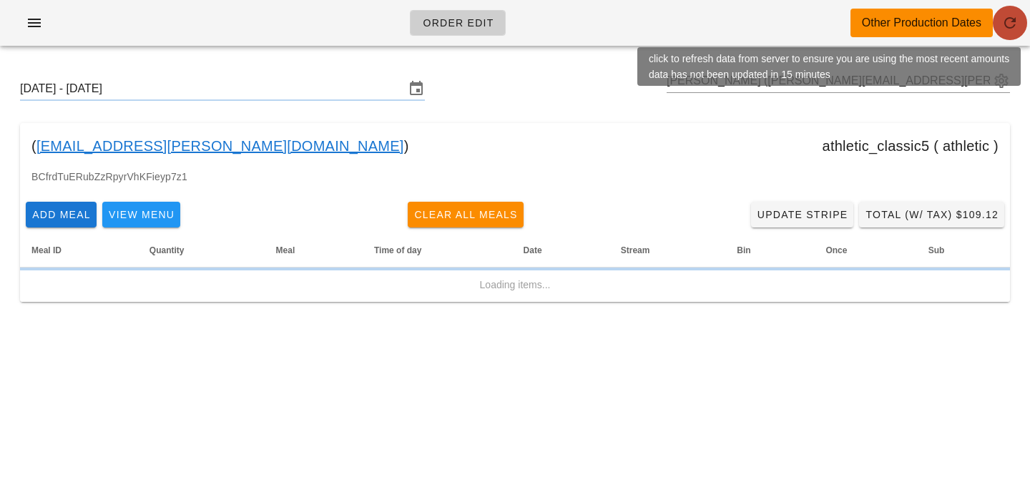
click at [1016, 29] on icon "button" at bounding box center [1010, 22] width 17 height 17
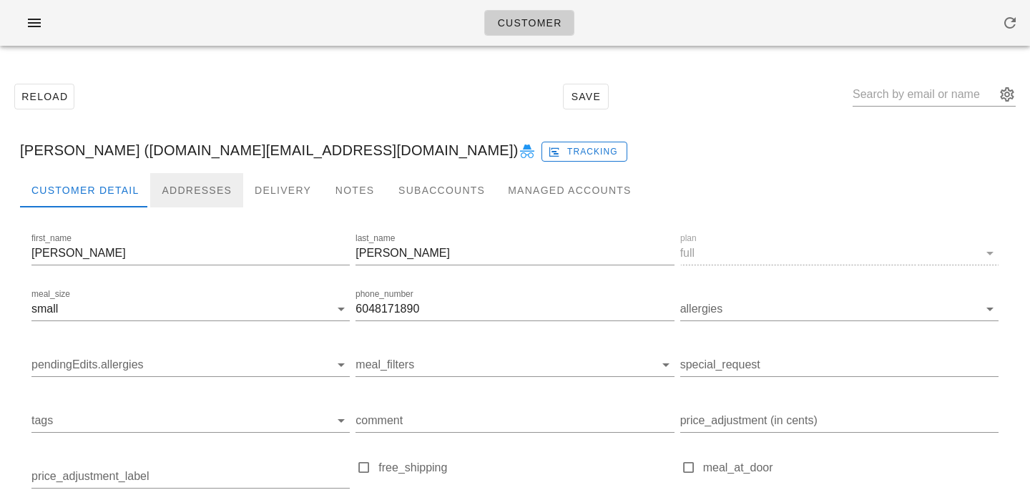
click at [189, 184] on div "Addresses" at bounding box center [196, 190] width 93 height 34
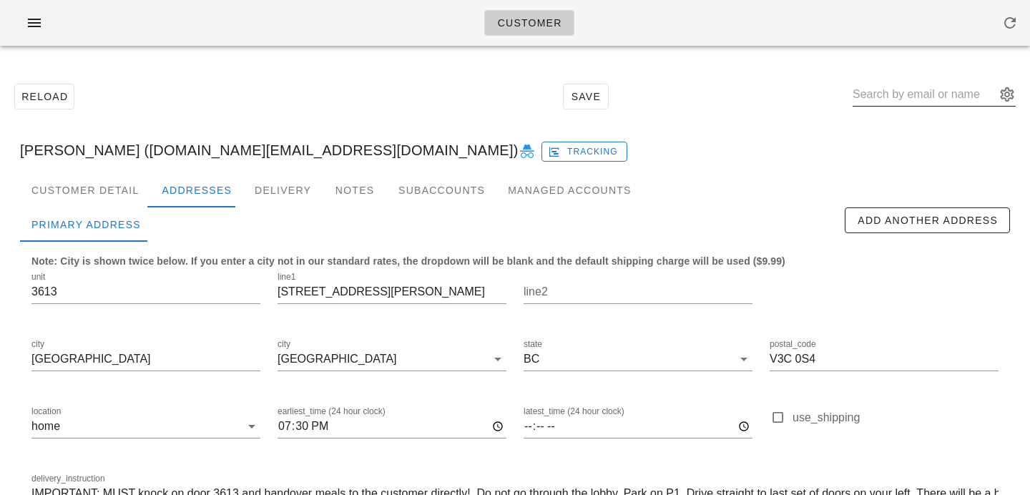
click at [917, 94] on input "text" at bounding box center [924, 94] width 143 height 23
paste input "jason.goettler@gmail.com"
type input "jason.goettler@gmail.com"
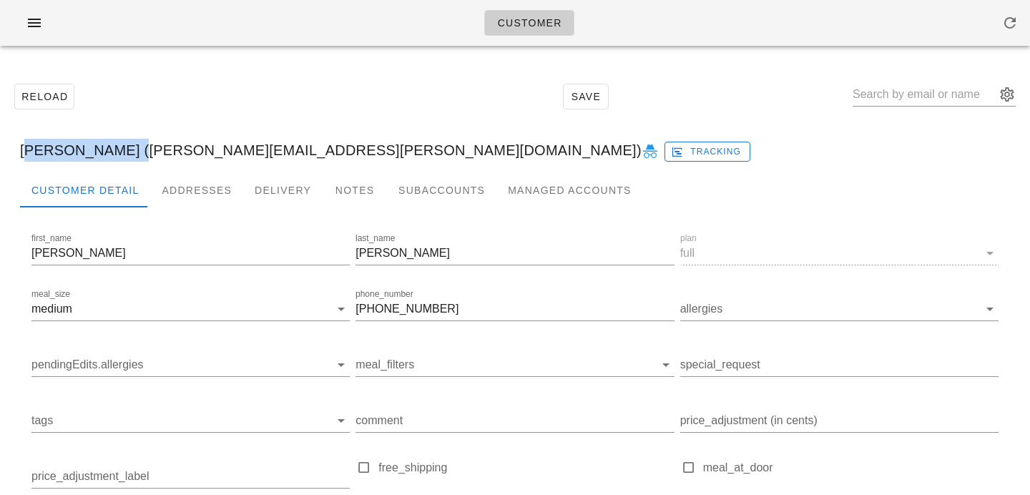
drag, startPoint x: 22, startPoint y: 150, endPoint x: 117, endPoint y: 149, distance: 94.5
click at [117, 149] on div "Jason Goettler (jason.goettler@gmail.com) Tracking" at bounding box center [515, 150] width 1013 height 46
copy div "Jason Goettler"
click at [197, 185] on div "Addresses" at bounding box center [196, 190] width 93 height 34
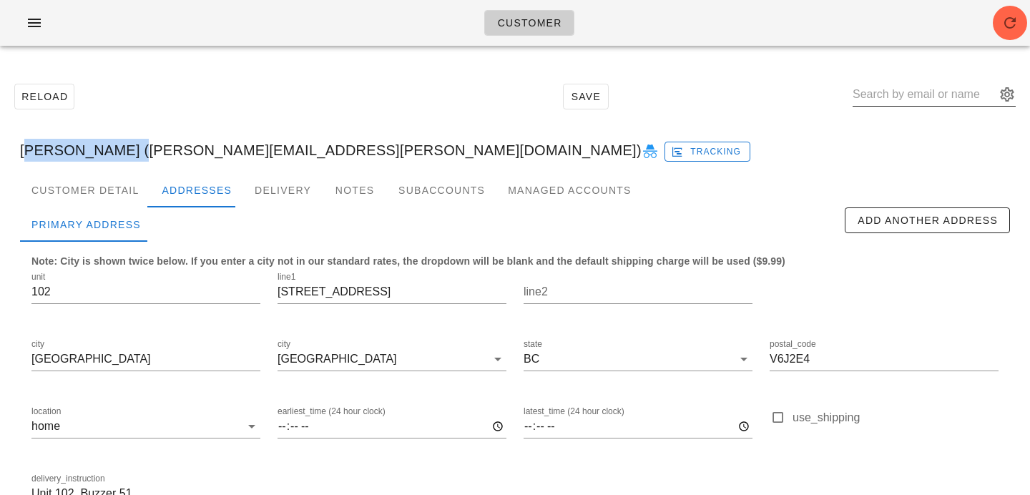
click at [894, 92] on input "text" at bounding box center [924, 94] width 143 height 23
paste input "karenvinsanng@gmail.com"
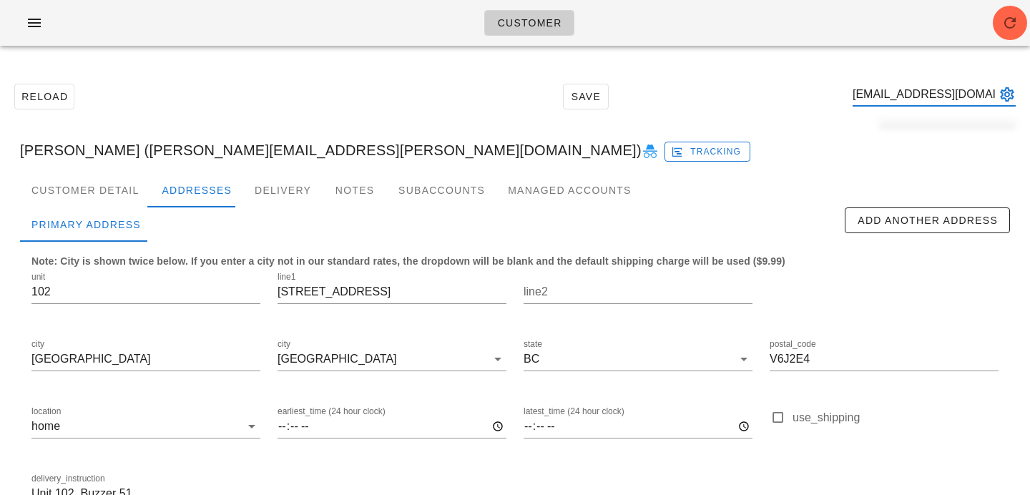
scroll to position [0, 19]
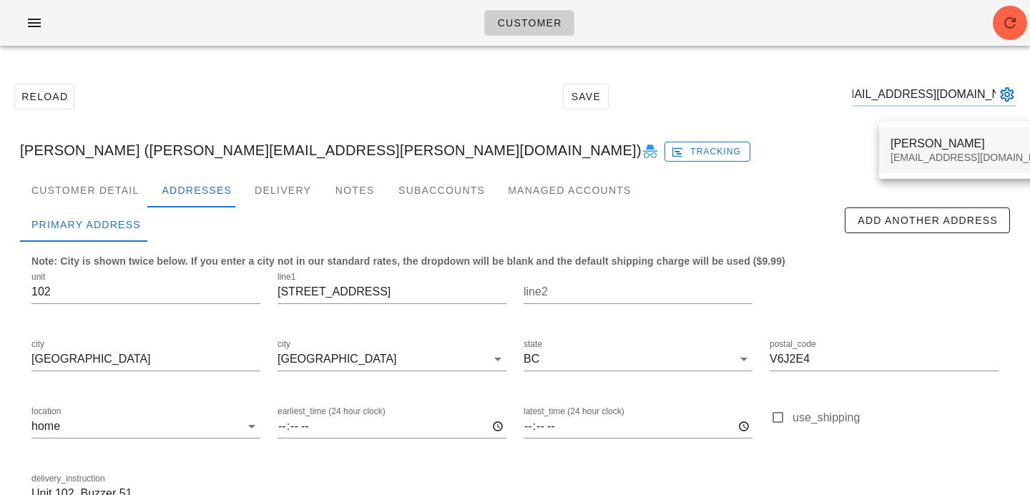
type input "karenvinsanng@gmail.com"
click at [952, 136] on div "Karen Ng karenvinsanng@gmail.com" at bounding box center [976, 150] width 170 height 44
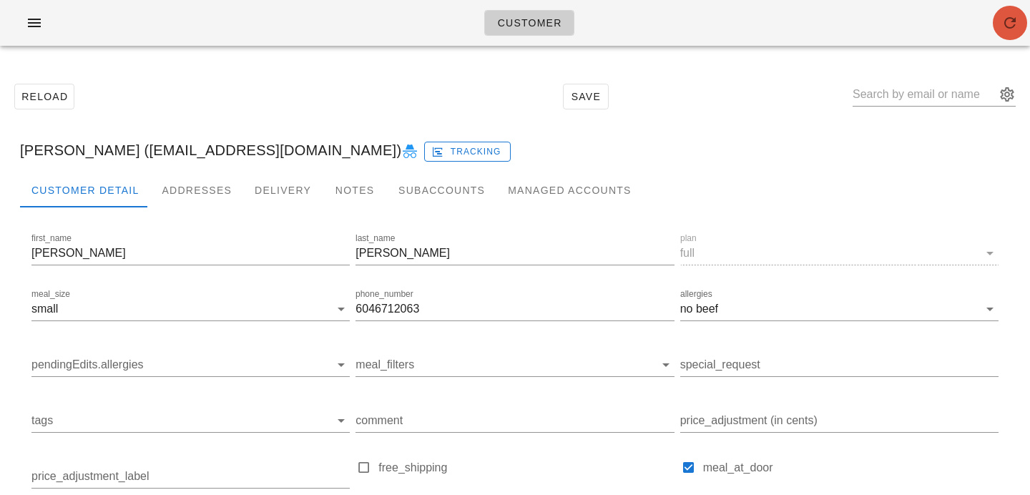
click at [997, 25] on span "button" at bounding box center [1010, 22] width 34 height 17
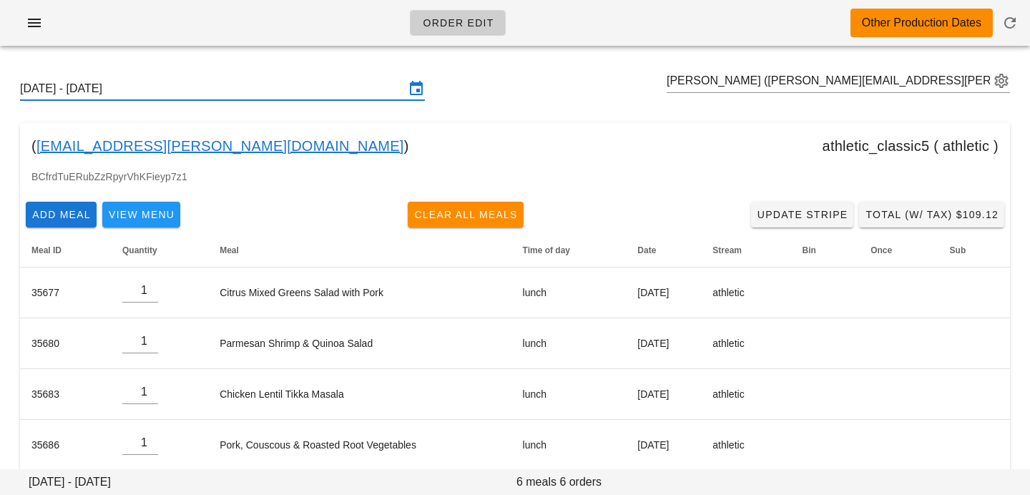
click at [335, 78] on input "[DATE] - [DATE]" at bounding box center [212, 88] width 385 height 23
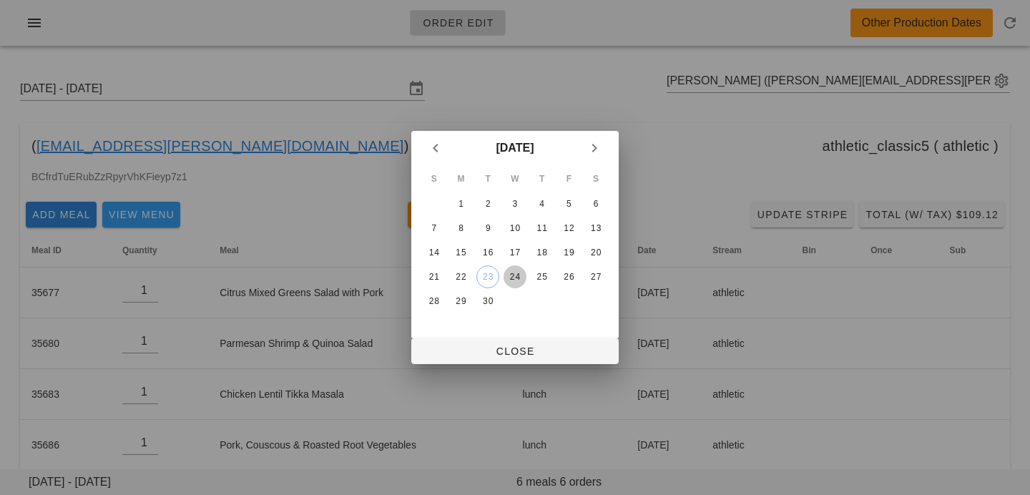
click at [510, 278] on div "24" at bounding box center [515, 277] width 23 height 10
click at [505, 336] on div "S M T W T F S 1 2 3 4 5 6 7 8 9 10 11 12 13 14 15 16 17 18 19 20 21 22 23 24 25…" at bounding box center [514, 251] width 207 height 173
click at [506, 364] on div at bounding box center [515, 247] width 1030 height 495
click at [508, 355] on span "Close" at bounding box center [515, 351] width 185 height 11
type input "[DATE] - [DATE]"
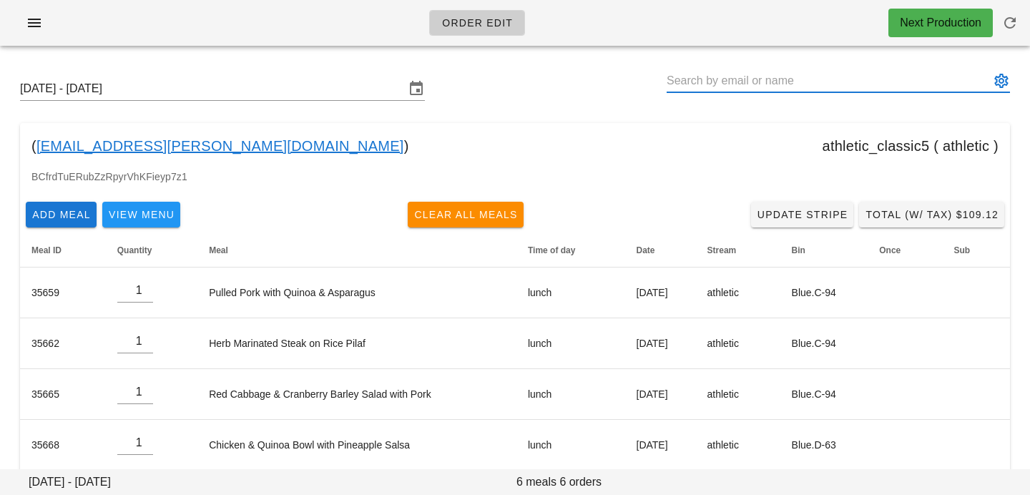
click at [844, 76] on input "text" at bounding box center [828, 80] width 323 height 23
paste input "jason.goettler@gmail.com"
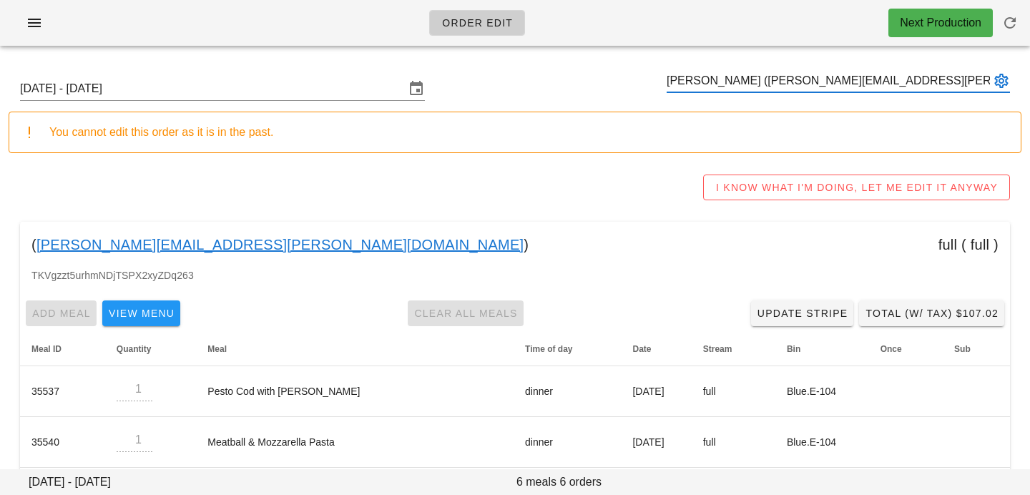
type input "Jason Goettler (jason.goettler@gmail.com)"
click at [828, 83] on input "text" at bounding box center [828, 80] width 323 height 23
paste input "karenvinsanng@gmail.com"
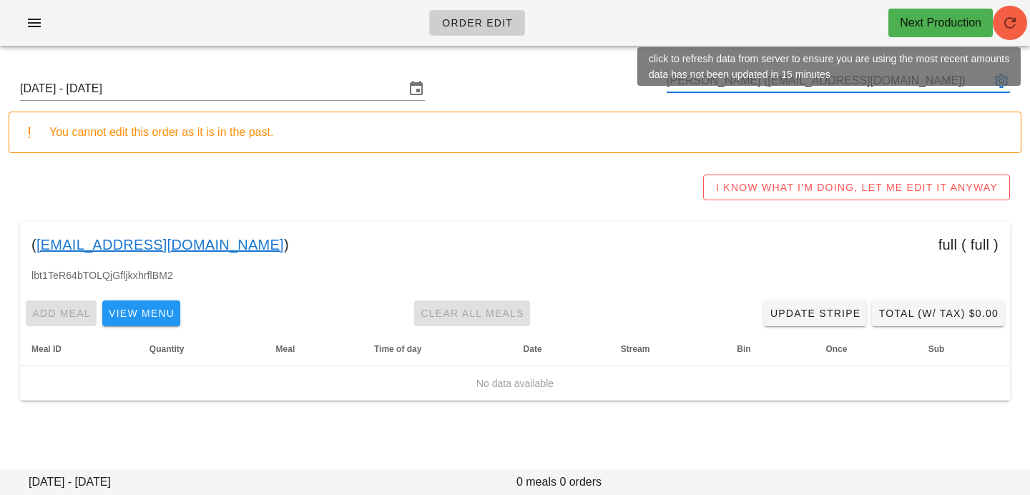
type input "[PERSON_NAME] ([EMAIL_ADDRESS][DOMAIN_NAME])"
click at [1000, 16] on span "button" at bounding box center [1010, 22] width 34 height 17
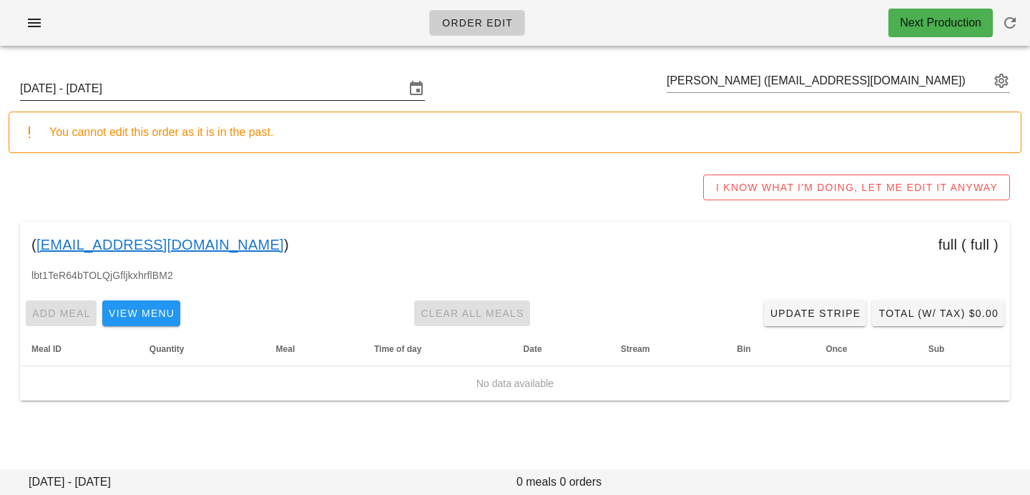
click at [290, 88] on input "[DATE] - [DATE]" at bounding box center [212, 88] width 385 height 23
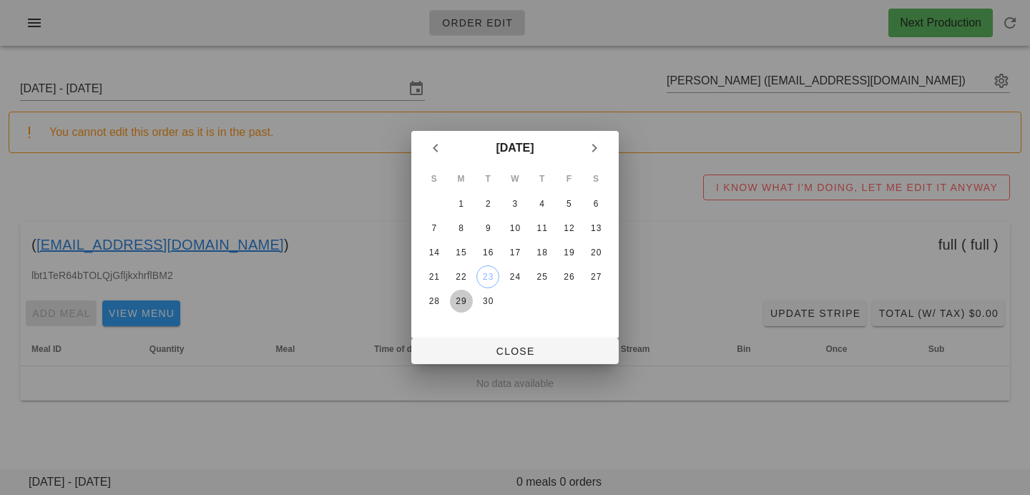
click at [464, 301] on div "29" at bounding box center [461, 301] width 23 height 10
click at [472, 343] on button "Close" at bounding box center [514, 351] width 207 height 26
type input "[DATE] - [DATE]"
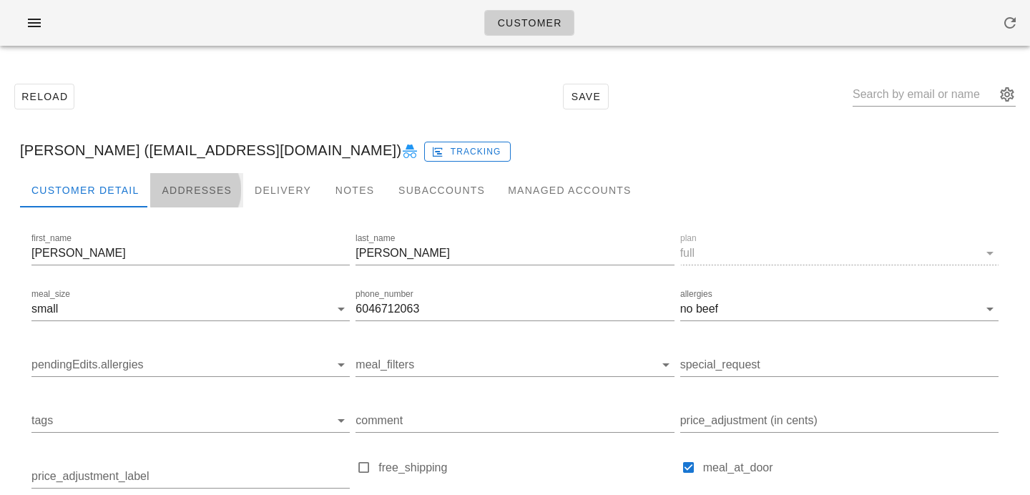
click at [212, 189] on div "Addresses" at bounding box center [196, 190] width 93 height 34
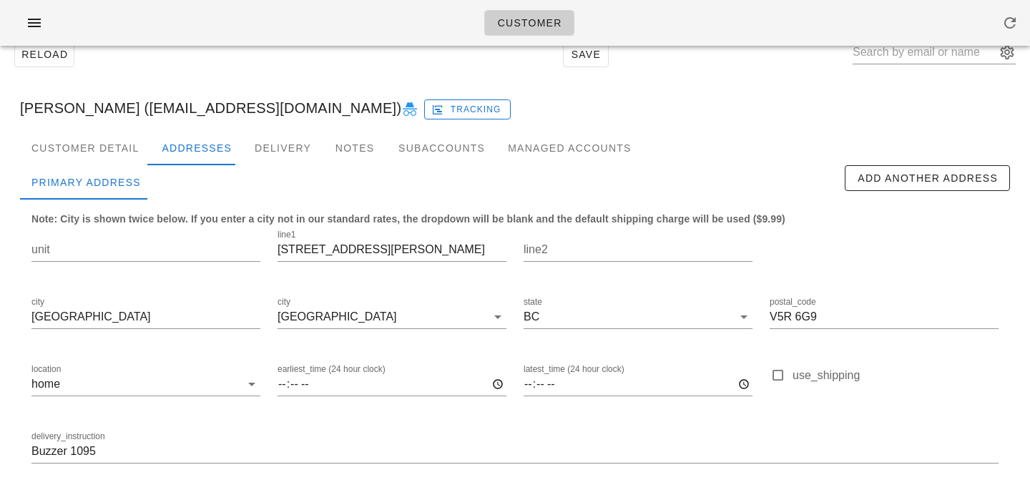
scroll to position [94, 0]
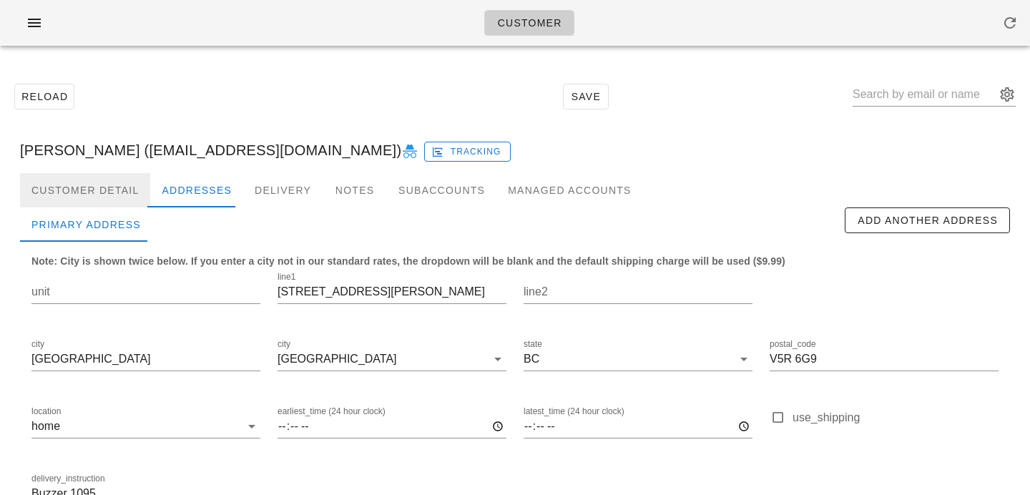
click at [107, 187] on div "Customer Detail" at bounding box center [85, 190] width 130 height 34
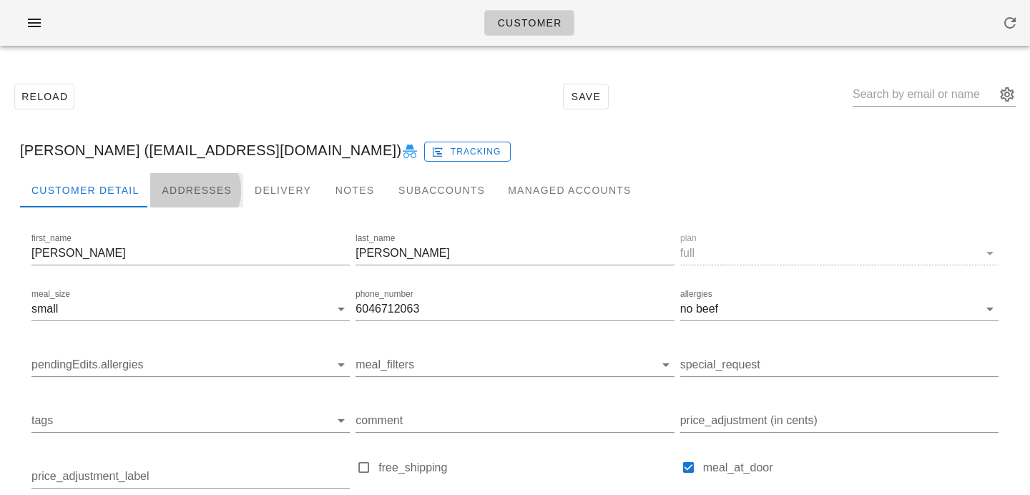
click at [184, 190] on div "Addresses" at bounding box center [196, 190] width 93 height 34
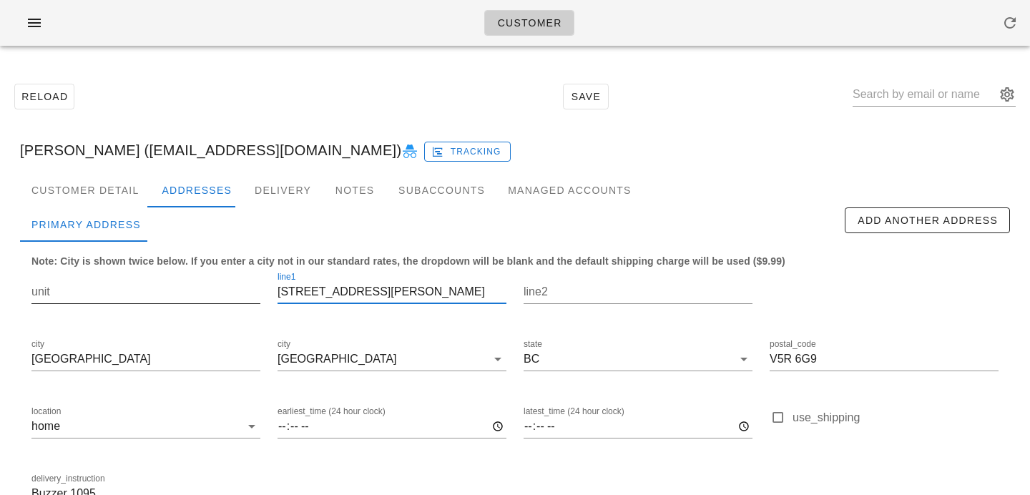
drag, startPoint x: 301, startPoint y: 291, endPoint x: 240, endPoint y: 290, distance: 60.8
click at [240, 290] on div "unit line1 [STREET_ADDRESS][PERSON_NAME] postal_code V5R 6G9 location home earl…" at bounding box center [515, 394] width 985 height 269
type input "[STREET_ADDRESS][PERSON_NAME]"
click at [215, 293] on input "unit" at bounding box center [145, 291] width 229 height 23
paste input "801-"
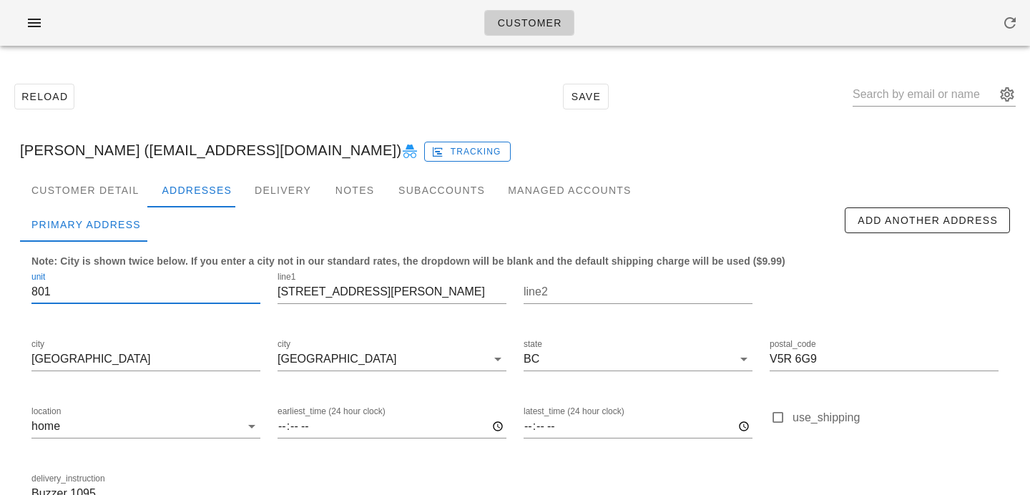
scroll to position [94, 0]
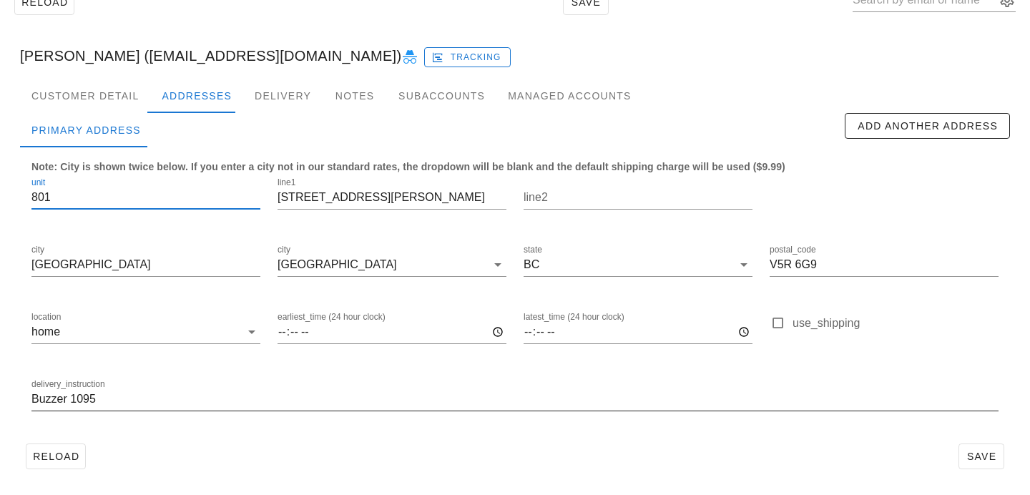
type input "801"
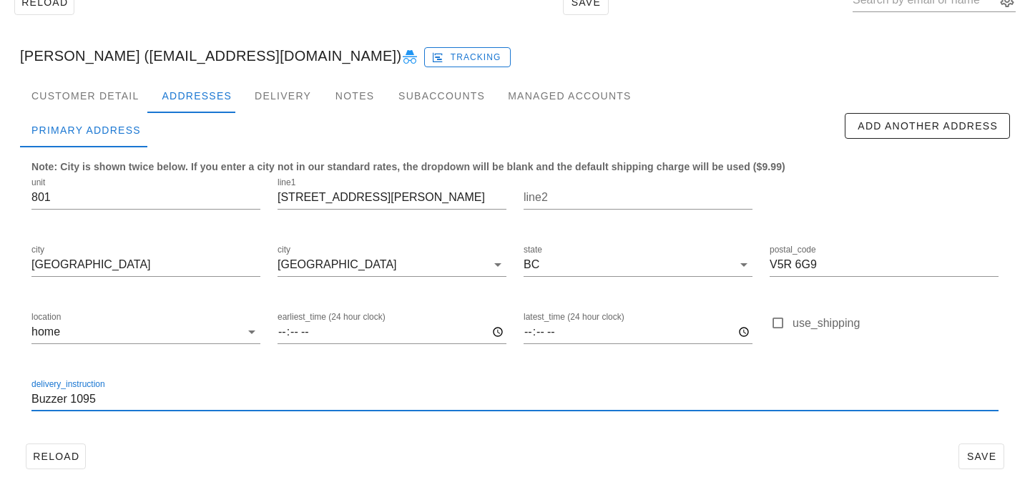
click at [34, 399] on input "Buzzer 1095" at bounding box center [514, 399] width 967 height 23
type input "Unit 801. Buzzer 1095"
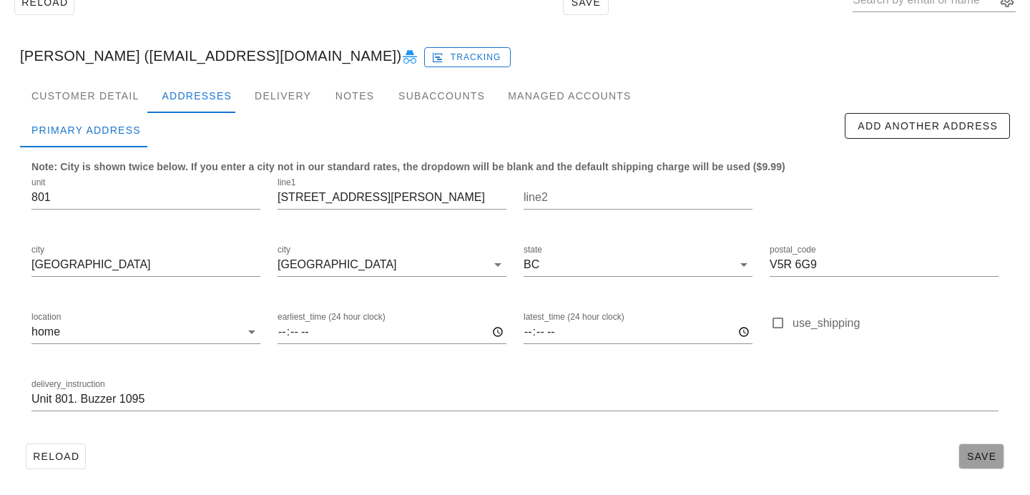
click at [983, 449] on button "Save" at bounding box center [982, 457] width 46 height 26
click at [980, 456] on span "Save" at bounding box center [981, 456] width 33 height 11
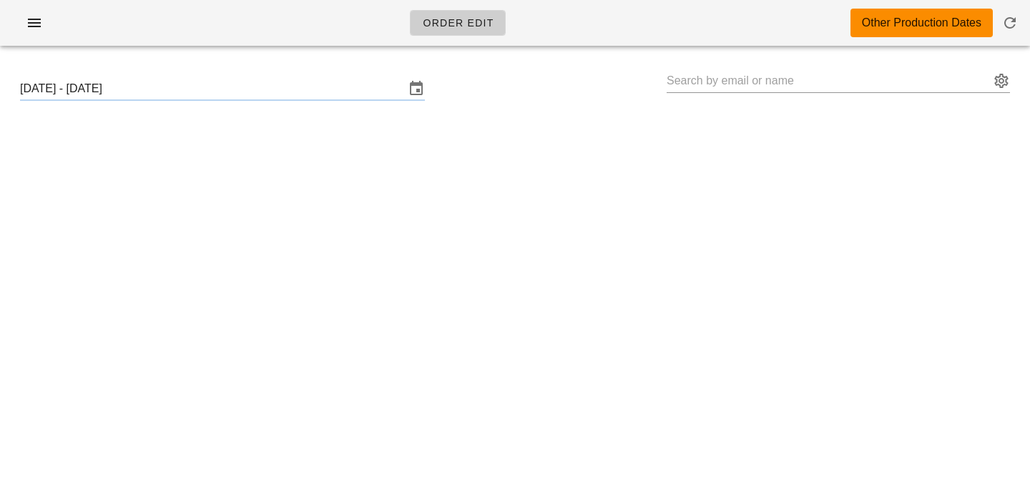
type input "[PERSON_NAME] ([EMAIL_ADDRESS][DOMAIN_NAME])"
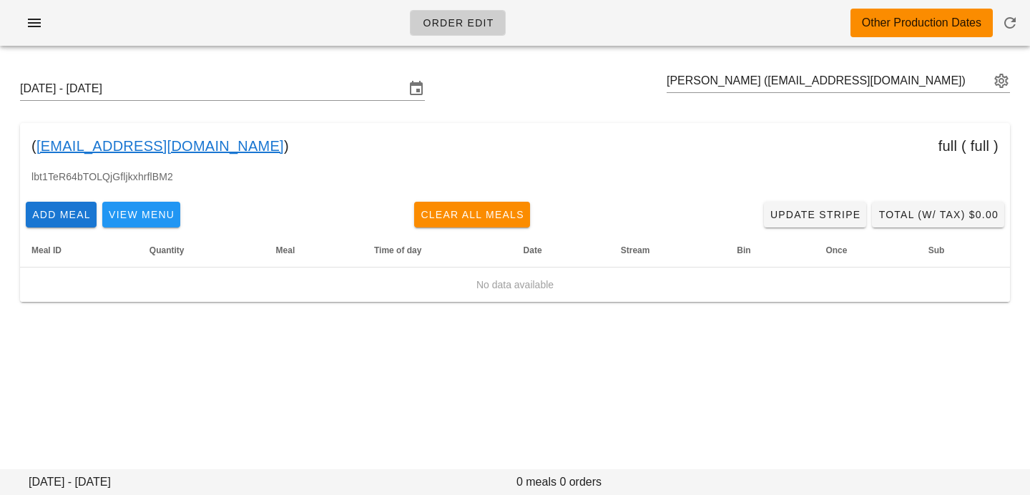
click at [670, 65] on div "[DATE] - [DATE] [PERSON_NAME] ([EMAIL_ADDRESS][DOMAIN_NAME]) ( [EMAIL_ADDRESS][…" at bounding box center [515, 189] width 1030 height 265
click at [677, 84] on input "text" at bounding box center [828, 80] width 323 height 23
type input "[PERSON_NAME] ([EMAIL_ADDRESS][DOMAIN_NAME])"
paste input "[EMAIL_ADDRESS][DOMAIN_NAME]"
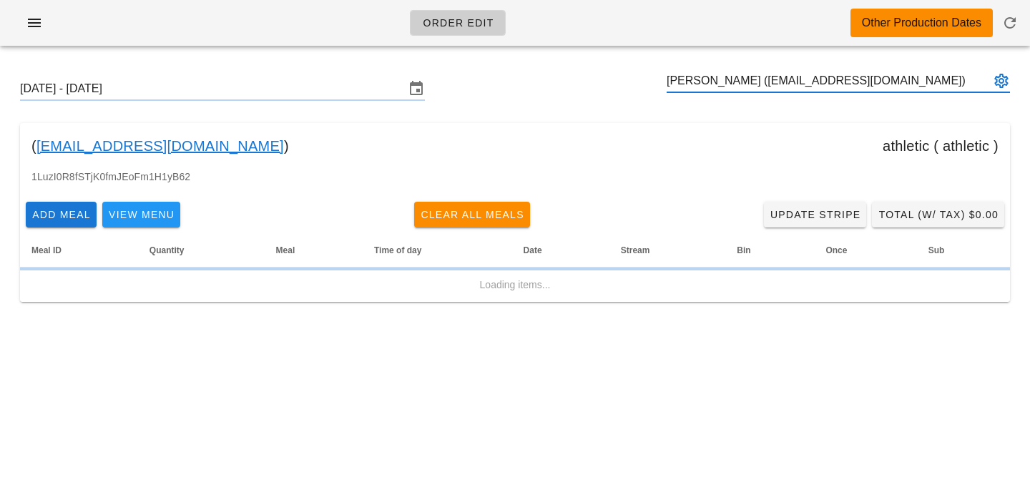
type input "[PERSON_NAME] ([EMAIL_ADDRESS][DOMAIN_NAME])"
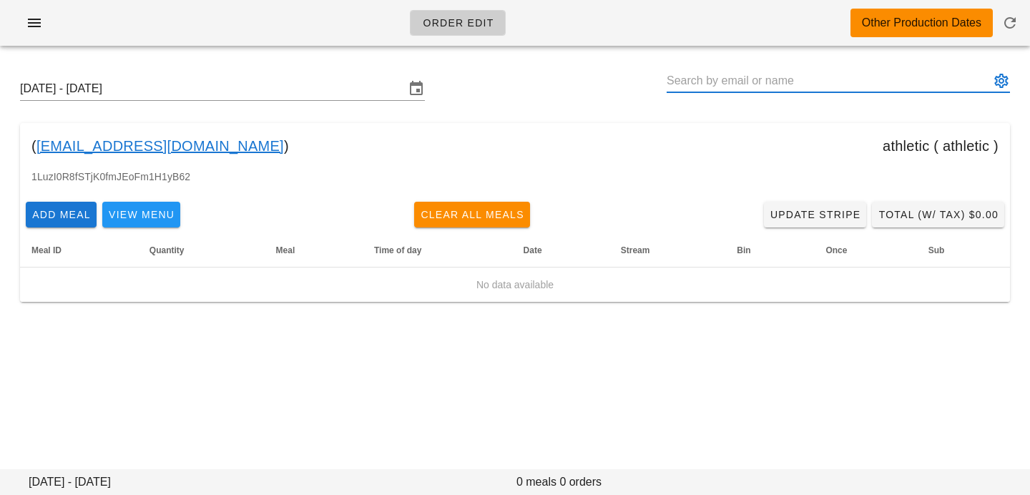
click at [746, 84] on input "text" at bounding box center [828, 80] width 323 height 23
paste input "[EMAIL_ADDRESS][DOMAIN_NAME]"
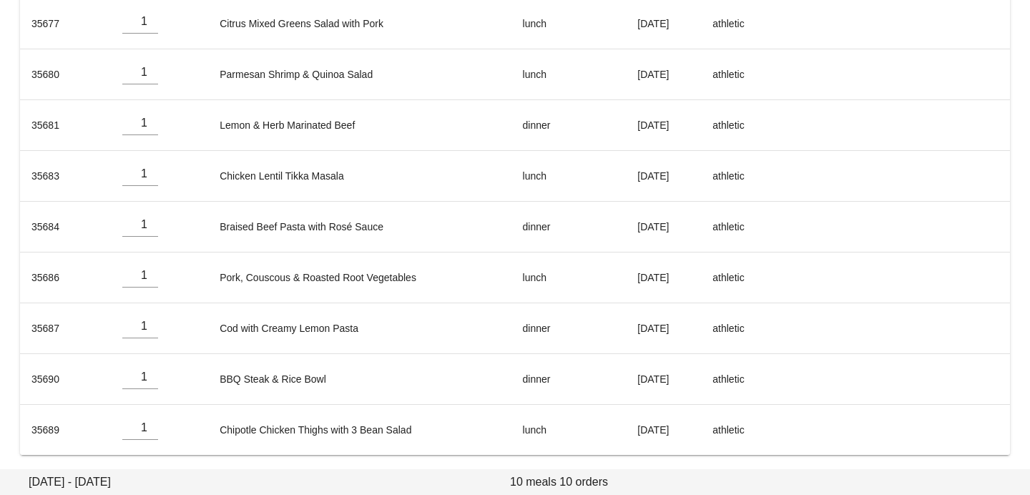
scroll to position [323, 0]
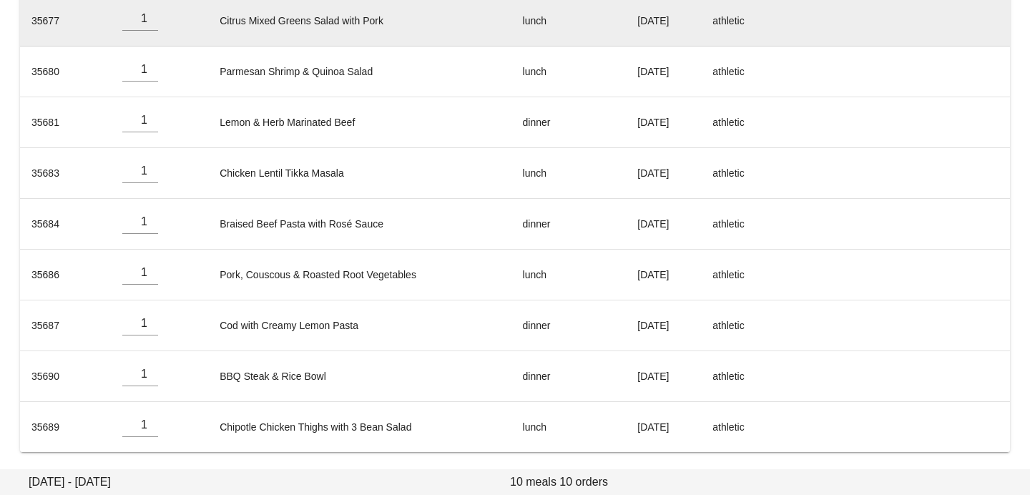
type input "[PERSON_NAME] ([EMAIL_ADDRESS][DOMAIN_NAME])"
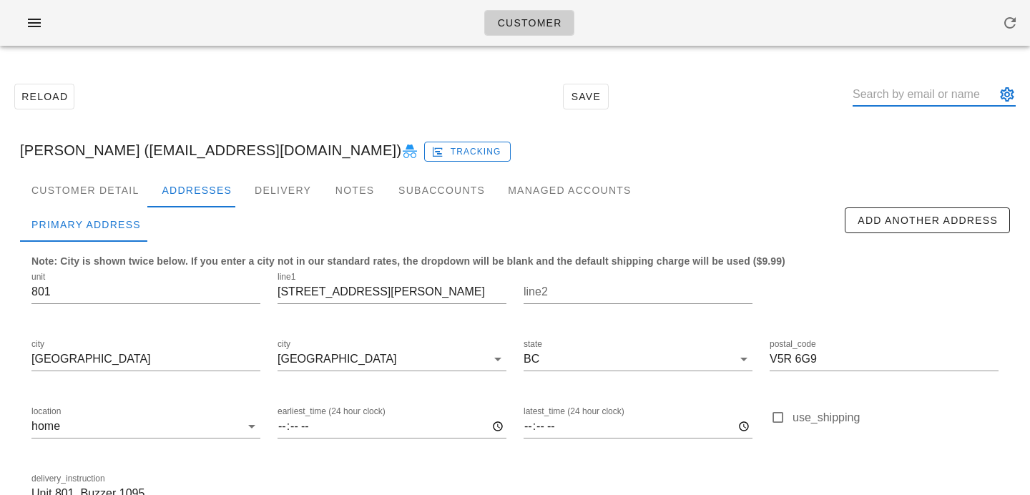
click at [907, 99] on input "text" at bounding box center [924, 94] width 143 height 23
paste input "[EMAIL_ADDRESS][DOMAIN_NAME]"
type input "[EMAIL_ADDRESS][DOMAIN_NAME]"
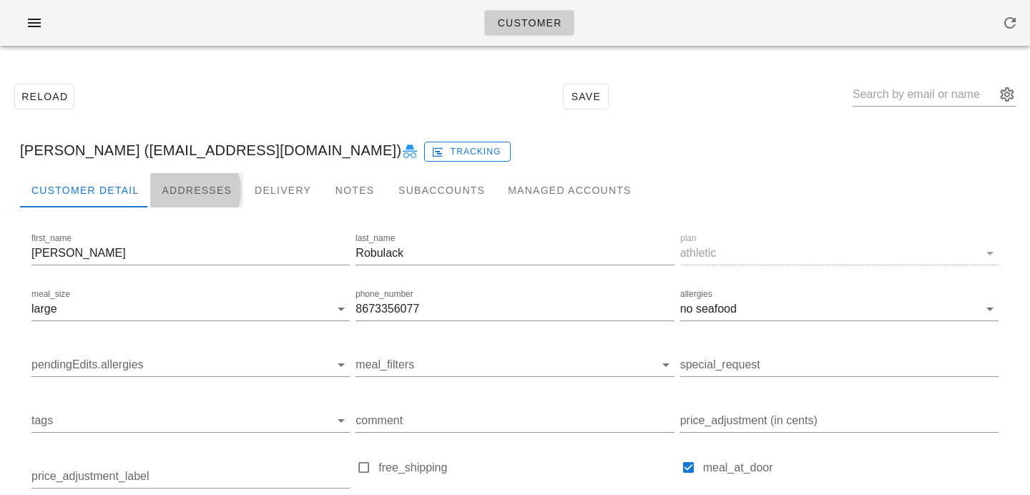
click at [192, 182] on div "Addresses" at bounding box center [196, 190] width 93 height 34
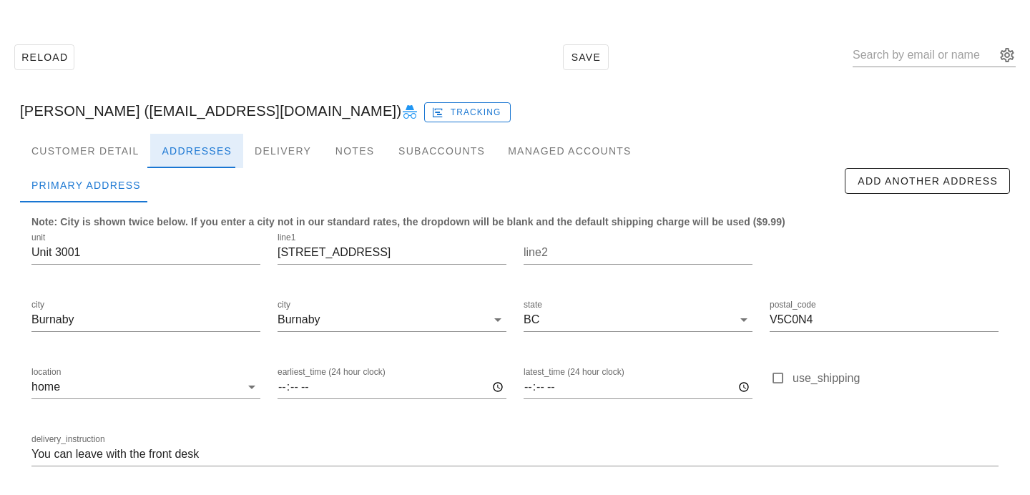
scroll to position [94, 0]
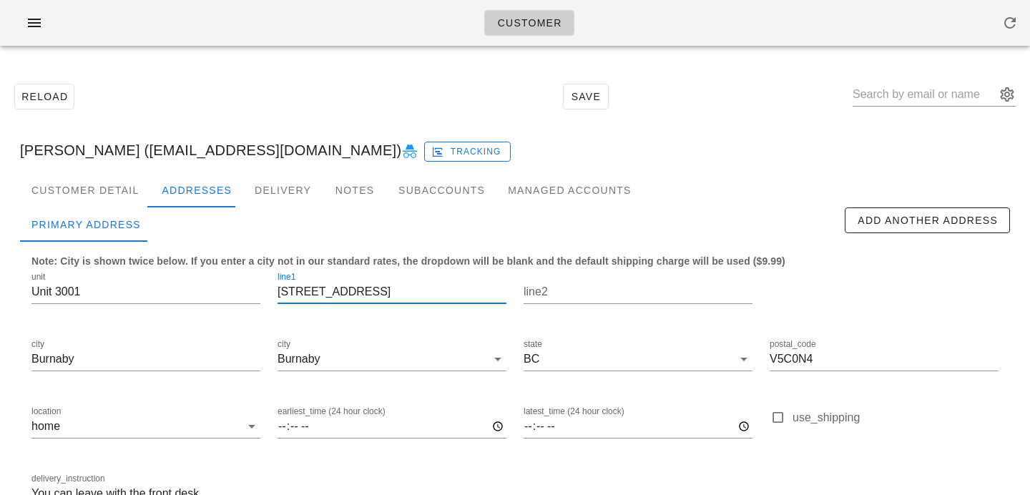
drag, startPoint x: 399, startPoint y: 290, endPoint x: 180, endPoint y: 246, distance: 223.4
click at [184, 248] on div "Note: City is shown twice below. If you enter a city not in our standard rates,…" at bounding box center [515, 387] width 990 height 290
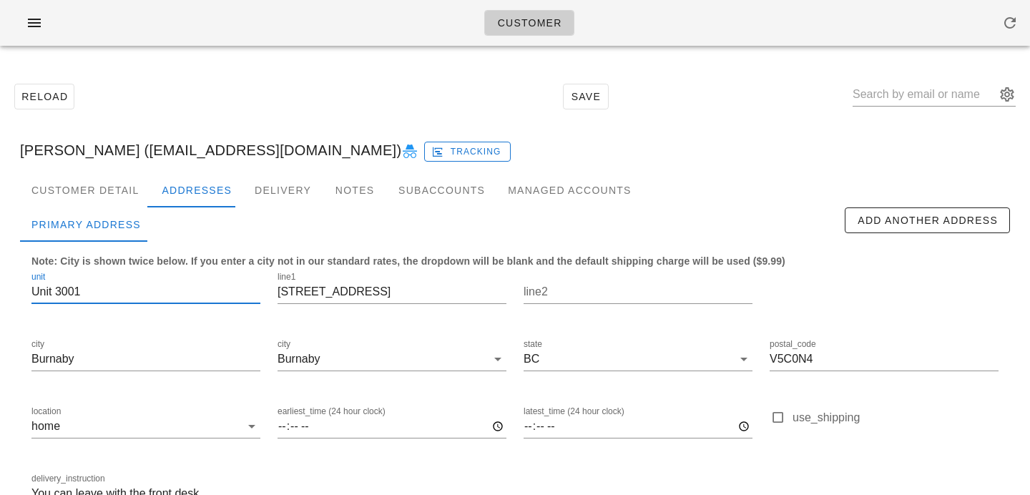
click at [56, 295] on input "Unit 3001" at bounding box center [145, 291] width 229 height 23
drag, startPoint x: 114, startPoint y: 292, endPoint x: 0, endPoint y: 302, distance: 114.9
click at [0, 302] on div "Reload Save [PERSON_NAME] Robulack ([EMAIL_ADDRESS][DOMAIN_NAME]) Tracking Cust…" at bounding box center [515, 323] width 1030 height 532
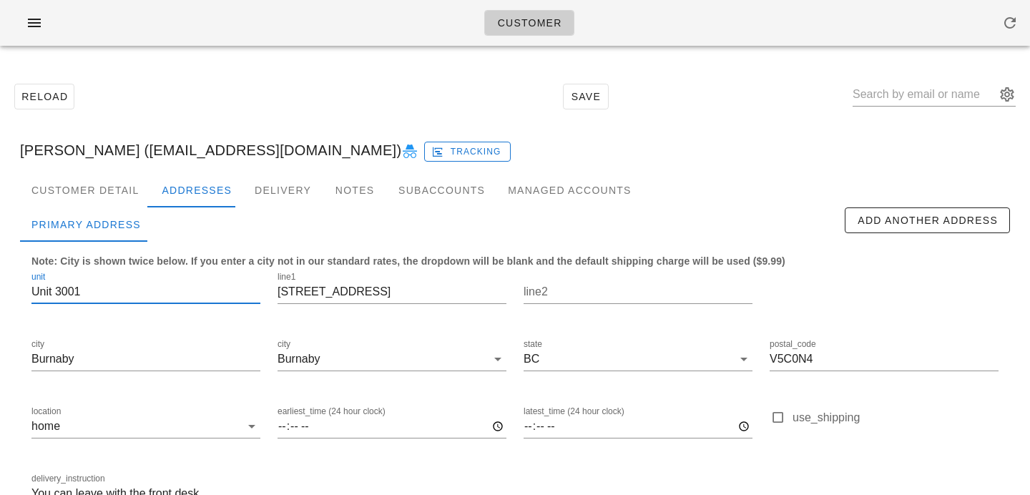
drag, startPoint x: 106, startPoint y: 293, endPoint x: 0, endPoint y: 285, distance: 106.2
click at [0, 285] on div "Reload Save Cole Robulack (supercole@me.com) Tracking Customer Detail Addresses…" at bounding box center [515, 323] width 1030 height 532
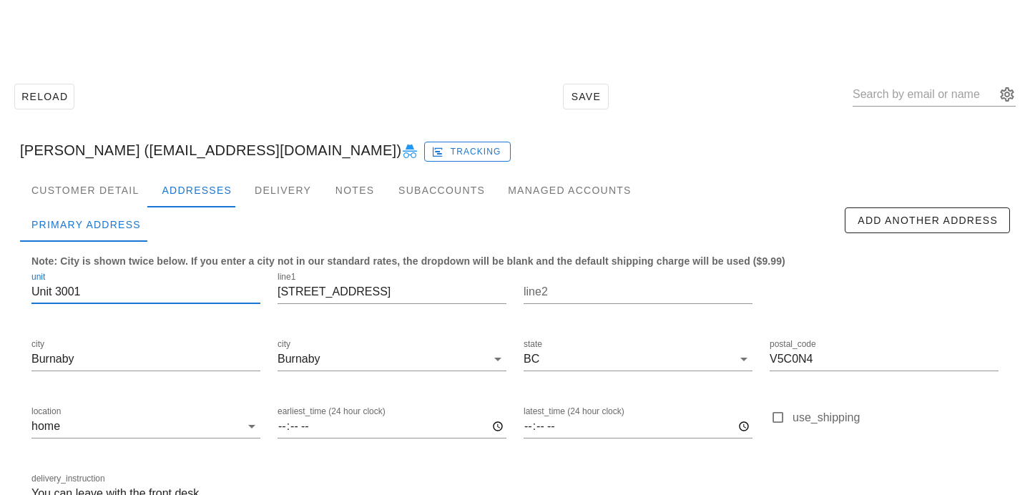
scroll to position [94, 0]
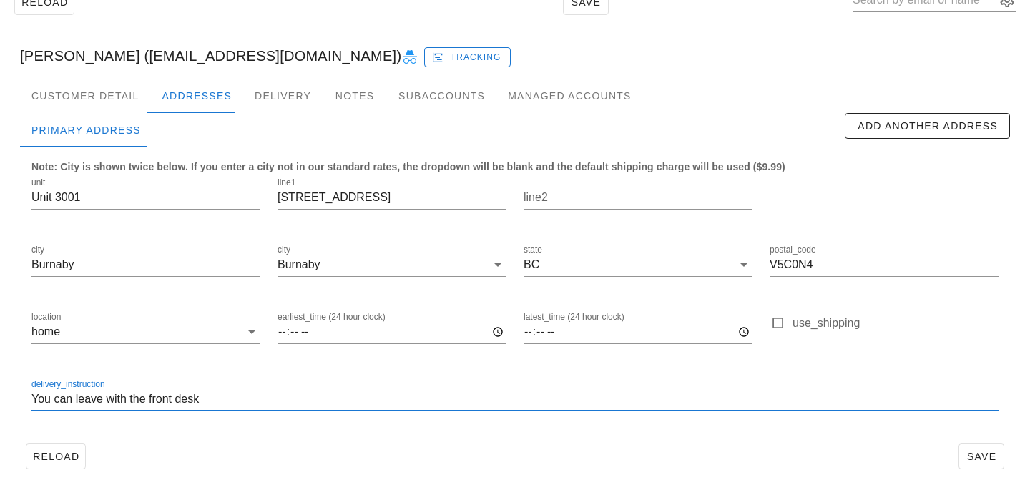
click at [35, 399] on input "You can leave with the front desk" at bounding box center [514, 399] width 967 height 23
paste input "Unit 3001"
type input "Unit 3001. You can leave with the front desk"
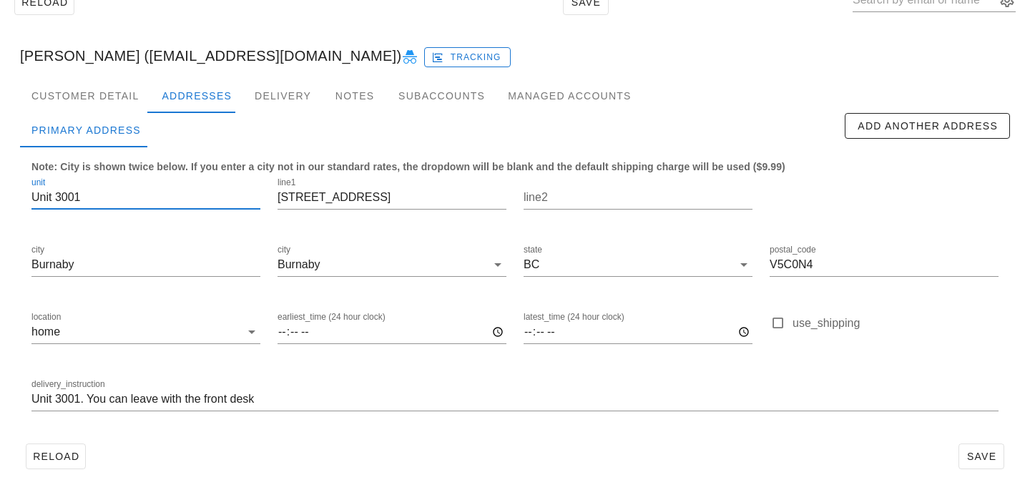
click at [59, 193] on input "Unit 3001" at bounding box center [145, 197] width 229 height 23
drag, startPoint x: 58, startPoint y: 194, endPoint x: 0, endPoint y: 200, distance: 58.3
click at [0, 200] on div "Reload Save Cole Robulack (supercole@me.com) Tracking Customer Detail Addresses…" at bounding box center [515, 229] width 1030 height 532
type input "3001"
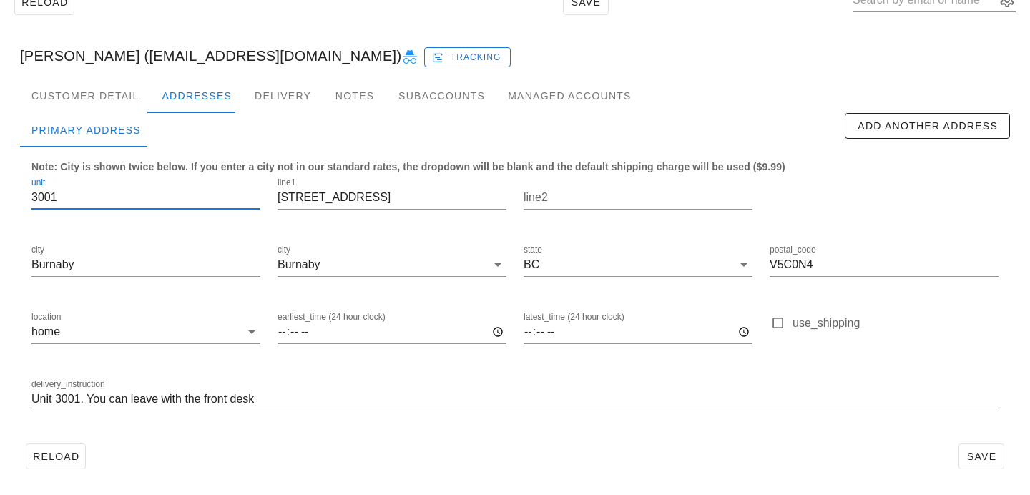
click at [459, 410] on div "delivery_instruction Unit 3001. You can leave with the front desk" at bounding box center [514, 399] width 967 height 23
click at [982, 451] on span "Save" at bounding box center [981, 456] width 33 height 11
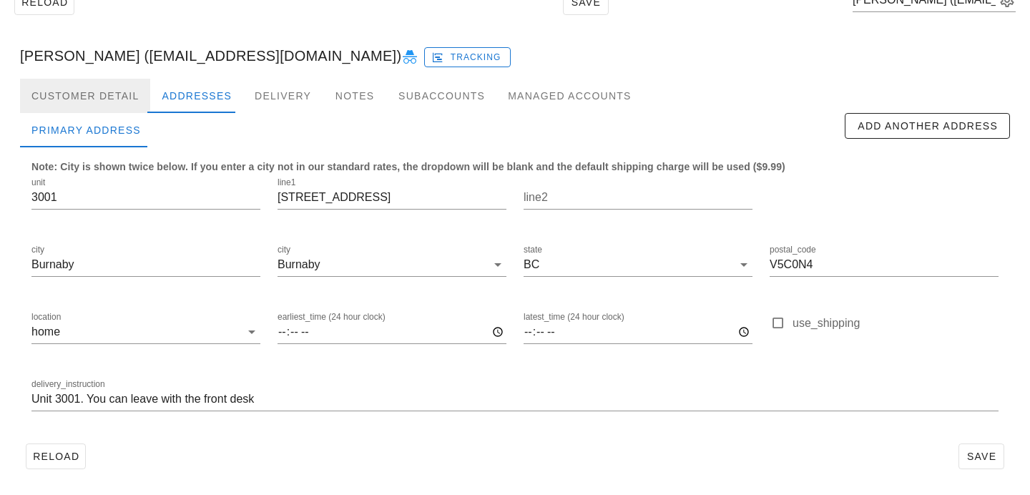
click at [109, 94] on div "Customer Detail" at bounding box center [85, 96] width 130 height 34
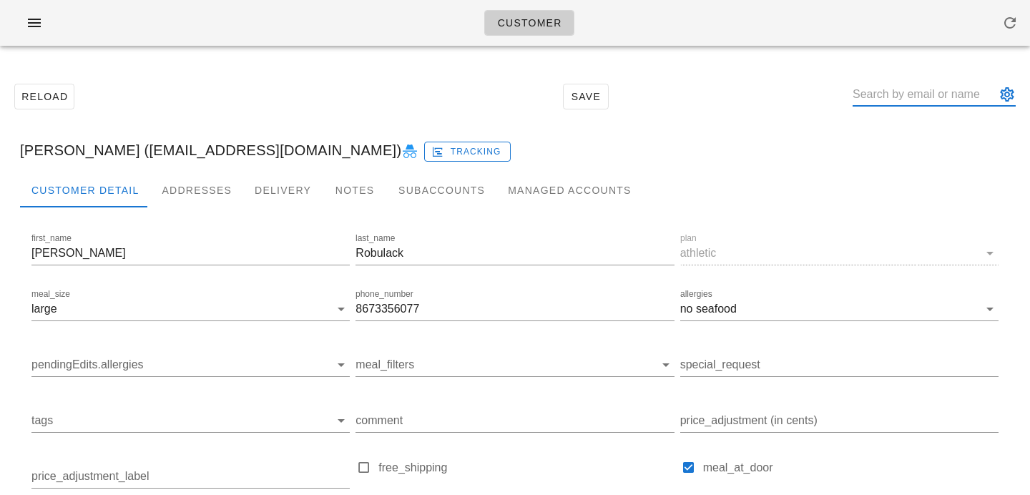
click at [927, 102] on input "text" at bounding box center [924, 94] width 143 height 23
paste input "lisabrown3420@icloud.com"
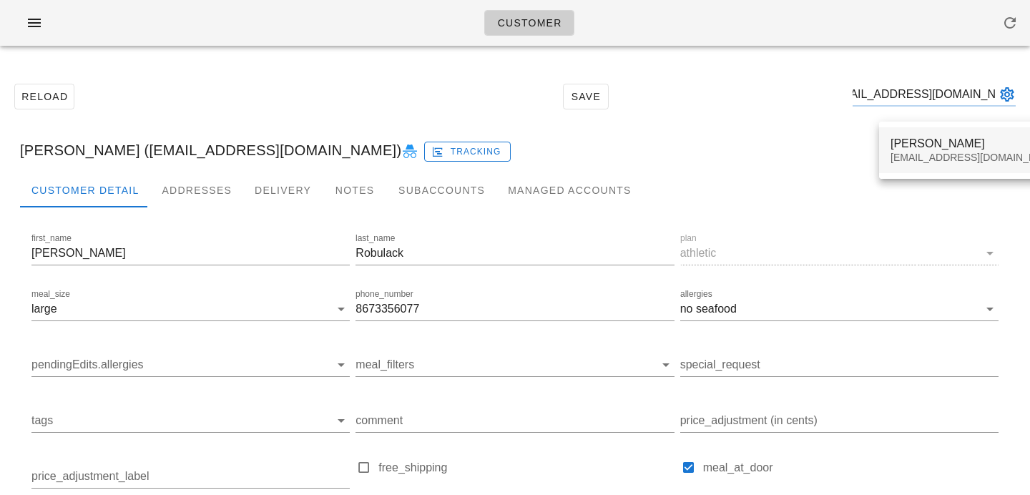
type input "lisabrown3420@icloud.com"
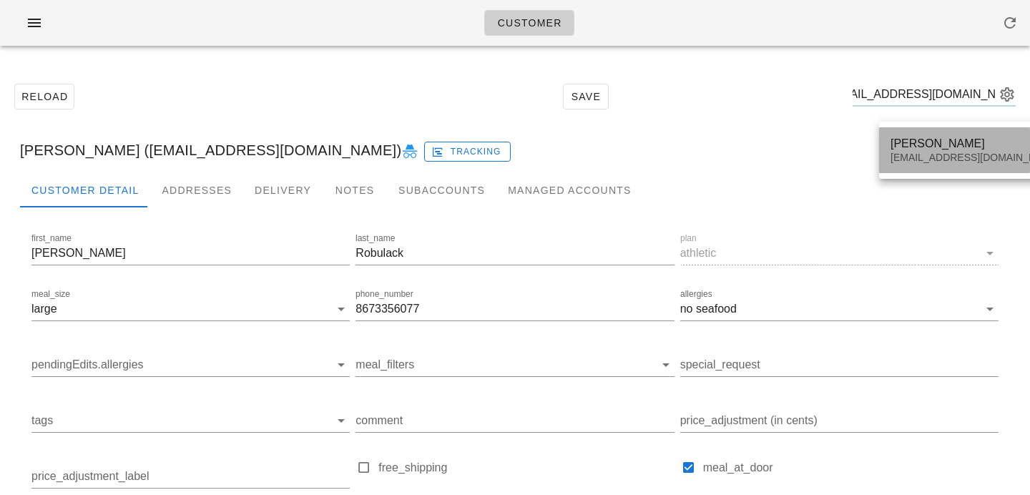
click at [910, 157] on div "lisabrown3420@icloud.com" at bounding box center [976, 158] width 170 height 12
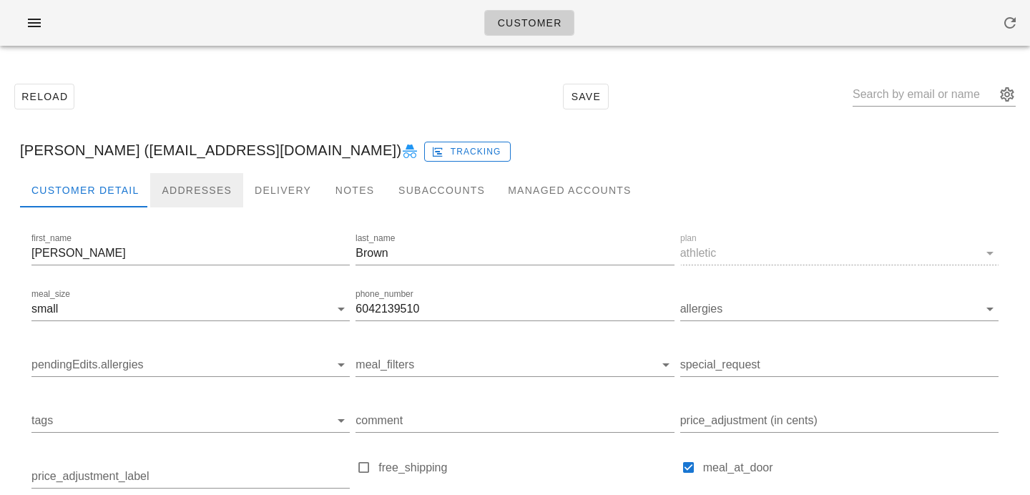
click at [195, 188] on div "Addresses" at bounding box center [196, 190] width 93 height 34
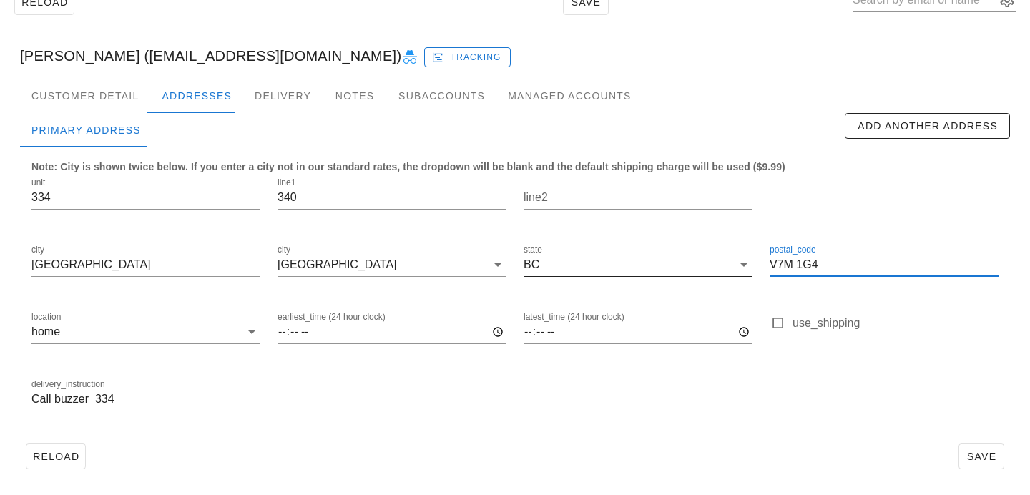
drag, startPoint x: 830, startPoint y: 269, endPoint x: 698, endPoint y: 259, distance: 132.7
click at [698, 259] on div "unit 334 line1 340 line2 city North Vancouver city North Vancouver state BC pos…" at bounding box center [515, 300] width 985 height 269
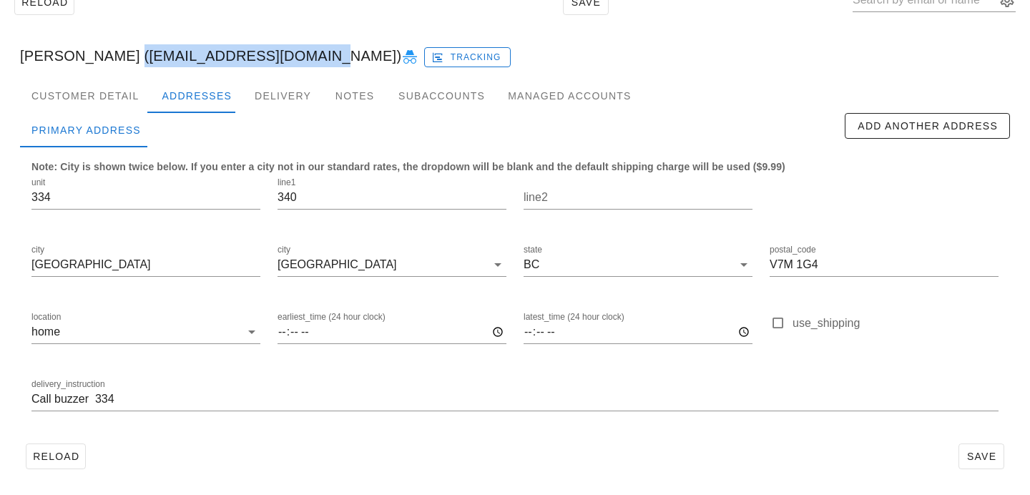
drag, startPoint x: 109, startPoint y: 57, endPoint x: 283, endPoint y: 59, distance: 174.6
click at [283, 59] on div "Luisa Brown (lisabrown3420@icloud.com) Tracking" at bounding box center [515, 56] width 1013 height 46
copy div "[EMAIL_ADDRESS][DOMAIN_NAME]"
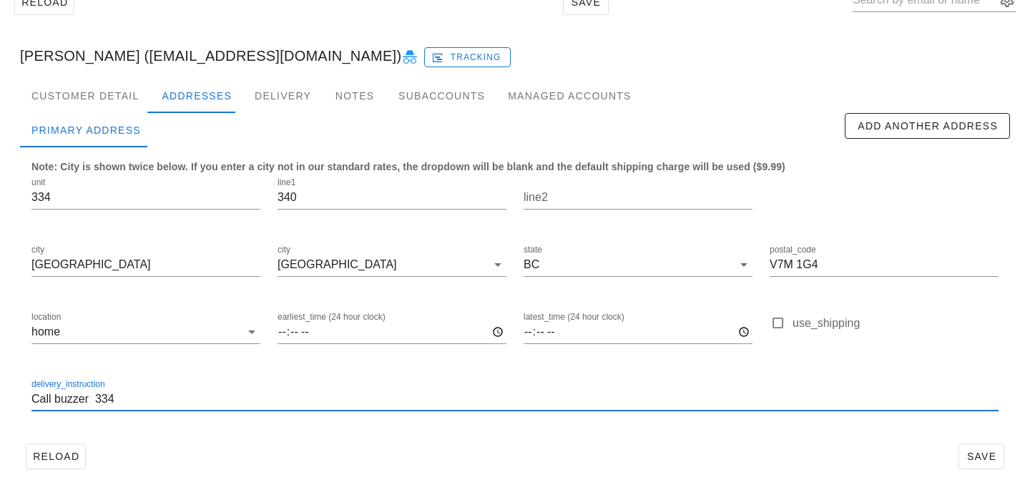
click at [35, 404] on input "Call buzzer 334" at bounding box center [514, 399] width 967 height 23
click at [144, 399] on input "Unit 334. Call buzzer 334" at bounding box center [514, 399] width 967 height 23
type input "Unit 334. Call buzzer 334"
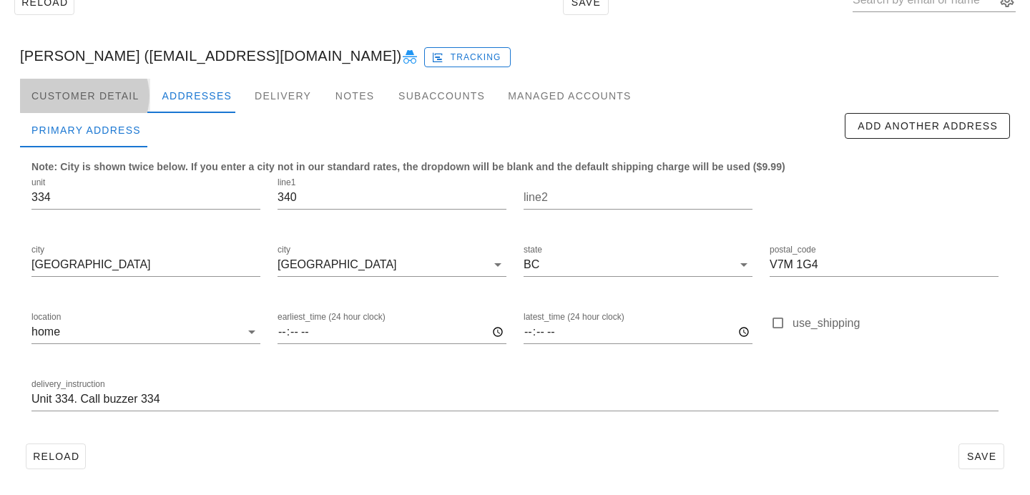
click at [119, 94] on div "Customer Detail" at bounding box center [85, 96] width 130 height 34
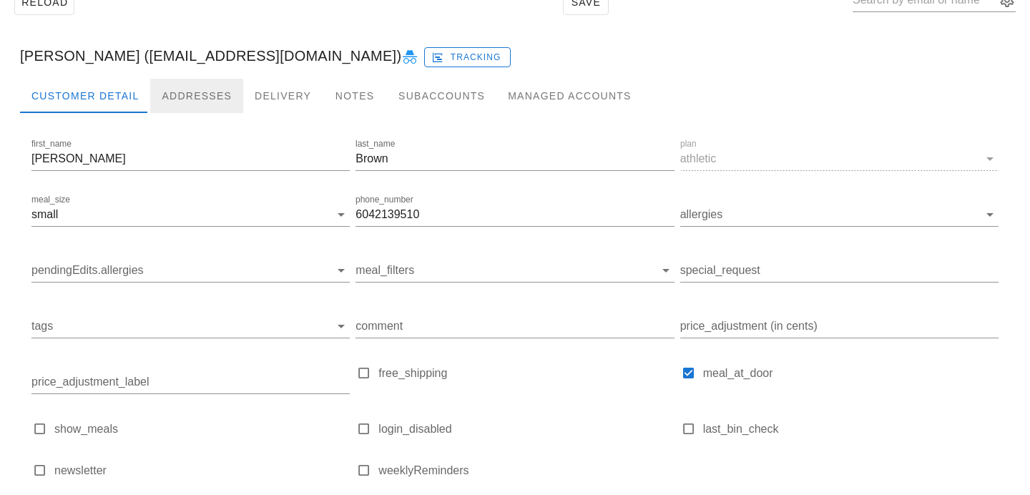
click at [169, 86] on div "Addresses" at bounding box center [196, 96] width 93 height 34
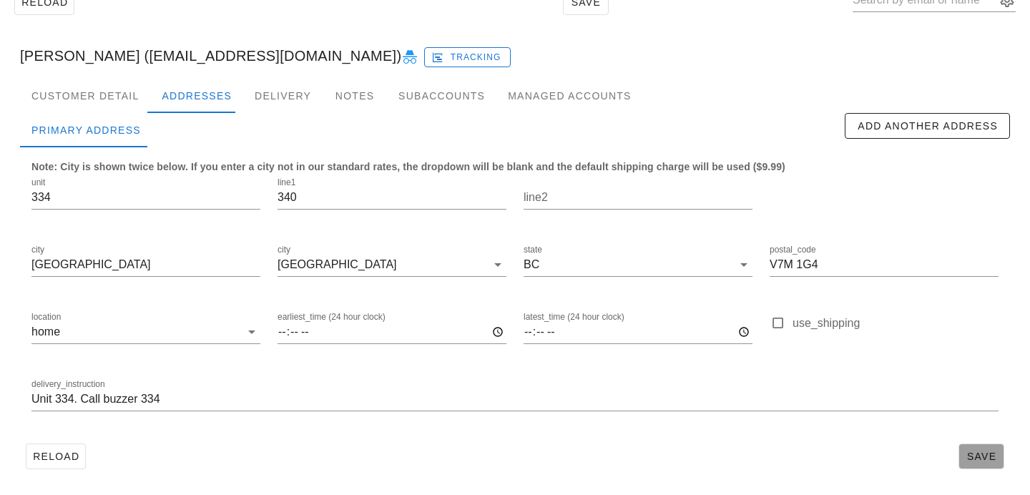
click at [996, 454] on span "Save" at bounding box center [981, 456] width 33 height 11
